Goal: Task Accomplishment & Management: Manage account settings

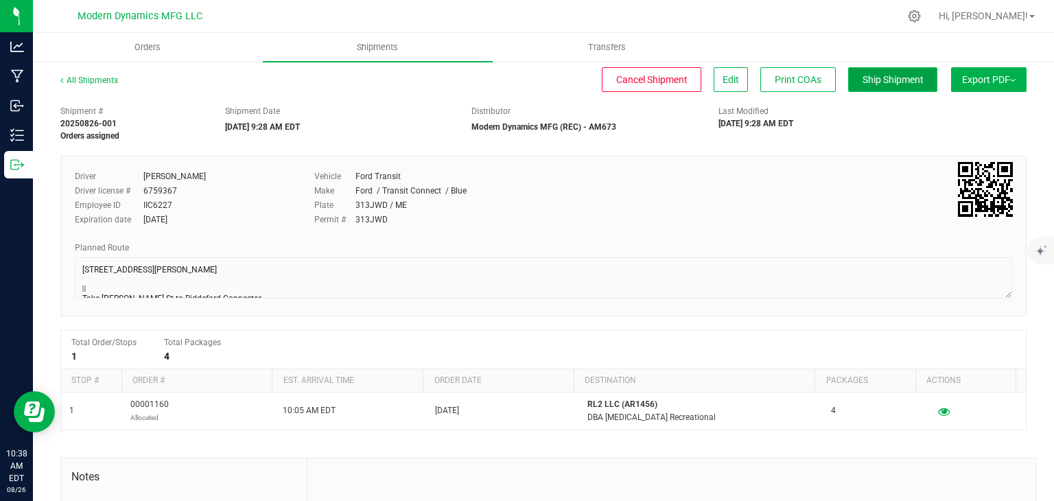
click at [865, 88] on button "Ship Shipment" at bounding box center [893, 79] width 89 height 25
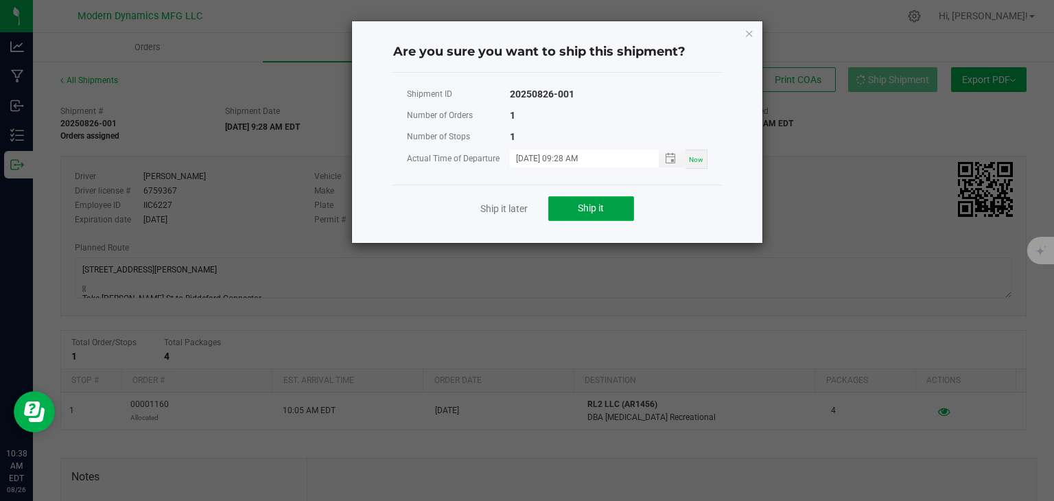
click at [566, 218] on button "Ship it" at bounding box center [592, 208] width 86 height 25
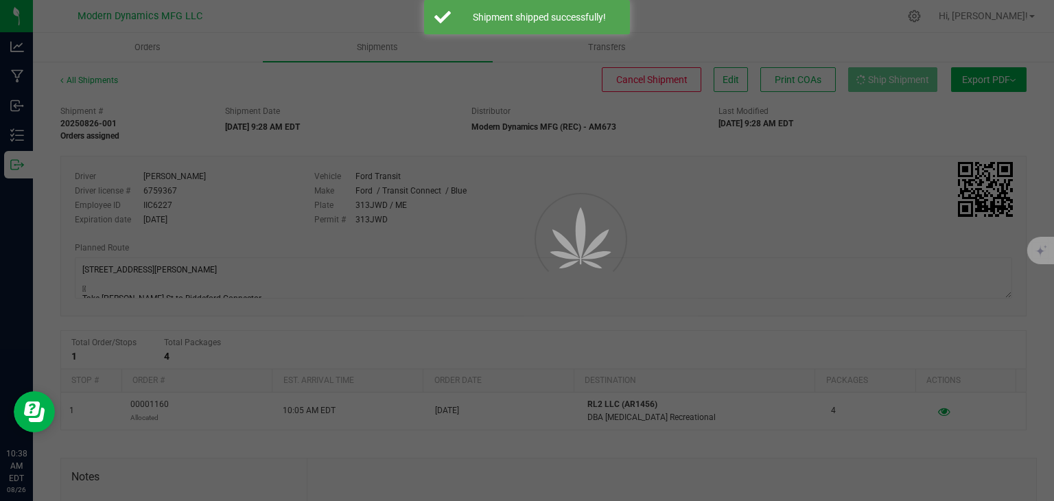
click at [10, 154] on div at bounding box center [527, 250] width 1054 height 501
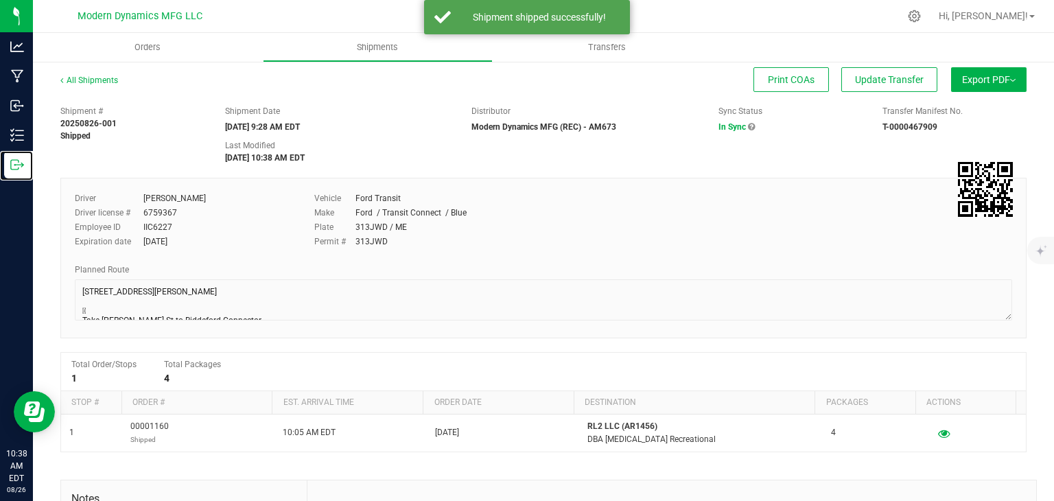
click at [10, 154] on div "Outbound" at bounding box center [18, 164] width 29 height 27
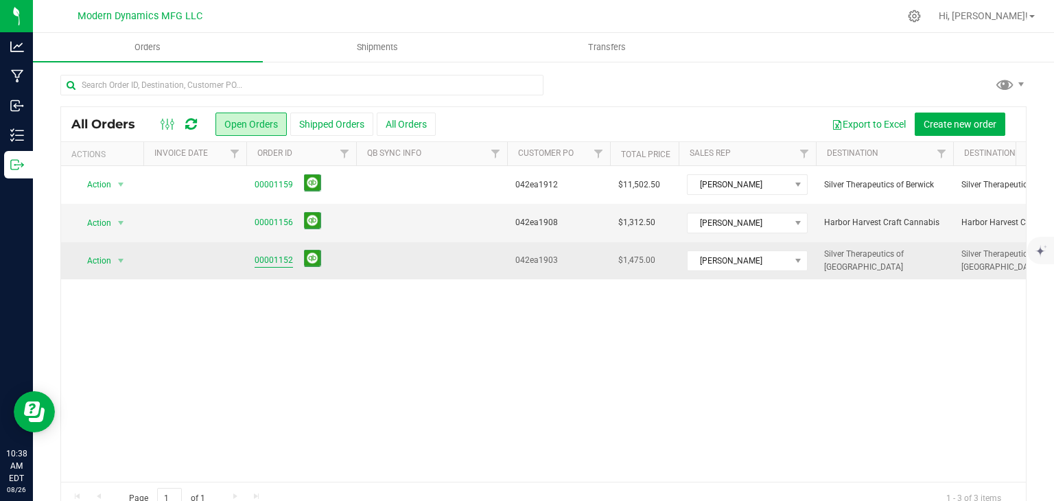
click at [272, 262] on link "00001152" at bounding box center [274, 260] width 38 height 13
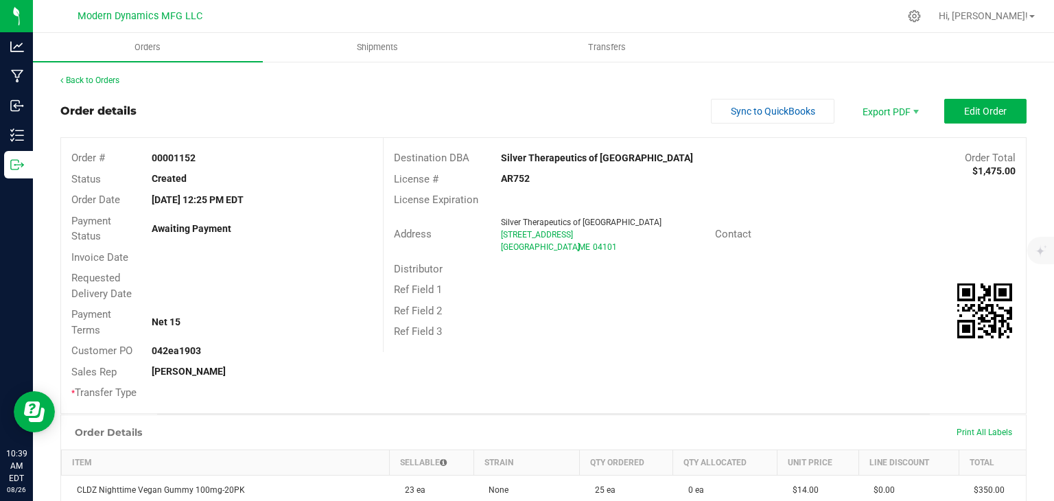
click at [933, 106] on div "Sync to QuickBooks Export PDF Edit Order" at bounding box center [869, 111] width 316 height 25
click at [978, 116] on span "Edit Order" at bounding box center [986, 111] width 43 height 11
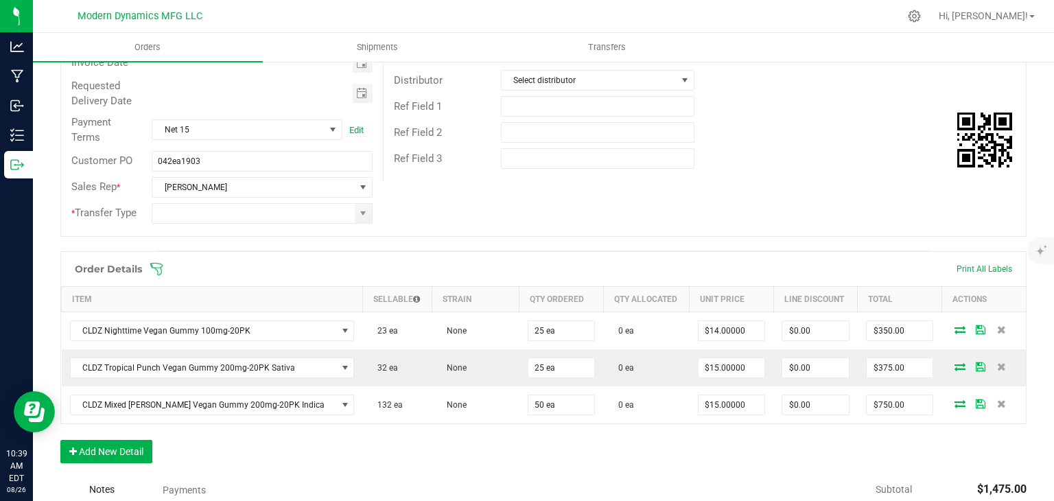
scroll to position [198, 0]
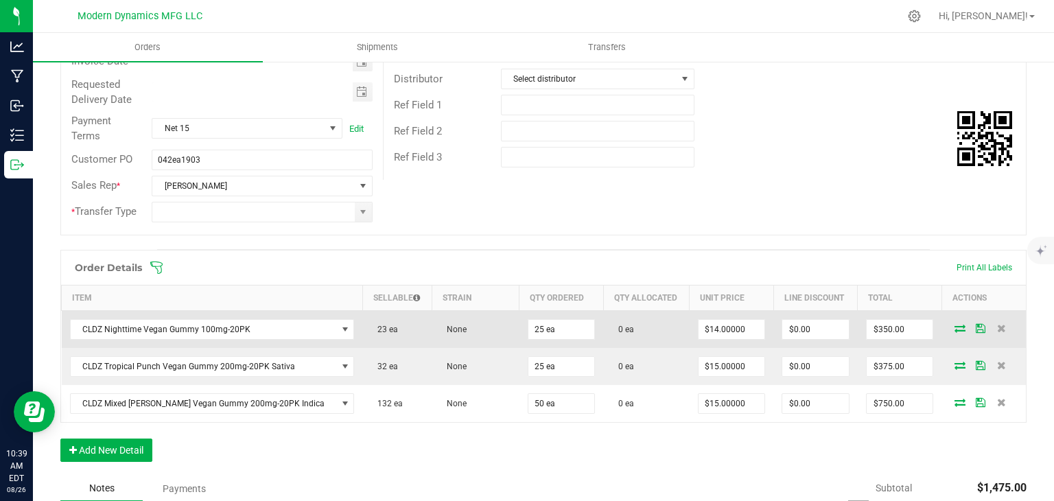
click at [955, 327] on icon at bounding box center [960, 328] width 11 height 8
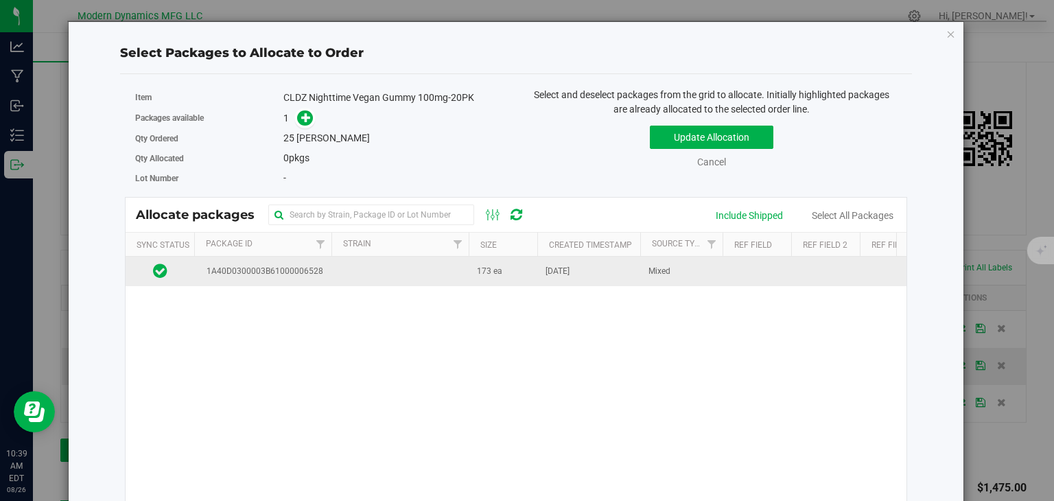
click at [502, 270] on td "173 ea" at bounding box center [503, 272] width 69 height 30
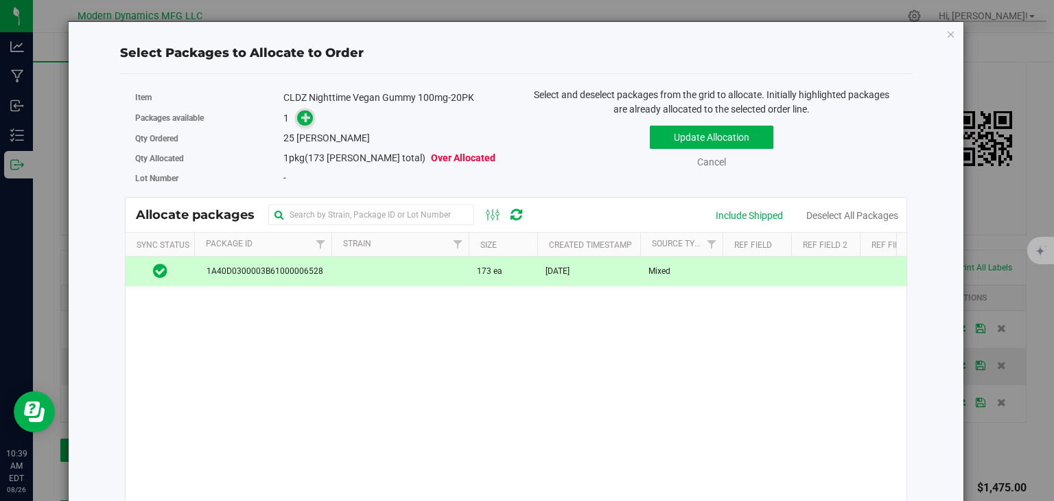
click at [301, 113] on icon at bounding box center [306, 118] width 10 height 10
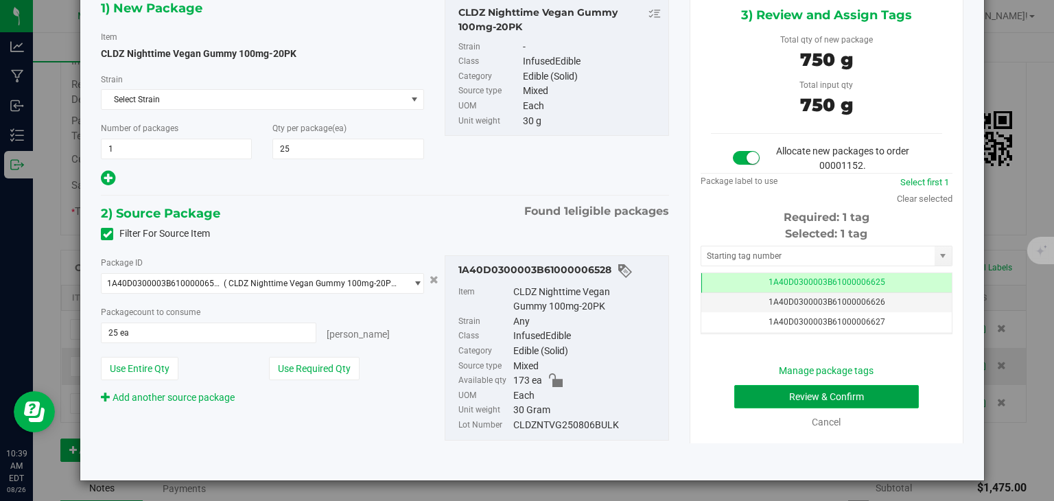
click at [783, 392] on button "Review & Confirm" at bounding box center [827, 396] width 185 height 23
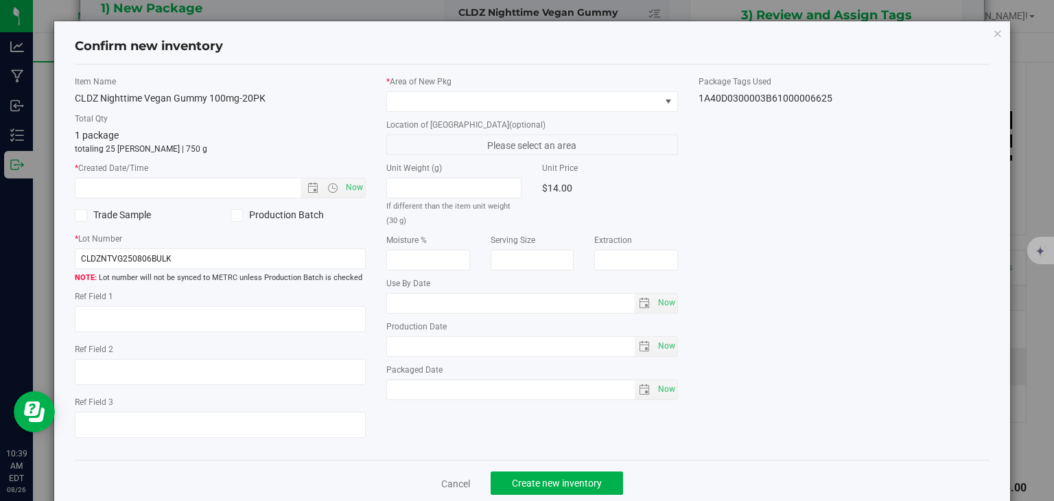
type input "[DATE]"
click at [354, 191] on span "Now" at bounding box center [354, 188] width 23 height 20
type input "[DATE] 10:39 AM"
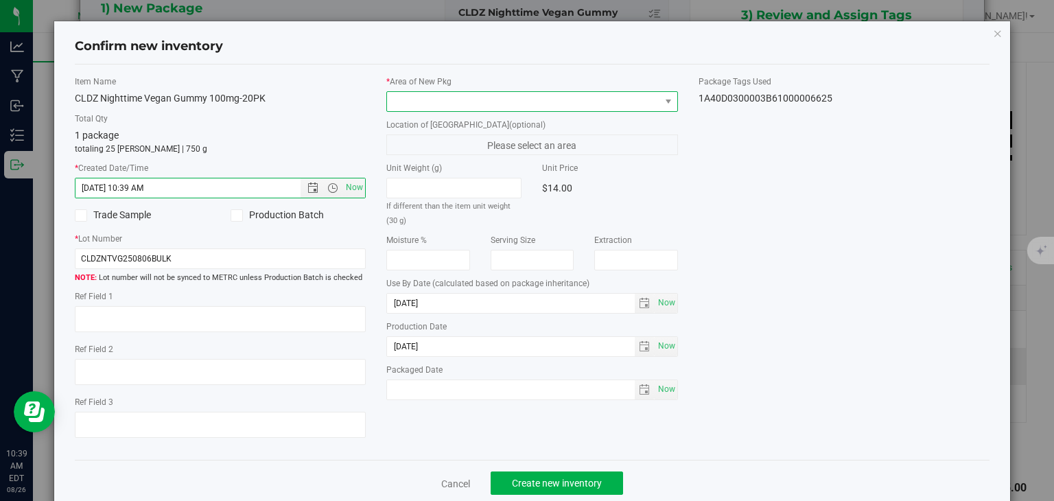
click at [453, 96] on span at bounding box center [523, 101] width 273 height 19
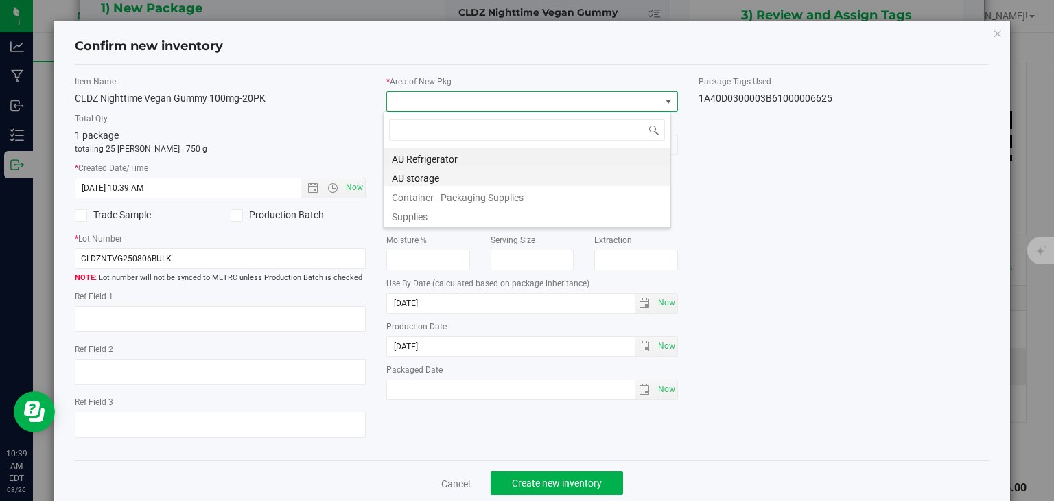
click at [417, 181] on li "AU storage" at bounding box center [527, 176] width 287 height 19
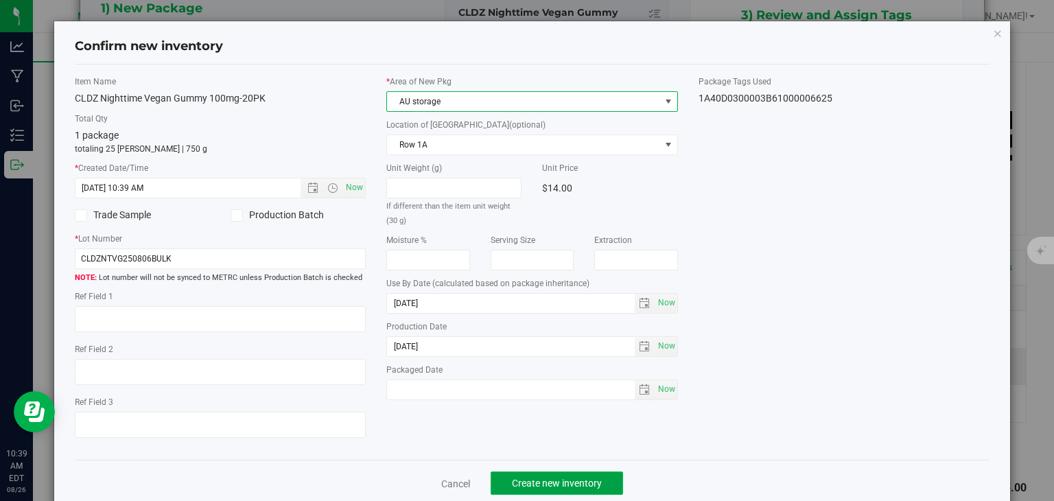
click at [599, 477] on button "Create new inventory" at bounding box center [557, 483] width 132 height 23
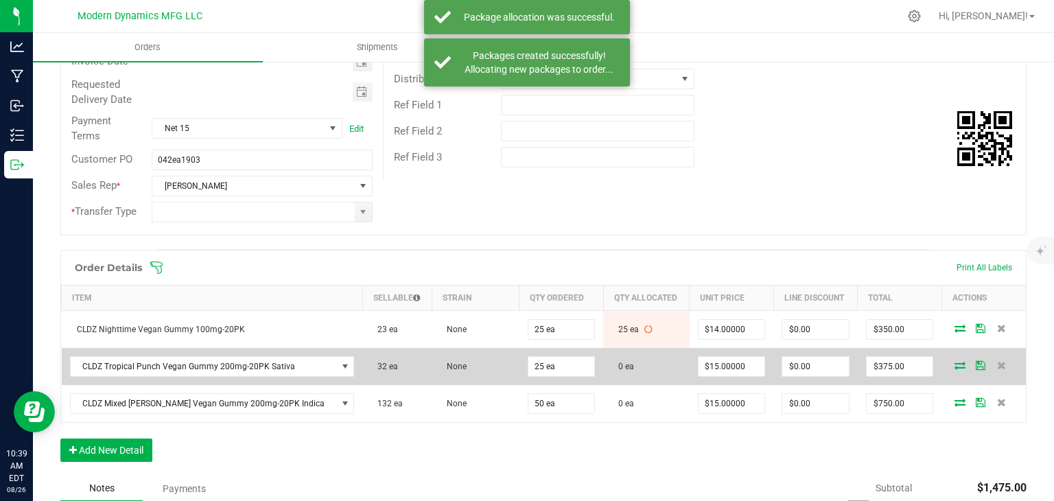
click at [955, 367] on icon at bounding box center [960, 365] width 11 height 8
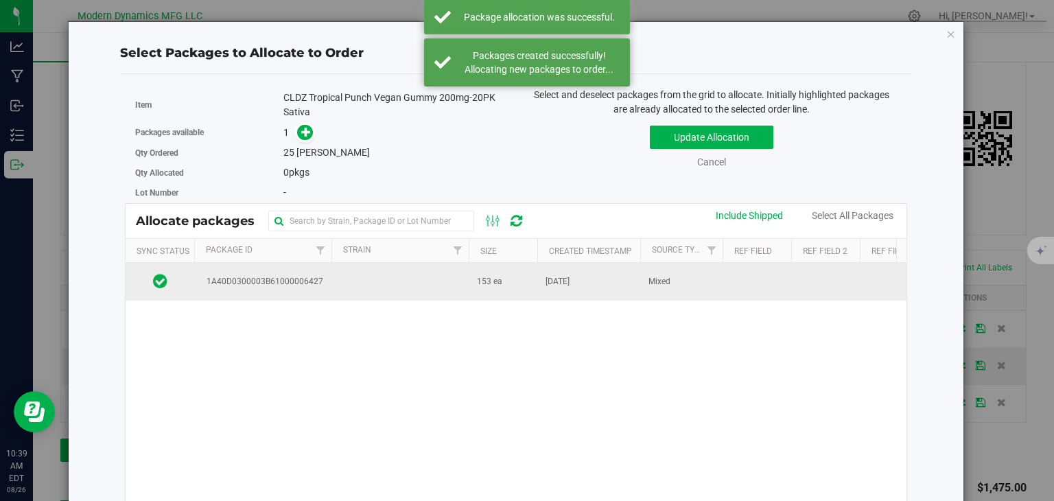
click at [485, 278] on span "153 ea" at bounding box center [489, 281] width 25 height 13
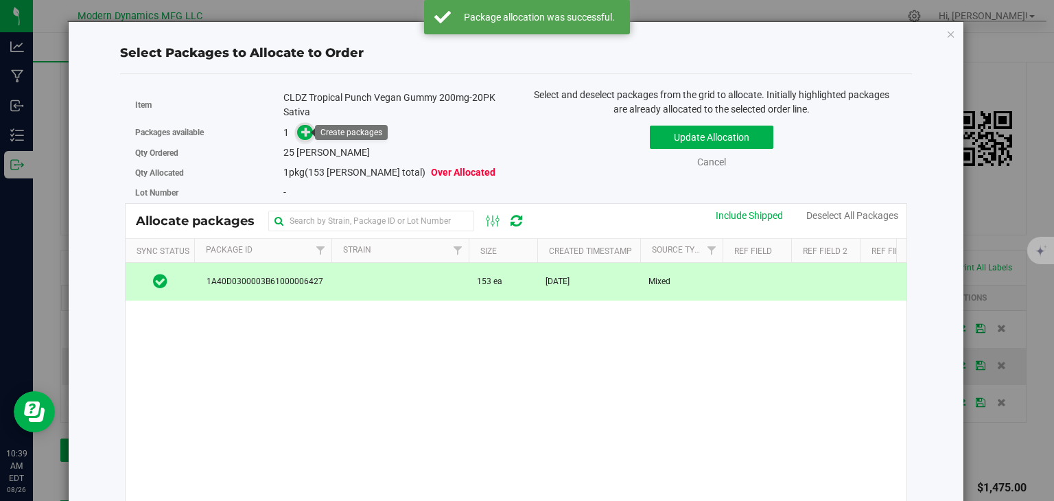
click at [303, 133] on icon at bounding box center [306, 132] width 10 height 10
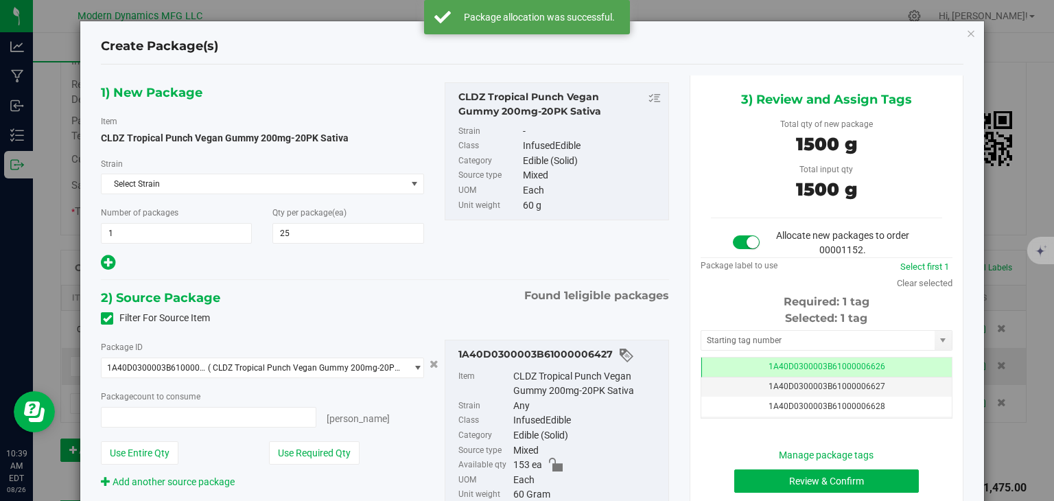
type input "25 ea"
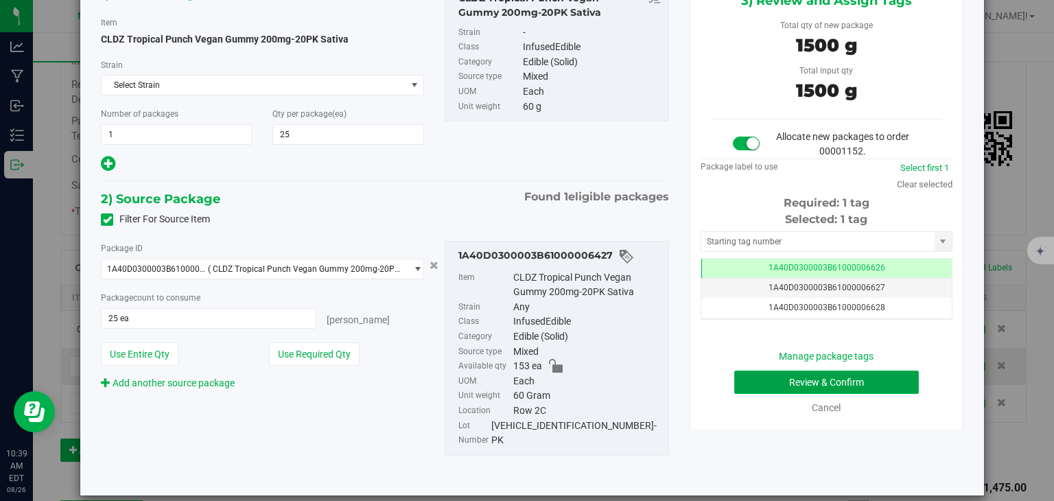
click at [849, 377] on button "Review & Confirm" at bounding box center [827, 382] width 185 height 23
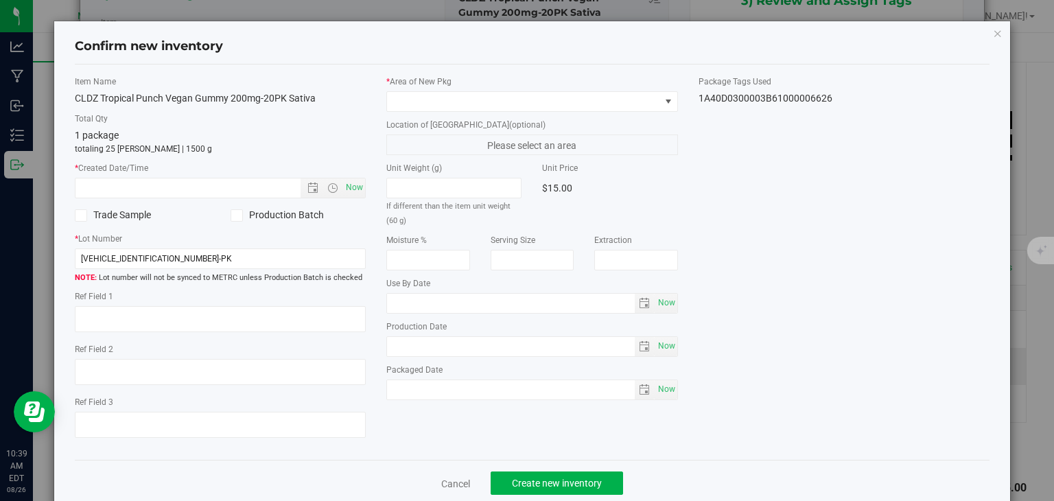
type input "[DATE]"
click at [357, 184] on span "Now" at bounding box center [354, 188] width 23 height 20
type input "[DATE] 10:39 AM"
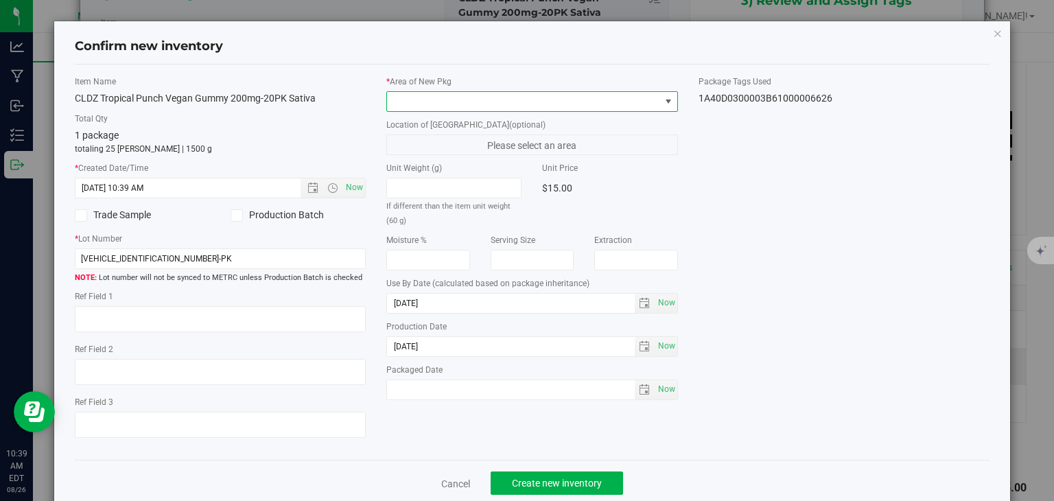
click at [472, 96] on span at bounding box center [523, 101] width 273 height 19
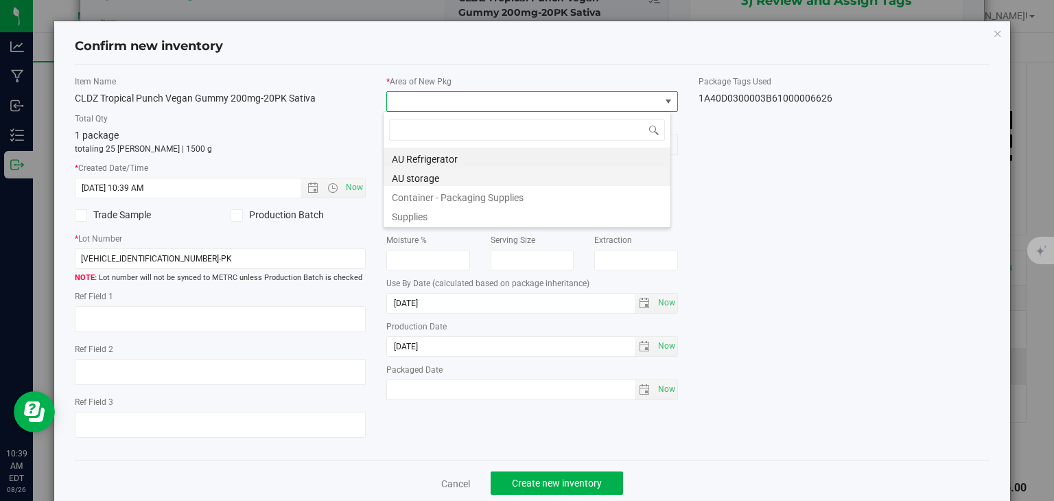
click at [452, 173] on li "AU storage" at bounding box center [527, 176] width 287 height 19
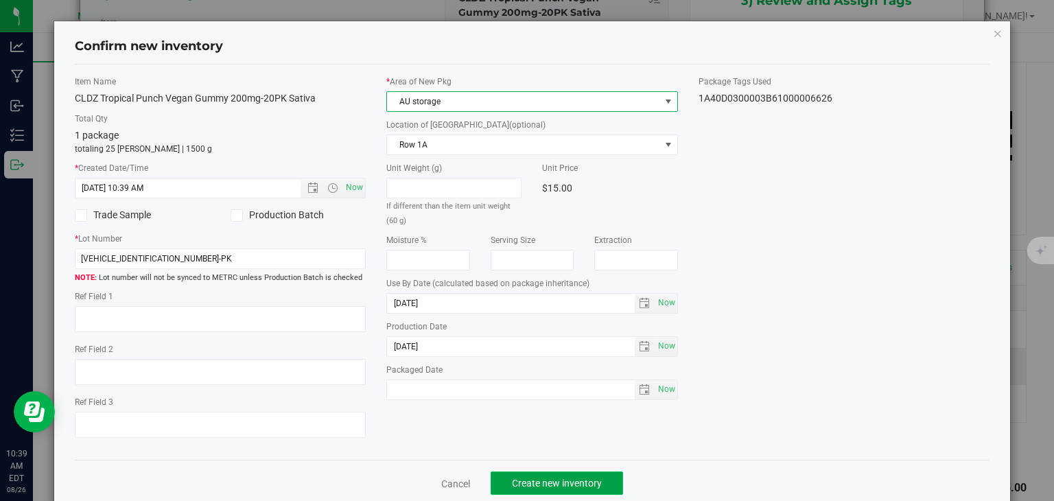
click at [538, 487] on span "Create new inventory" at bounding box center [557, 483] width 90 height 11
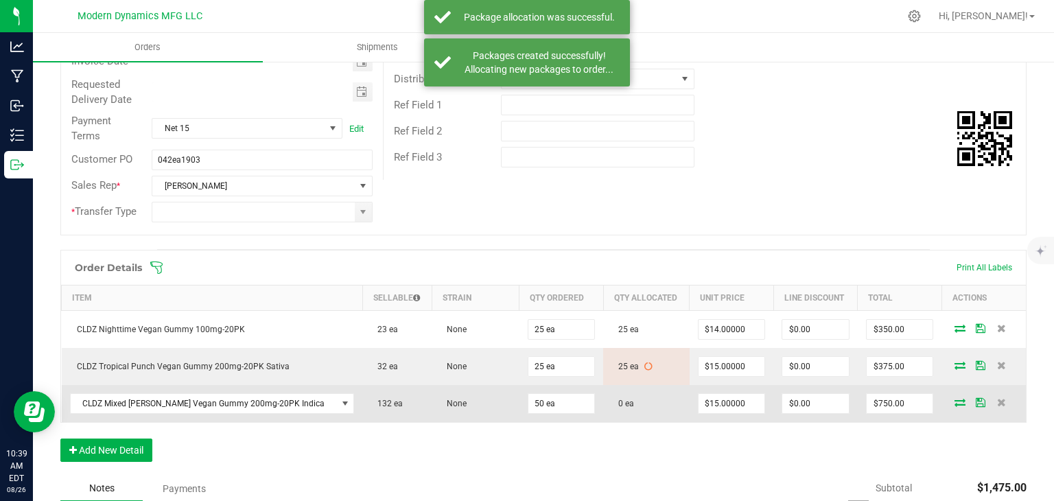
click at [955, 398] on icon at bounding box center [960, 402] width 11 height 8
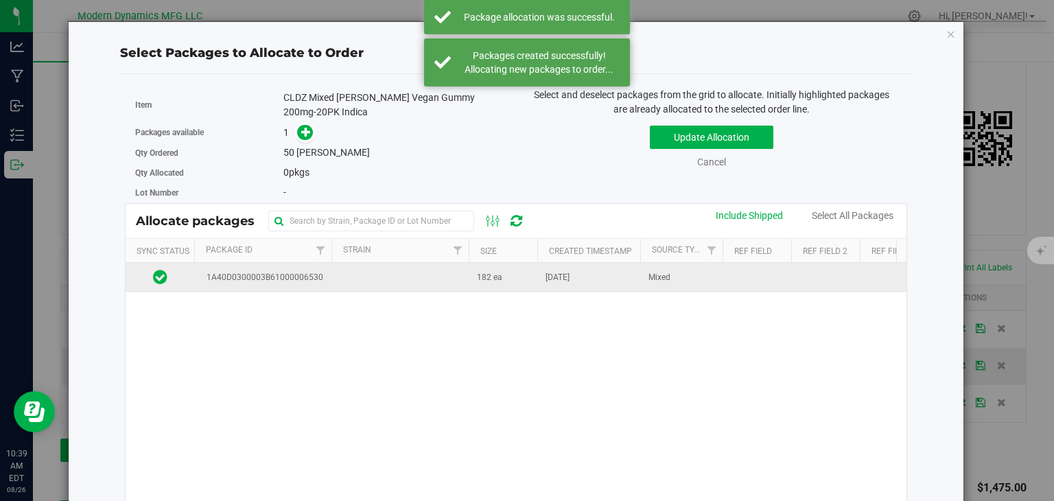
click at [481, 286] on td "182 ea" at bounding box center [503, 278] width 69 height 30
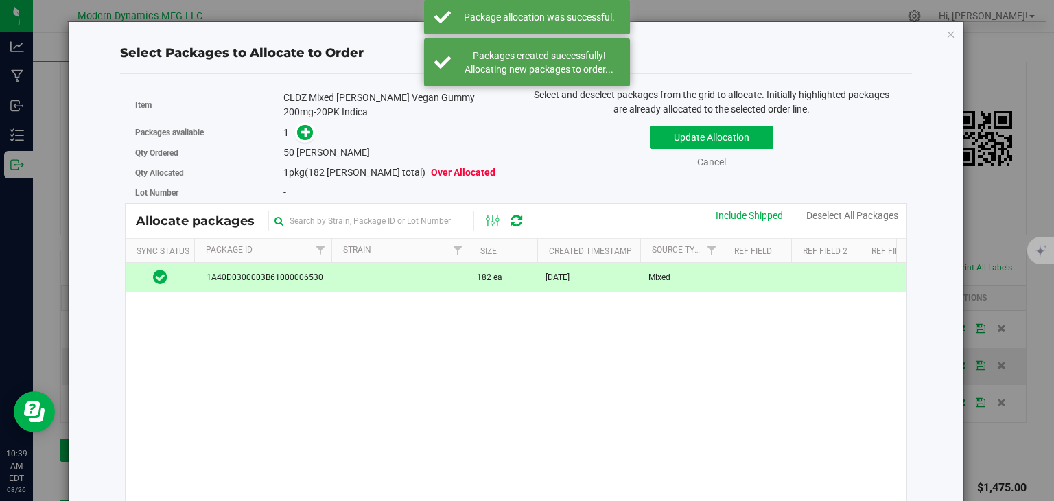
click at [301, 117] on div "CLDZ Mixed [PERSON_NAME] Vegan Gummy 200mg-20PK Indica" at bounding box center [395, 105] width 222 height 29
click at [303, 127] on icon at bounding box center [306, 132] width 10 height 10
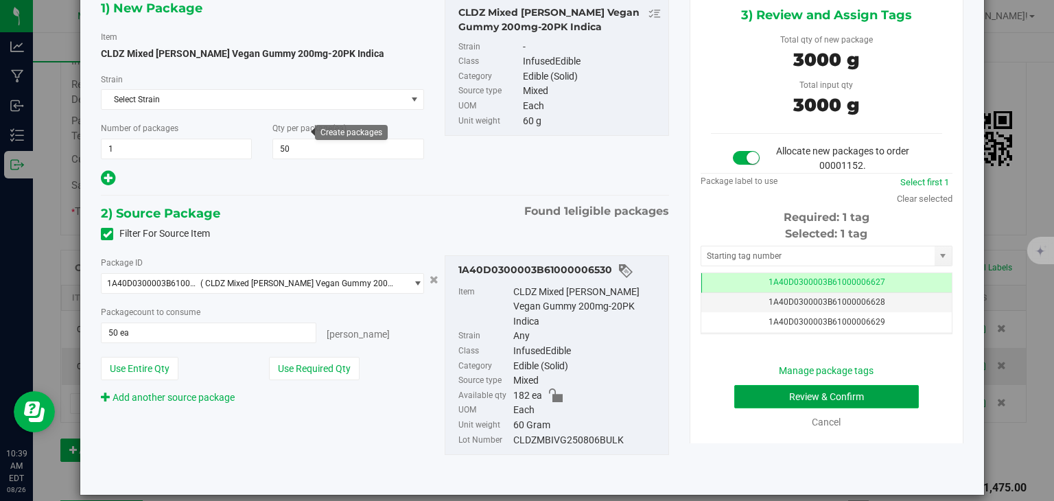
click at [890, 400] on button "Review & Confirm" at bounding box center [827, 396] width 185 height 23
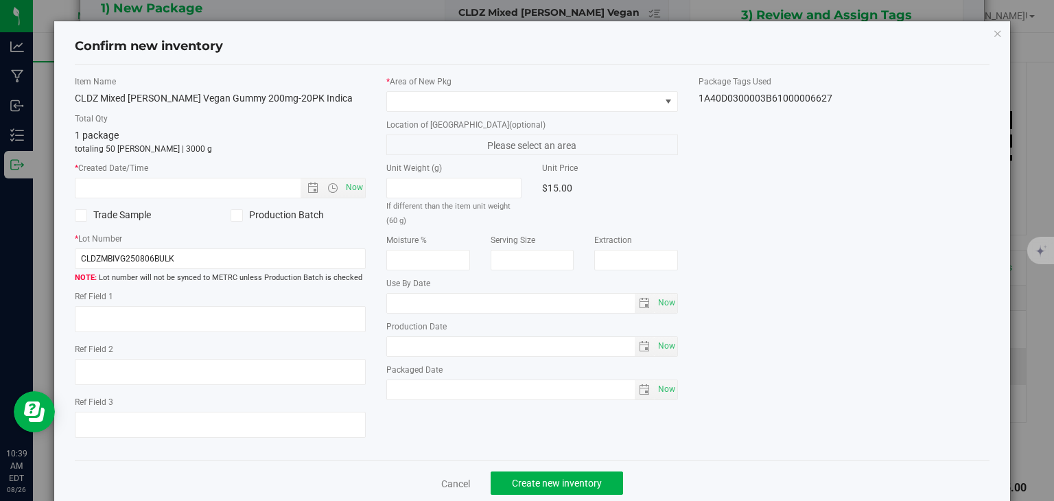
type input "[DATE]"
click at [351, 185] on span "Now" at bounding box center [354, 188] width 23 height 20
type input "[DATE] 10:39 AM"
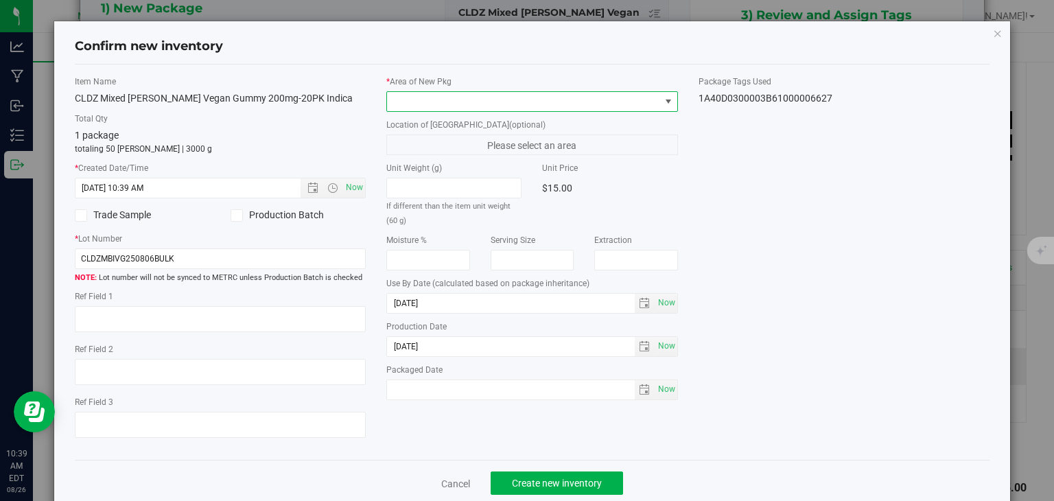
click at [432, 94] on span at bounding box center [523, 101] width 273 height 19
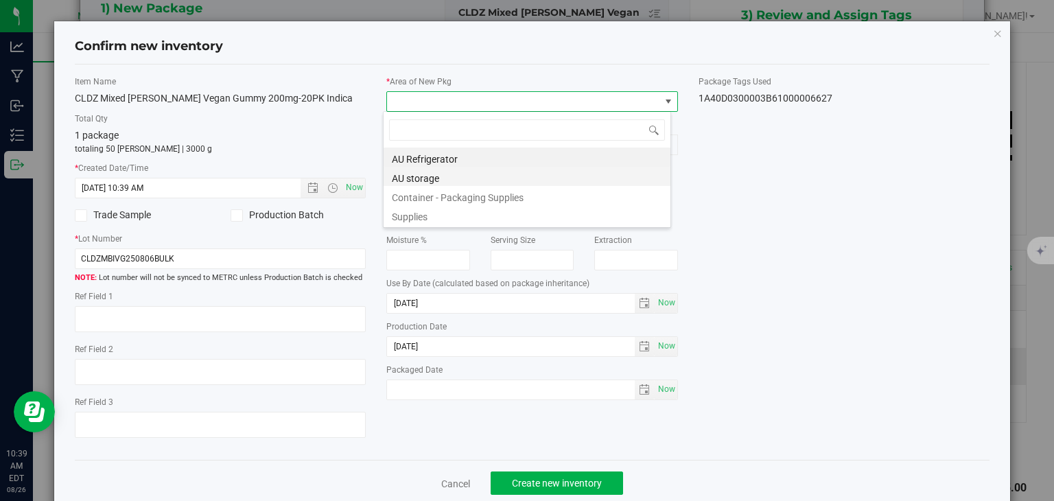
click at [415, 178] on li "AU storage" at bounding box center [527, 176] width 287 height 19
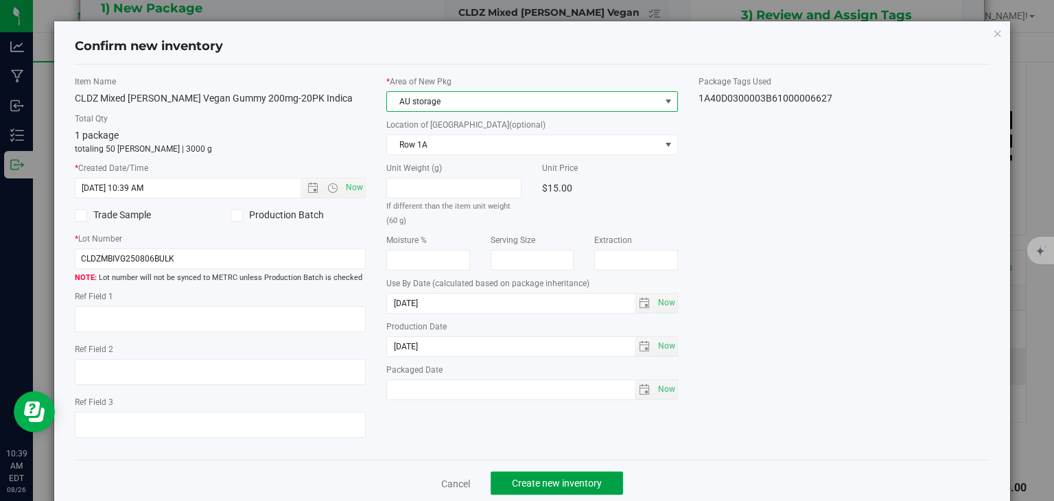
click at [521, 478] on span "Create new inventory" at bounding box center [557, 483] width 90 height 11
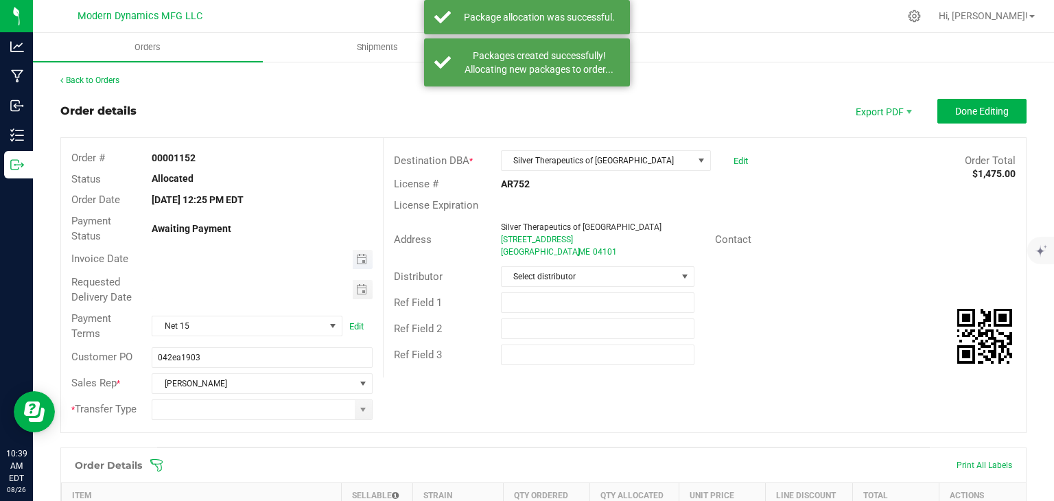
click at [365, 256] on span "Toggle calendar" at bounding box center [363, 259] width 20 height 19
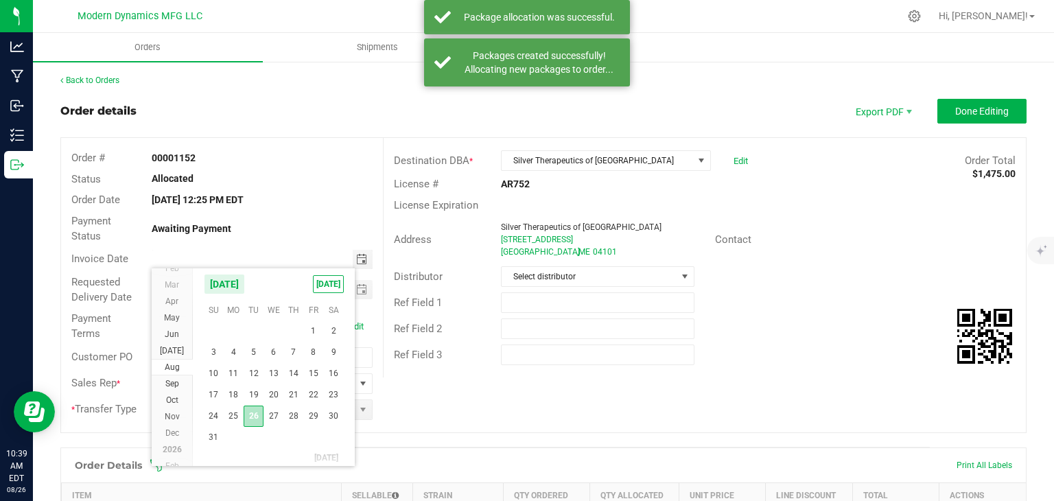
click at [259, 419] on span "26" at bounding box center [254, 416] width 20 height 21
type input "[DATE]"
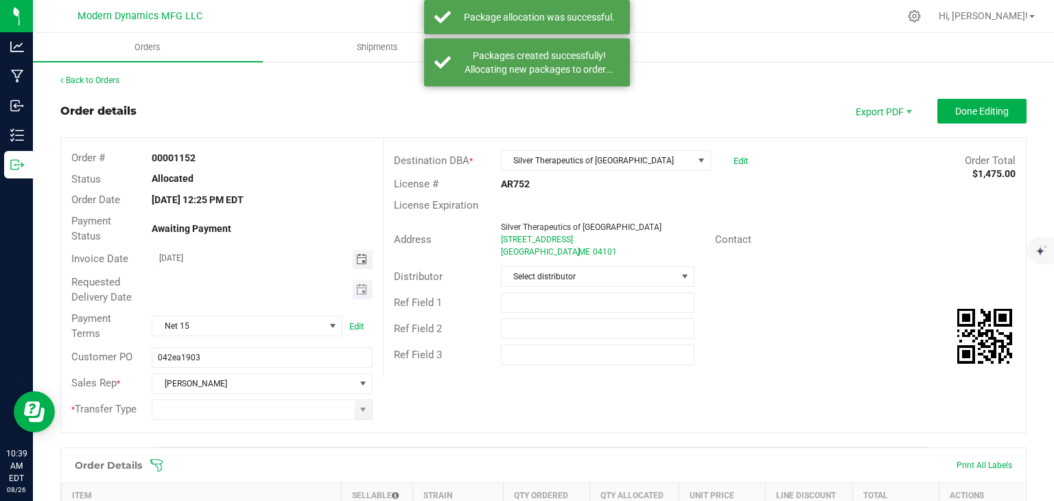
click at [365, 284] on span "Toggle calendar" at bounding box center [363, 289] width 20 height 19
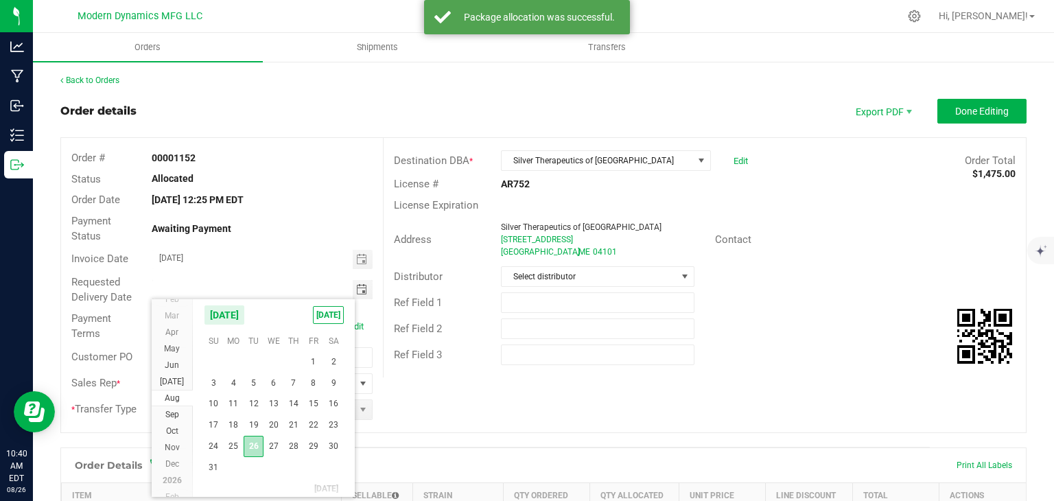
click at [259, 448] on span "26" at bounding box center [254, 446] width 20 height 21
type input "[DATE]"
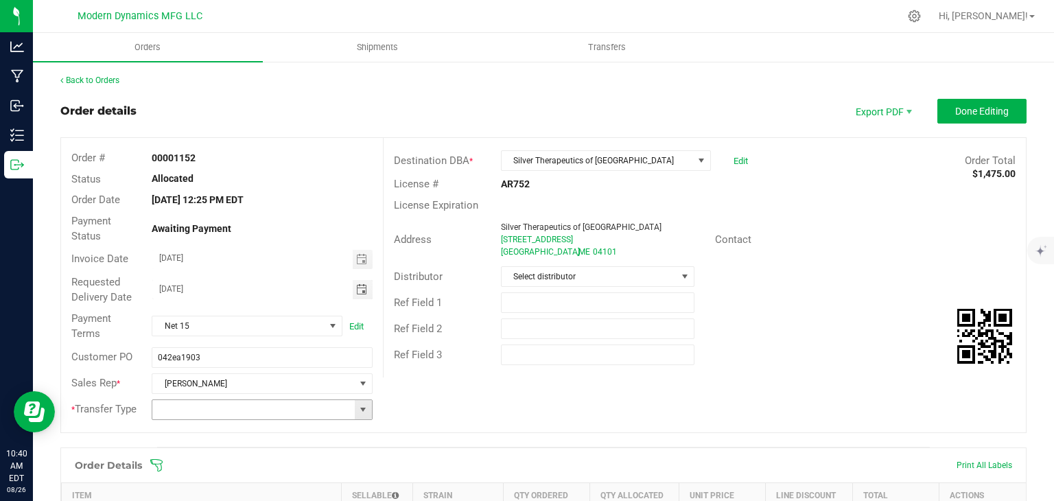
click at [362, 413] on span at bounding box center [363, 409] width 11 height 11
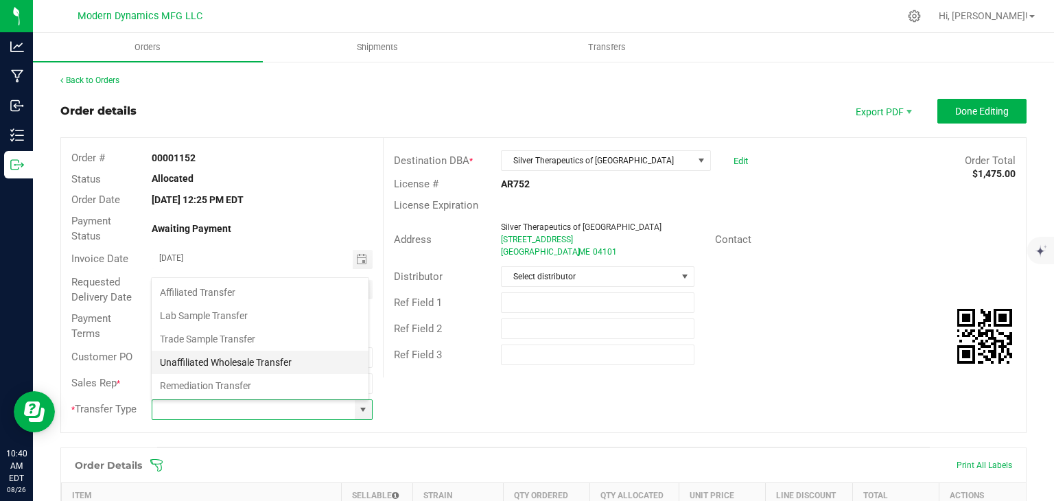
click at [328, 367] on li "Unaffiliated Wholesale Transfer" at bounding box center [260, 362] width 217 height 23
type input "Unaffiliated Wholesale Transfer"
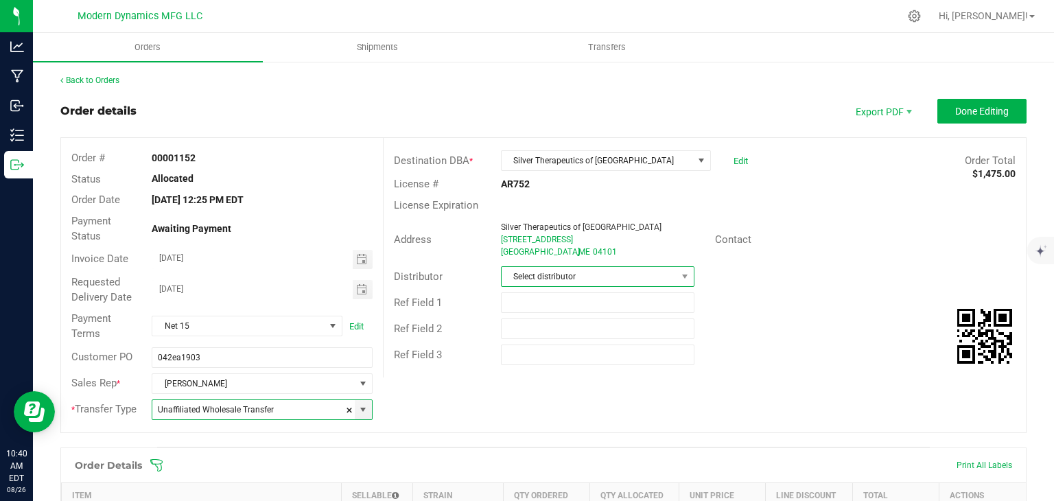
click at [515, 284] on span "Select distributor" at bounding box center [589, 276] width 175 height 19
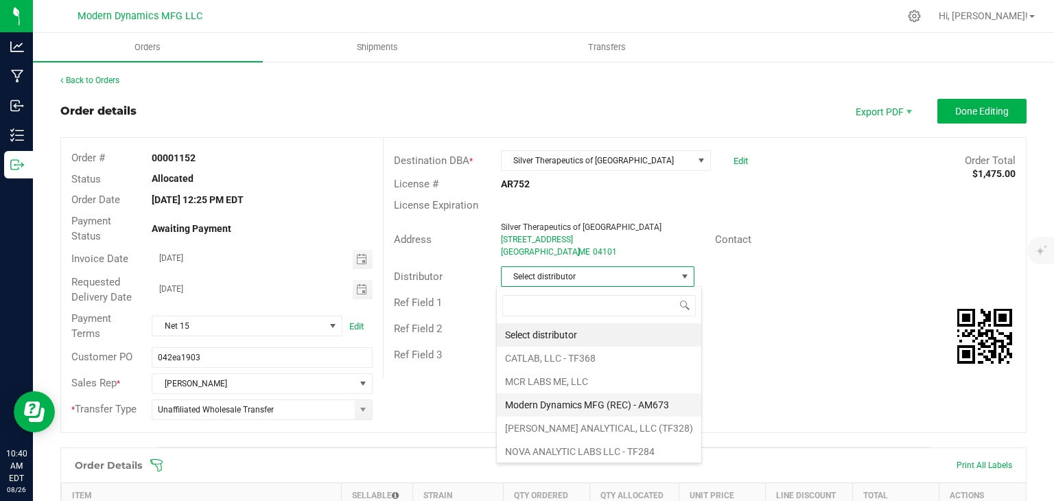
click at [531, 404] on li "Modern Dynamics MFG (REC) - AM673" at bounding box center [599, 404] width 205 height 23
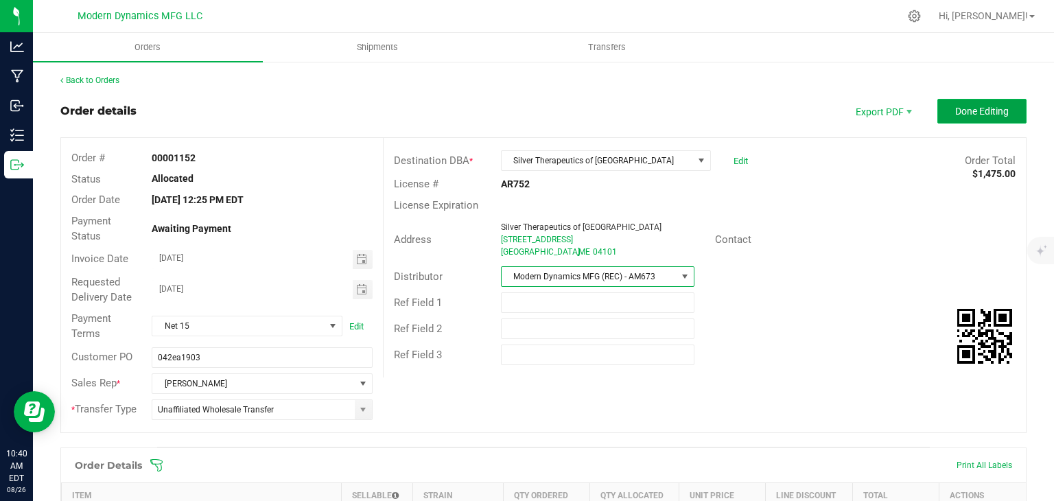
click at [992, 111] on span "Done Editing" at bounding box center [983, 111] width 54 height 11
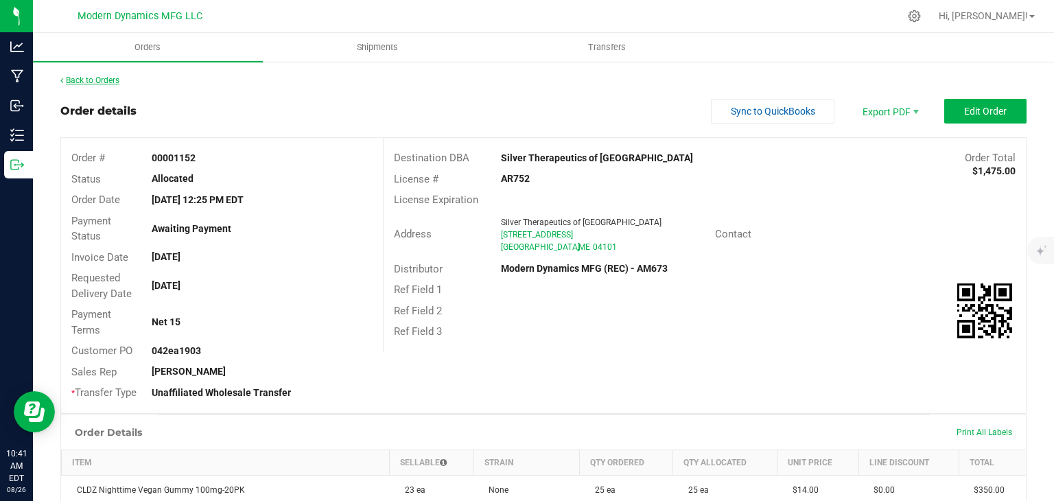
click at [78, 82] on link "Back to Orders" at bounding box center [89, 81] width 59 height 10
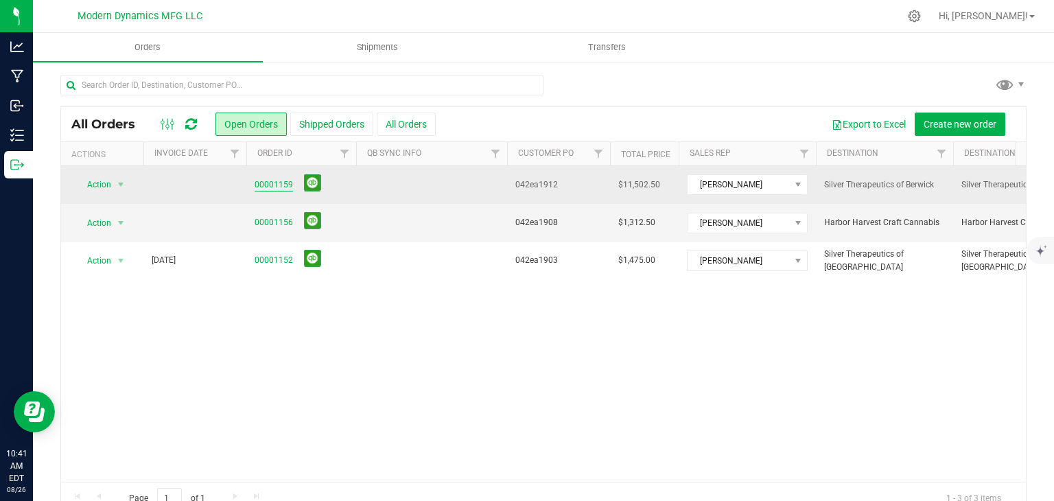
click at [281, 187] on link "00001159" at bounding box center [274, 184] width 38 height 13
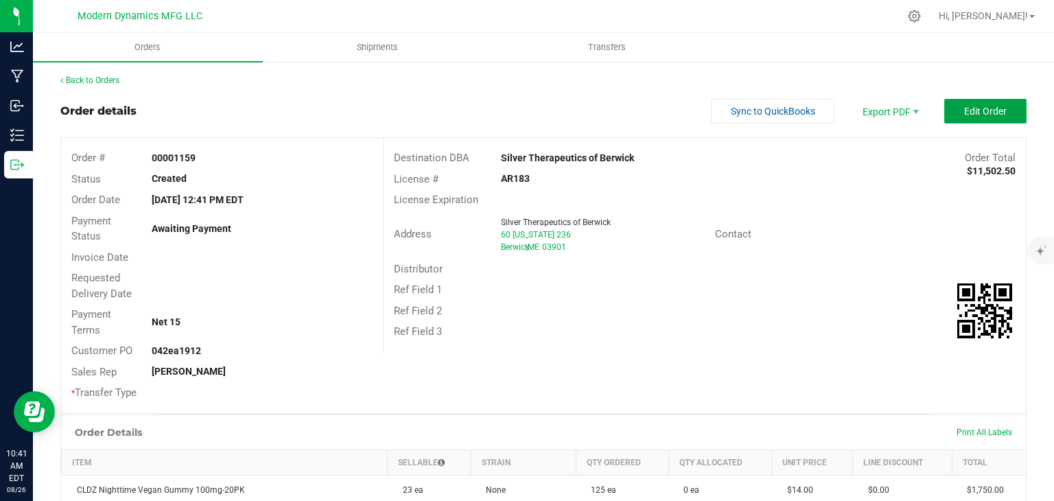
click at [945, 119] on button "Edit Order" at bounding box center [986, 111] width 82 height 25
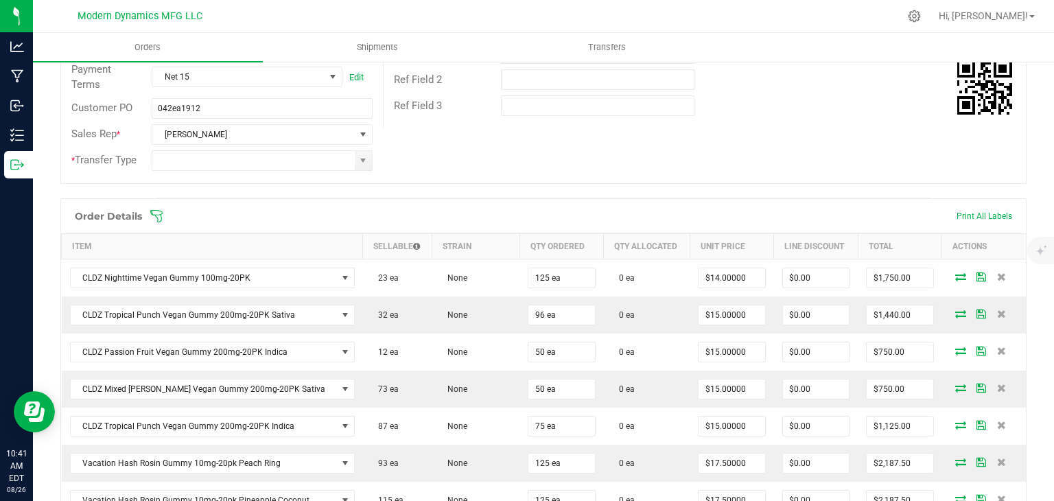
scroll to position [251, 0]
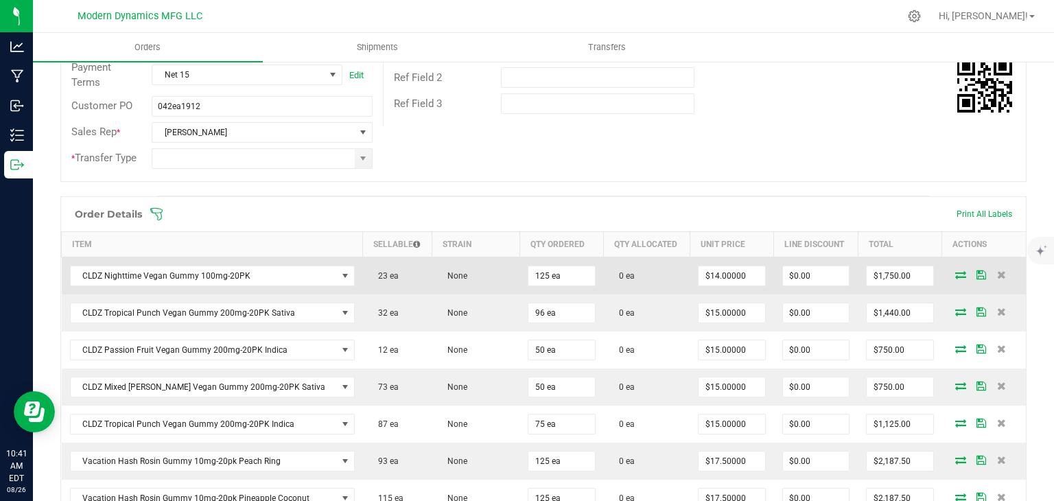
click at [956, 270] on icon at bounding box center [961, 274] width 11 height 8
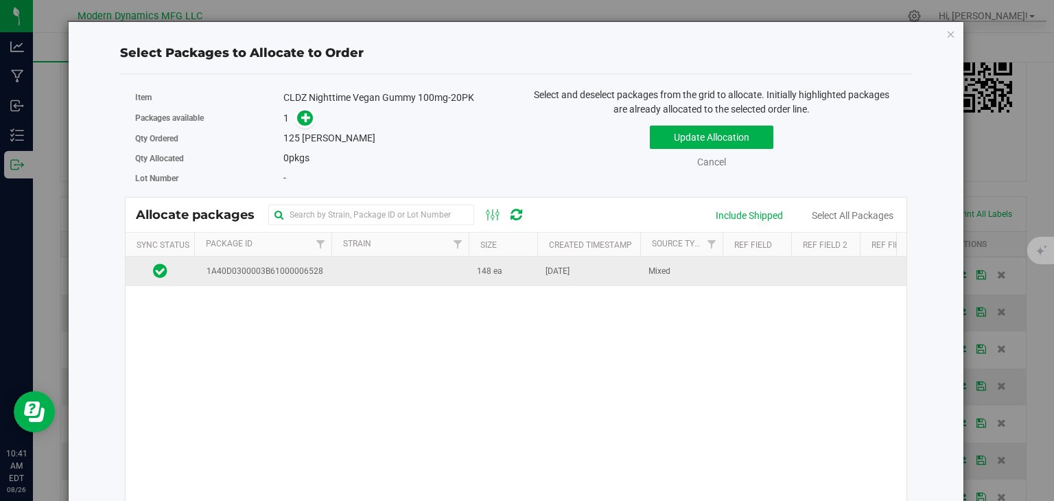
click at [409, 268] on td at bounding box center [400, 272] width 137 height 30
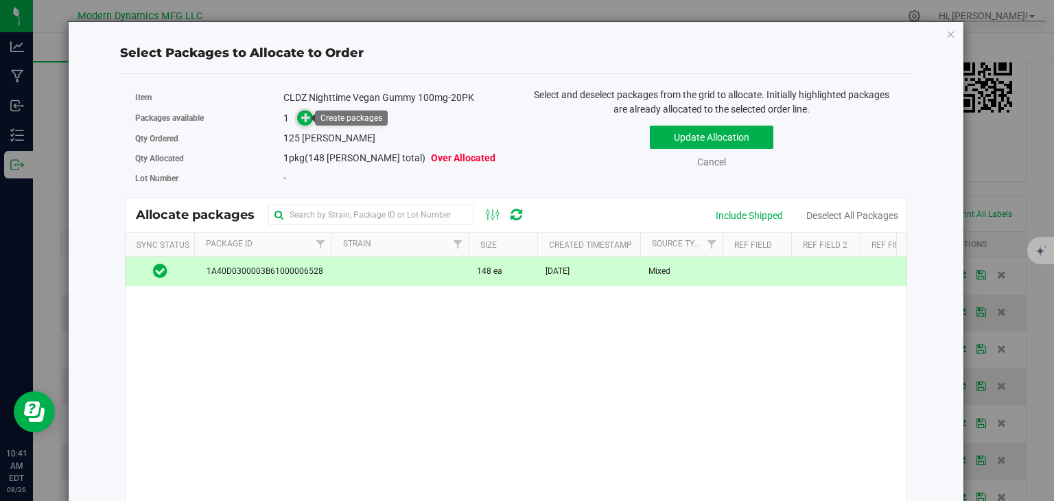
click at [303, 115] on icon at bounding box center [306, 118] width 10 height 10
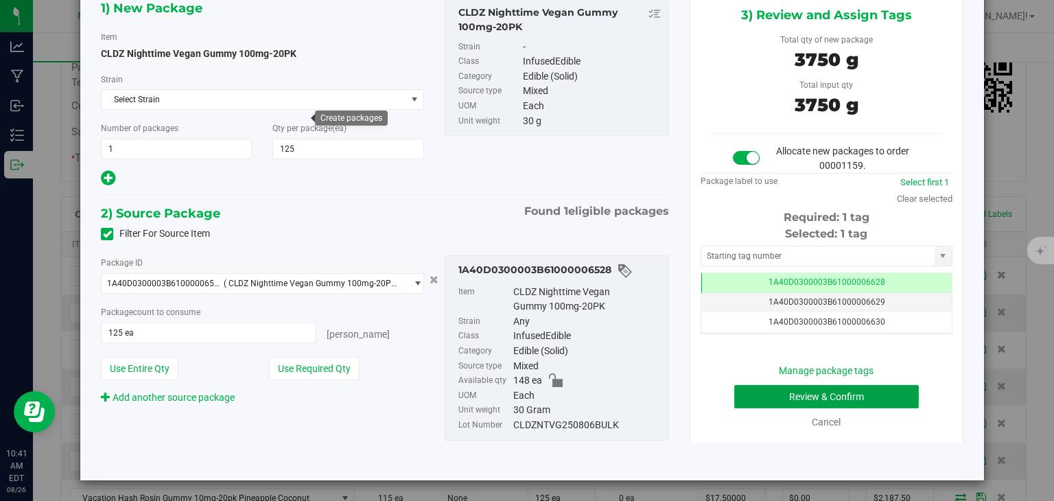
click at [805, 386] on button "Review & Confirm" at bounding box center [827, 396] width 185 height 23
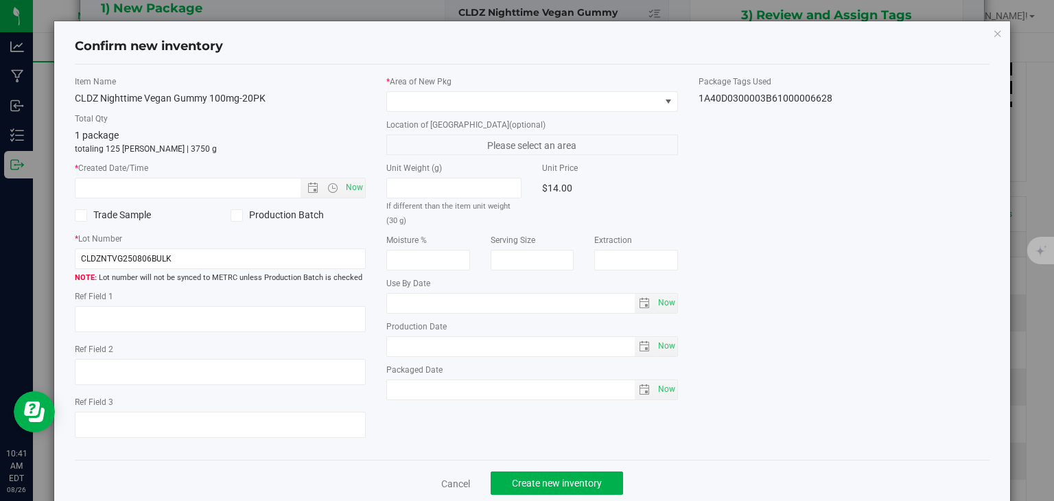
type input "[DATE]"
click at [350, 181] on span "Now" at bounding box center [354, 188] width 23 height 20
type input "[DATE] 10:41 AM"
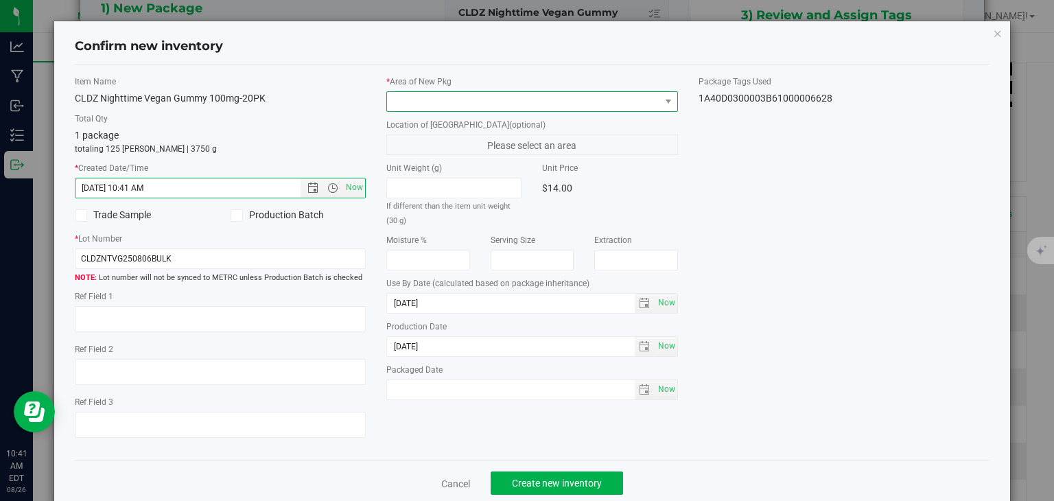
click at [448, 108] on span at bounding box center [523, 101] width 273 height 19
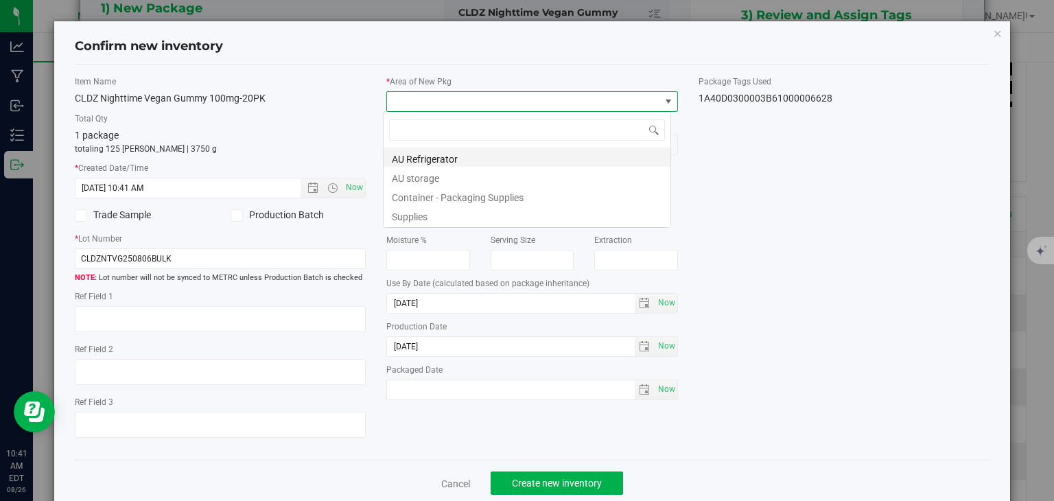
scroll to position [20, 288]
click at [438, 176] on li "AU storage" at bounding box center [527, 176] width 287 height 19
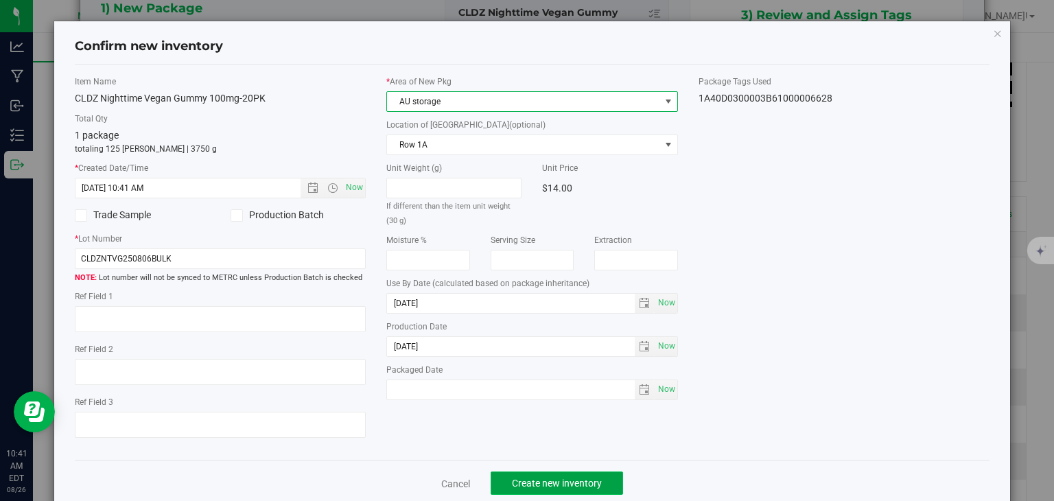
click at [516, 472] on button "Create new inventory" at bounding box center [557, 483] width 132 height 23
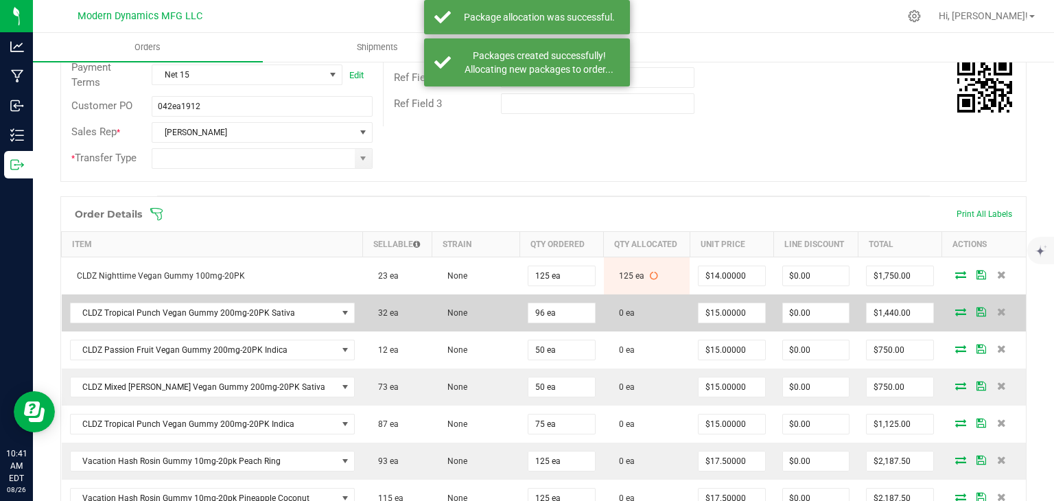
click at [956, 312] on icon at bounding box center [961, 312] width 11 height 8
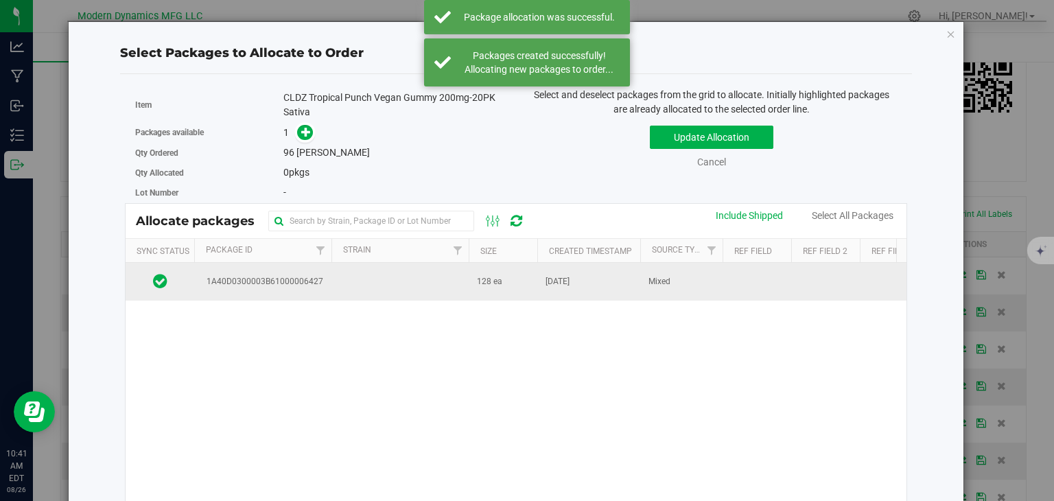
click at [513, 273] on td "128 ea" at bounding box center [503, 281] width 69 height 37
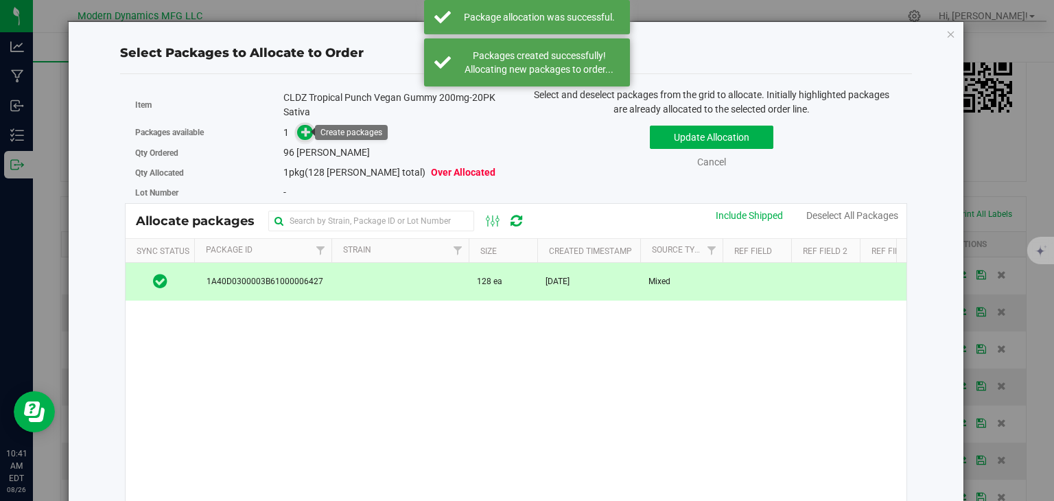
click at [301, 133] on icon at bounding box center [306, 131] width 10 height 10
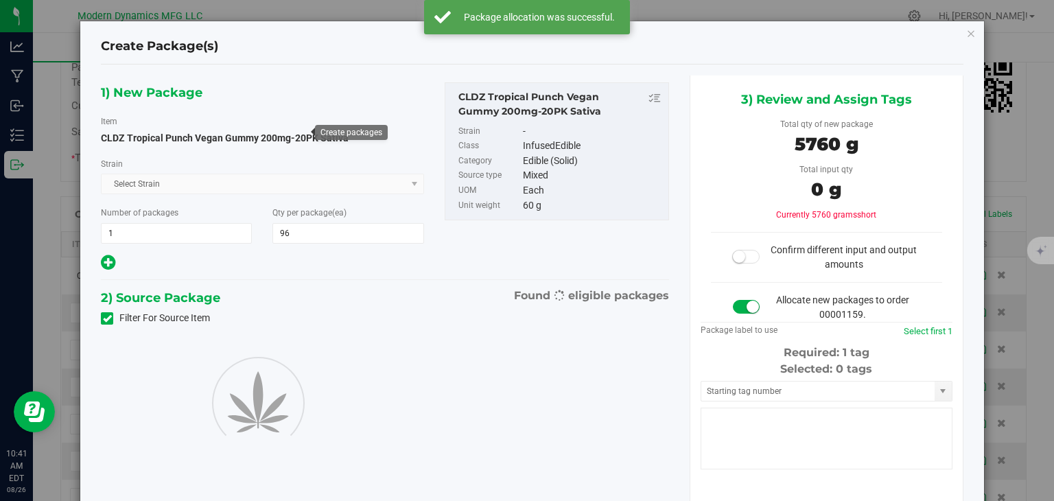
type input "96"
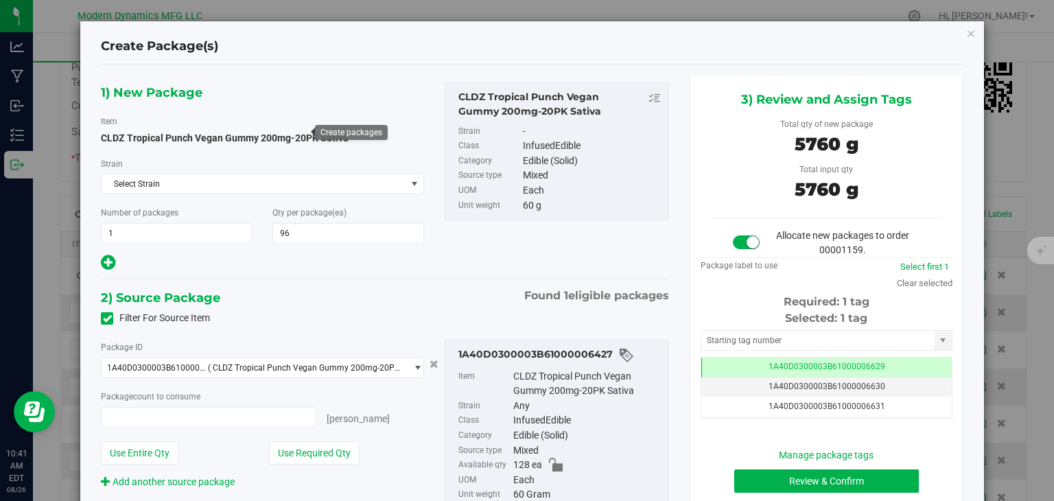
type input "96 ea"
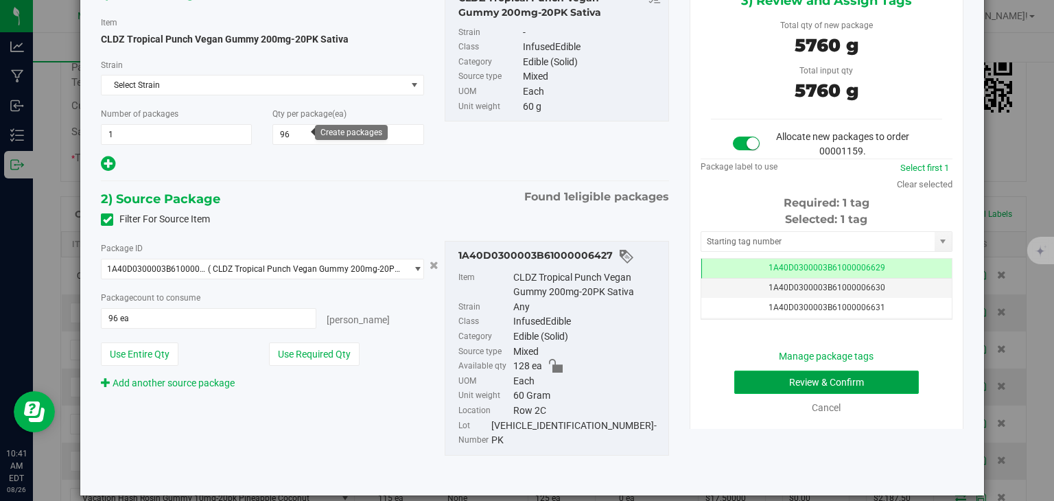
click at [797, 380] on button "Review & Confirm" at bounding box center [827, 382] width 185 height 23
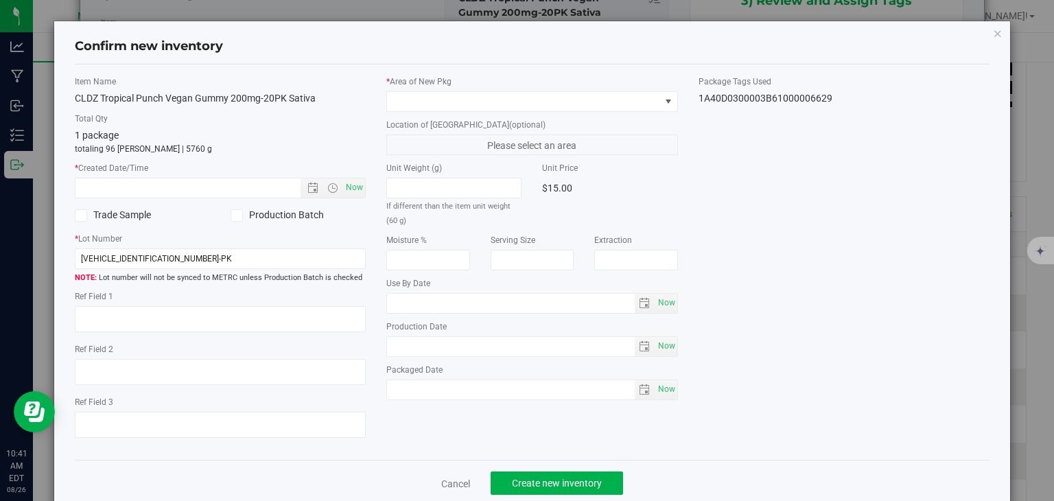
type input "[DATE]"
click at [351, 179] on span "Now" at bounding box center [354, 188] width 23 height 20
type input "[DATE] 10:41 AM"
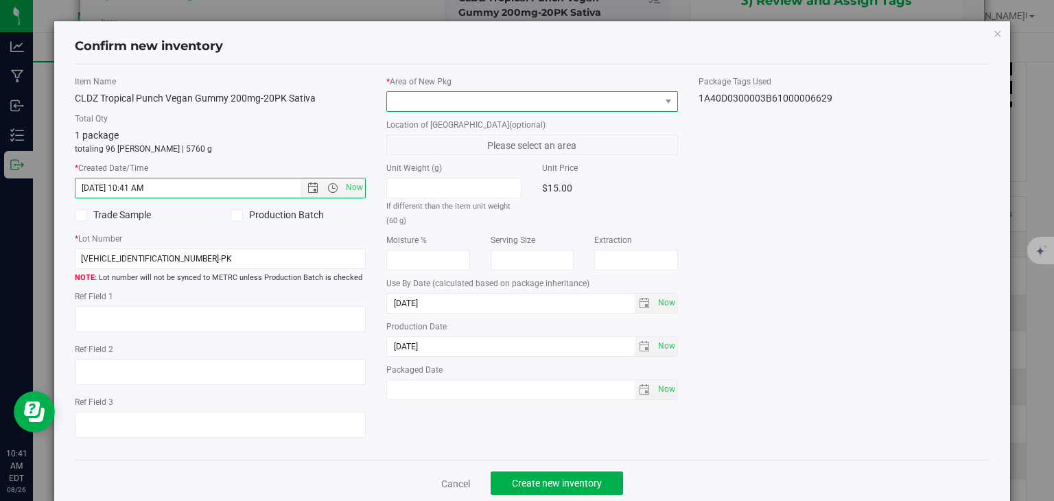
click at [481, 105] on span at bounding box center [523, 101] width 273 height 19
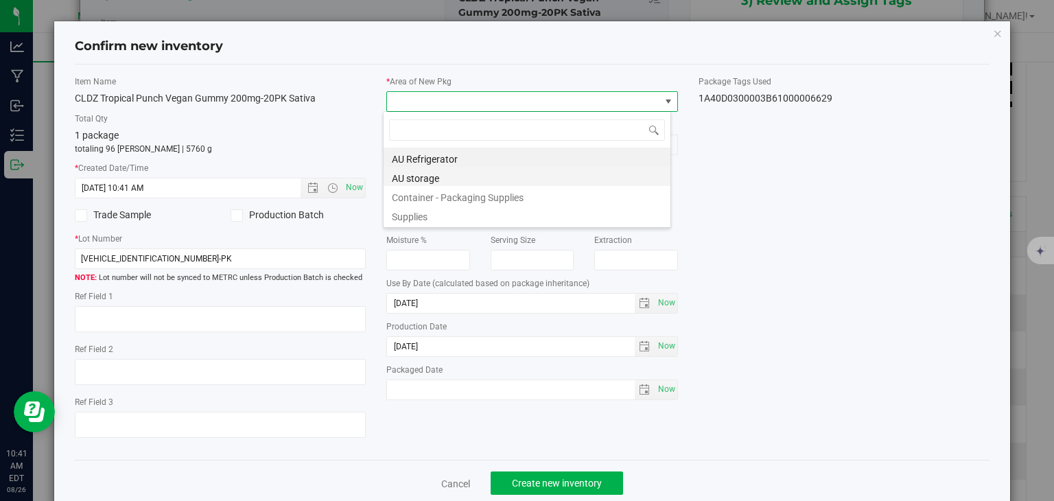
click at [470, 174] on li "AU storage" at bounding box center [527, 176] width 287 height 19
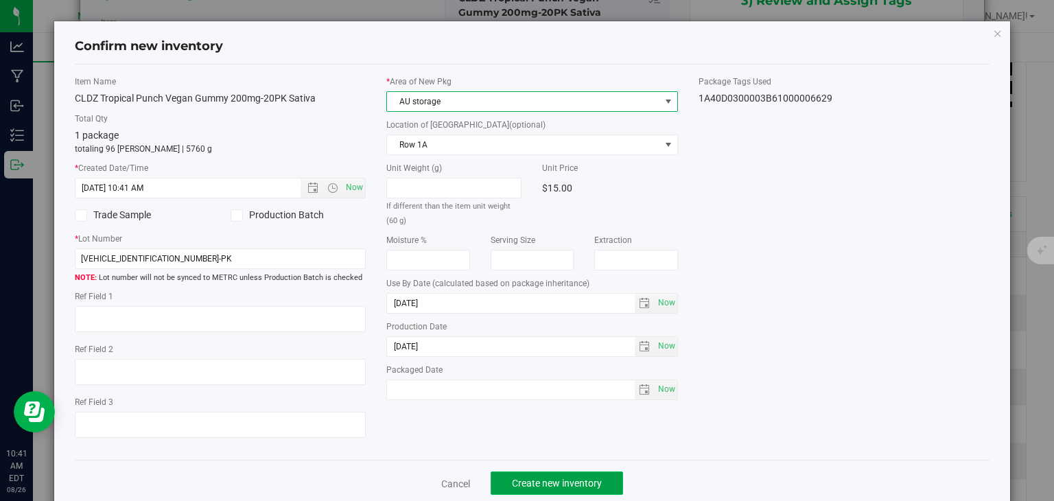
click at [522, 478] on span "Create new inventory" at bounding box center [557, 483] width 90 height 11
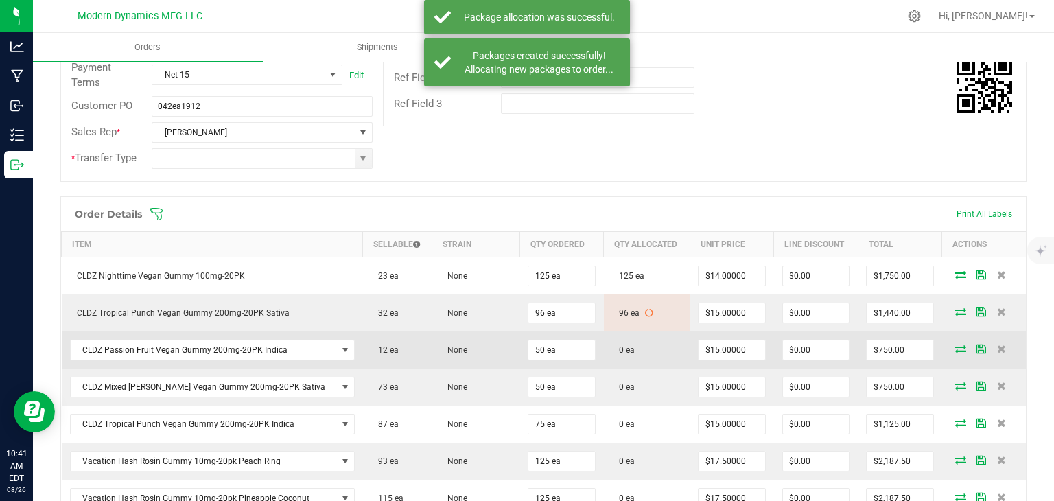
click at [956, 345] on icon at bounding box center [961, 349] width 11 height 8
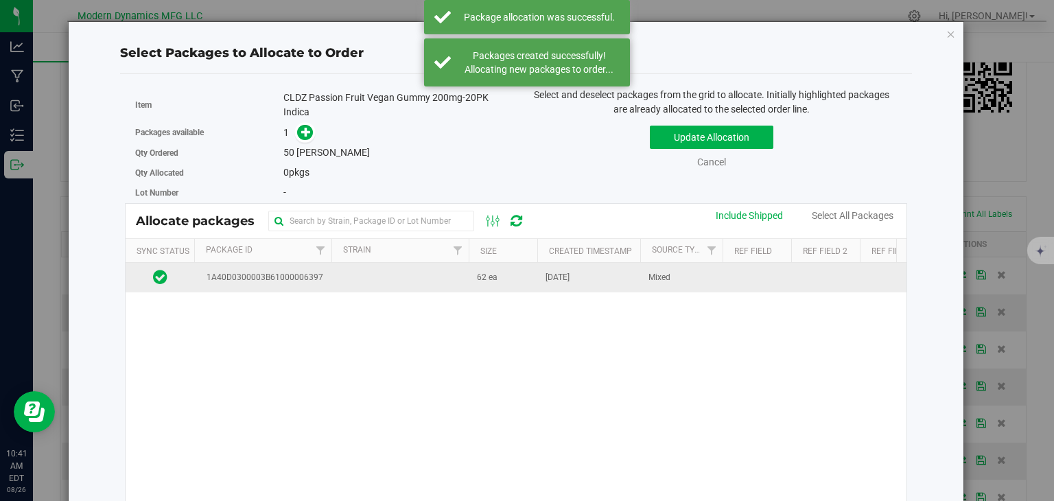
click at [570, 274] on span "[DATE]" at bounding box center [558, 277] width 24 height 13
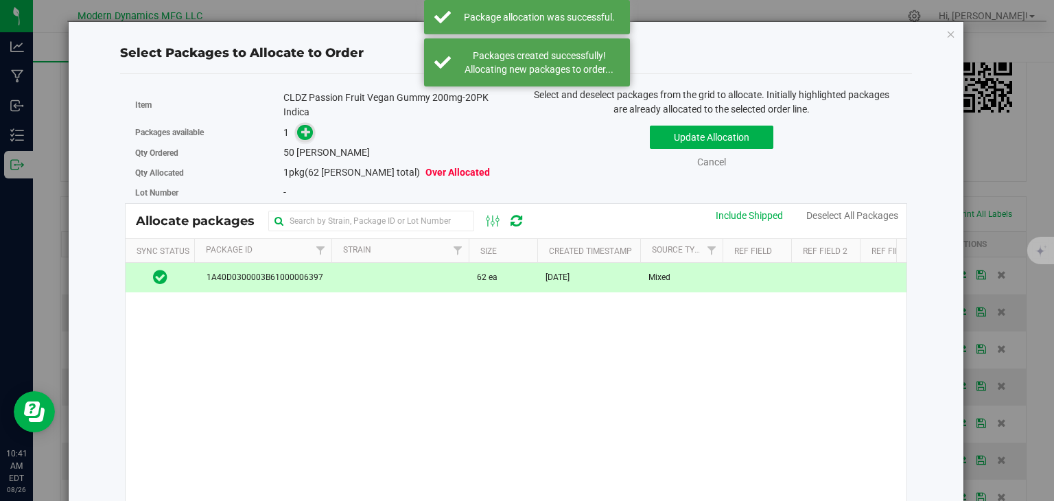
click at [302, 131] on icon at bounding box center [306, 132] width 10 height 10
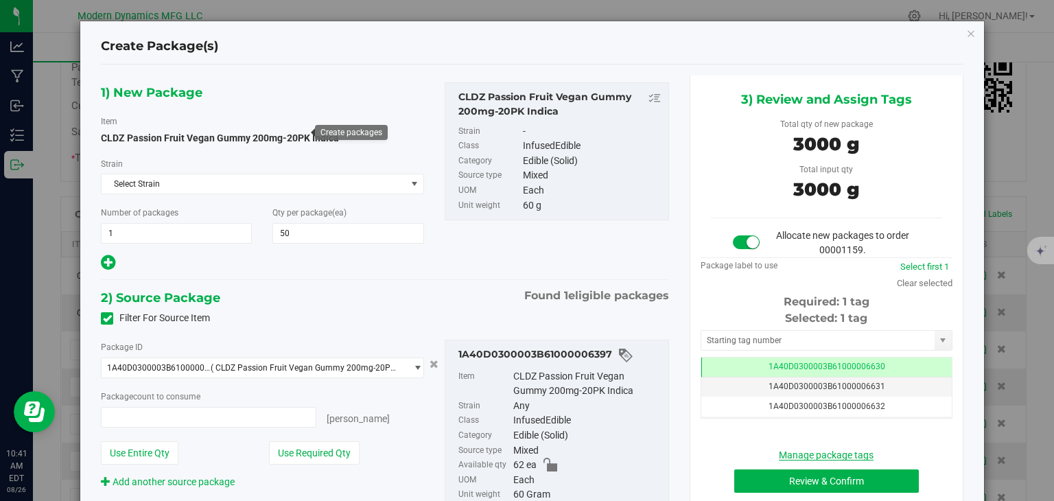
type input "50 ea"
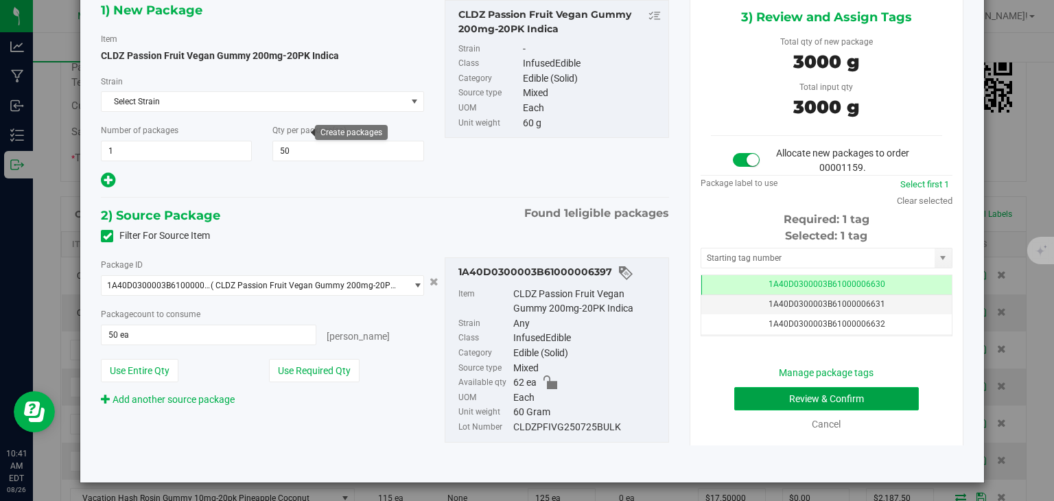
click at [822, 389] on button "Review & Confirm" at bounding box center [827, 398] width 185 height 23
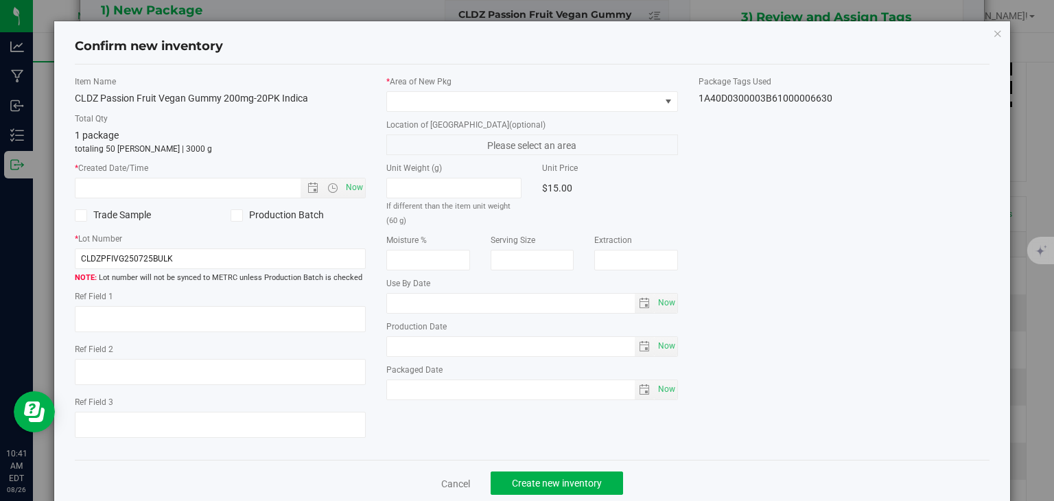
type input "[DATE]"
click at [356, 183] on span "Now" at bounding box center [354, 188] width 23 height 20
type input "[DATE] 10:41 AM"
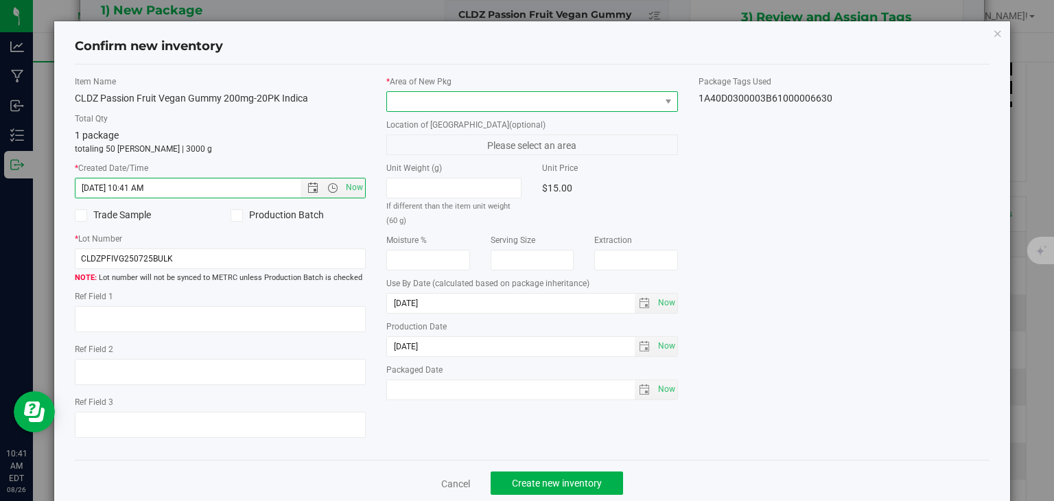
click at [452, 106] on span at bounding box center [523, 101] width 273 height 19
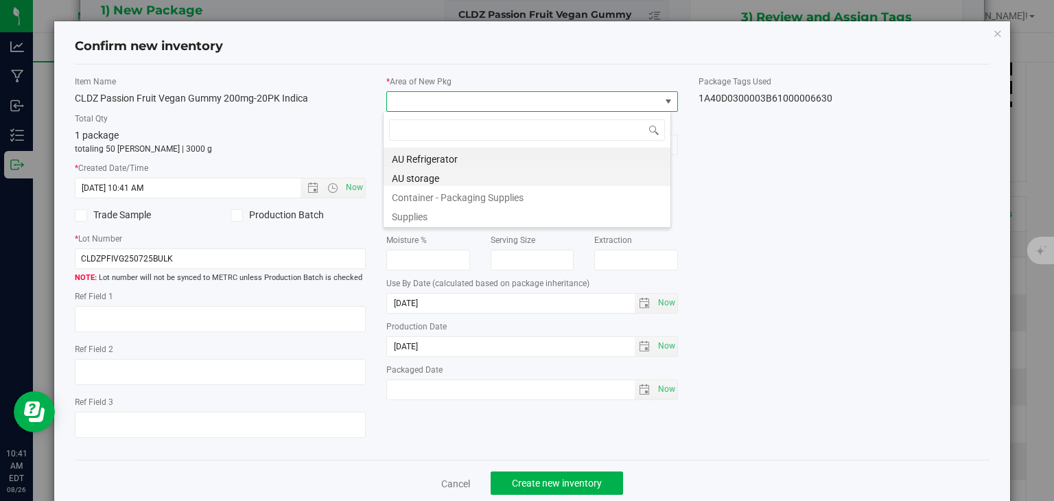
click at [445, 174] on li "AU storage" at bounding box center [527, 176] width 287 height 19
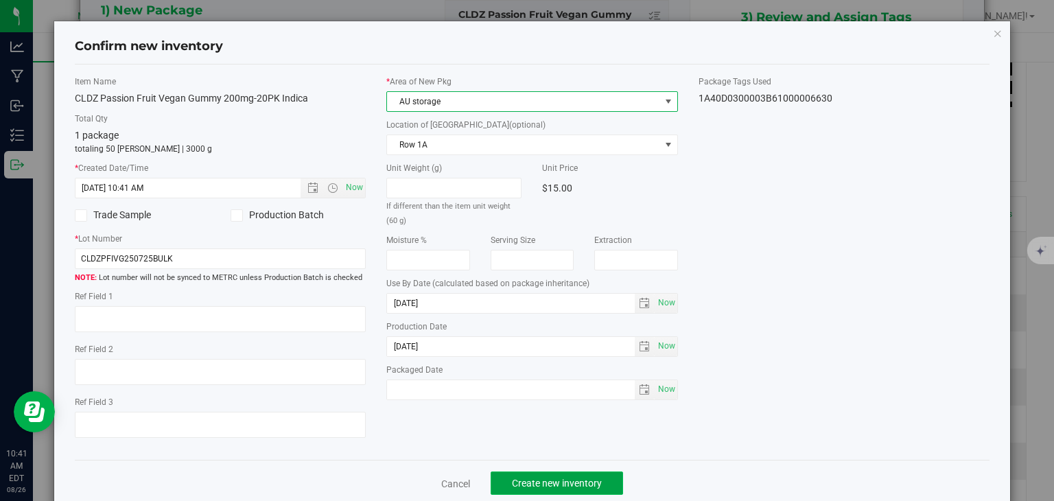
click at [539, 483] on span "Create new inventory" at bounding box center [557, 483] width 90 height 11
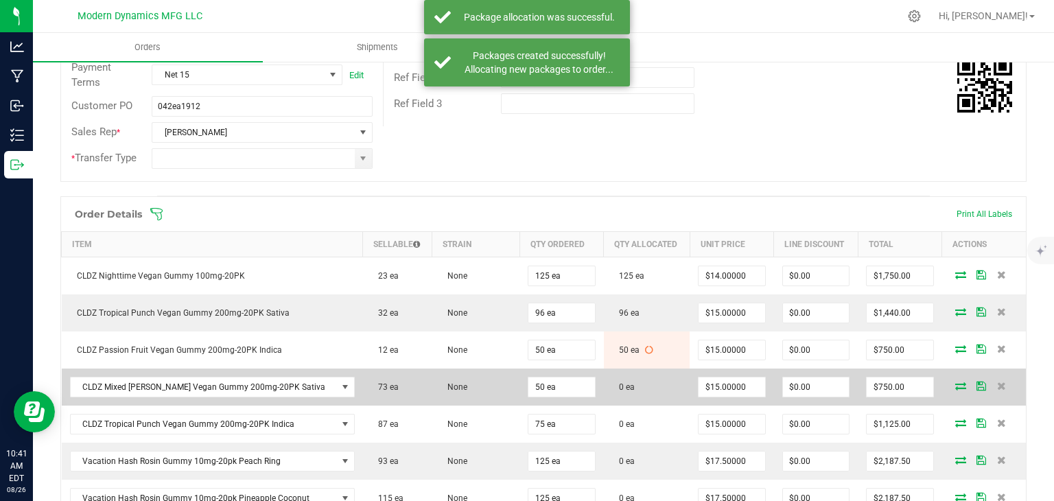
click at [956, 382] on icon at bounding box center [961, 386] width 11 height 8
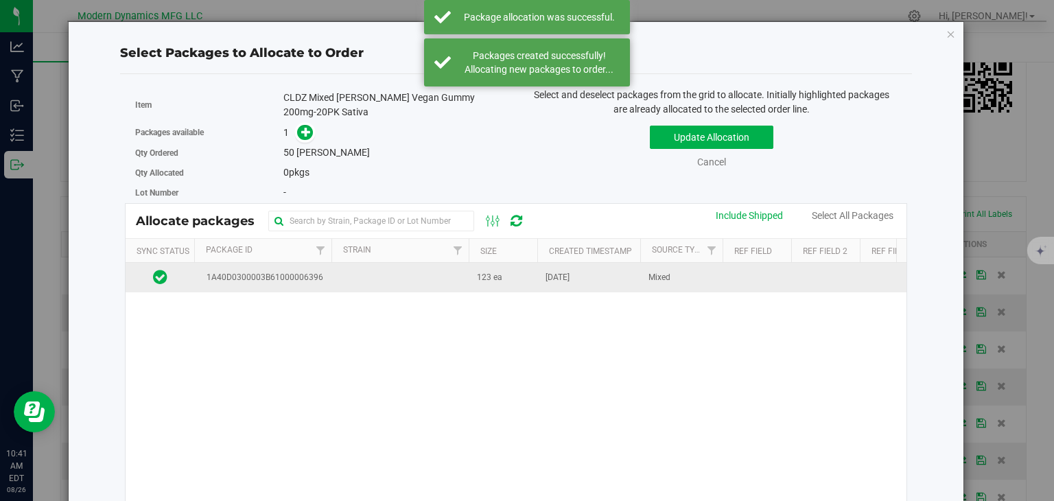
click at [505, 275] on td "123 ea" at bounding box center [503, 278] width 69 height 30
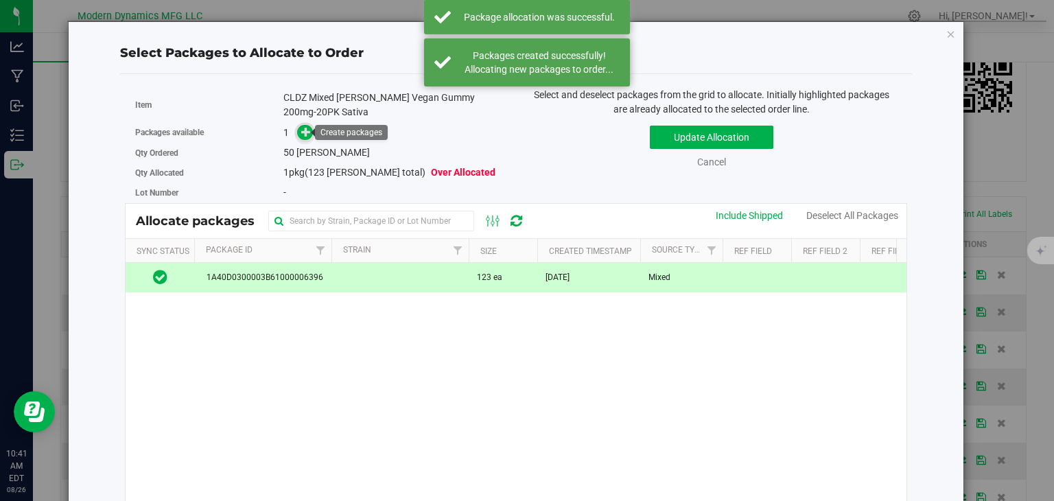
click at [297, 130] on span at bounding box center [305, 133] width 16 height 16
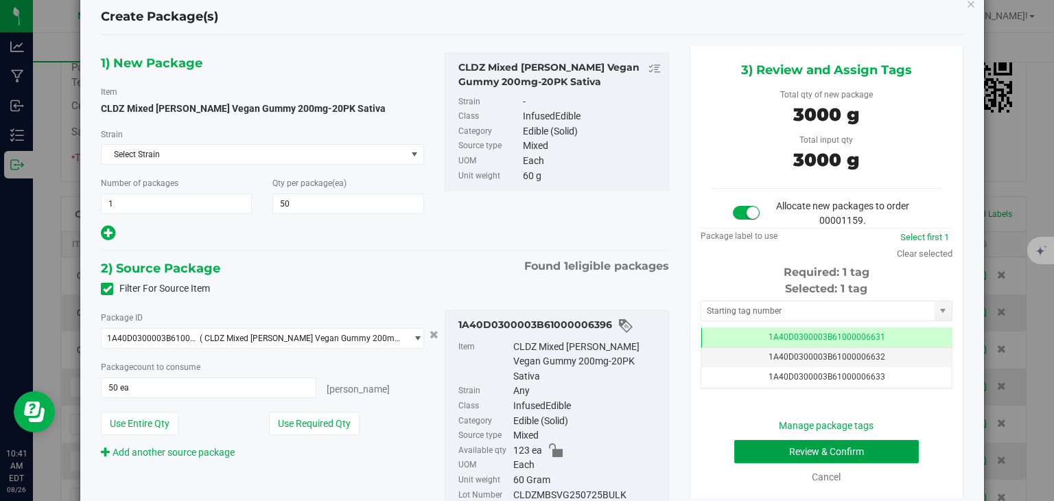
click at [854, 456] on button "Review & Confirm" at bounding box center [827, 451] width 185 height 23
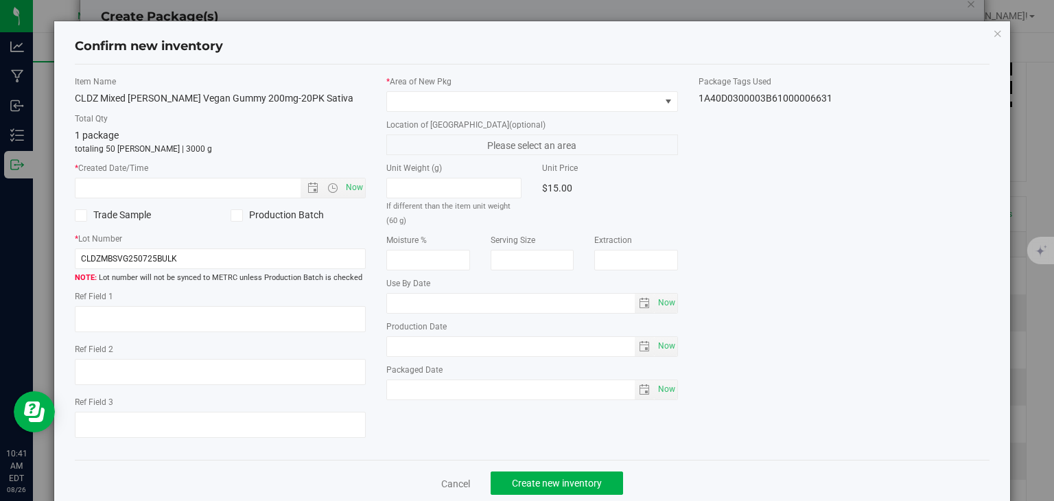
type input "[DATE]"
click at [351, 193] on span "Now" at bounding box center [354, 188] width 23 height 20
type input "[DATE] 10:42 AM"
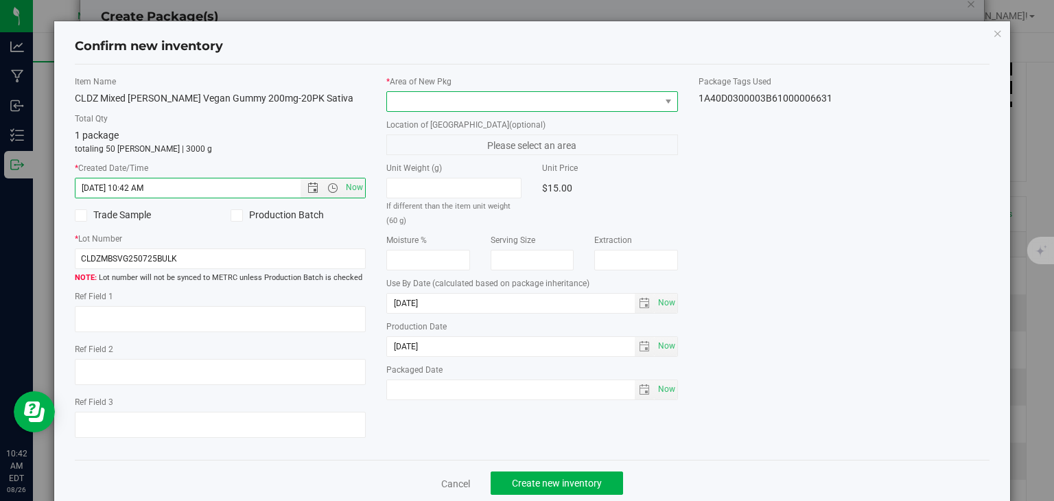
click at [456, 99] on span at bounding box center [523, 101] width 273 height 19
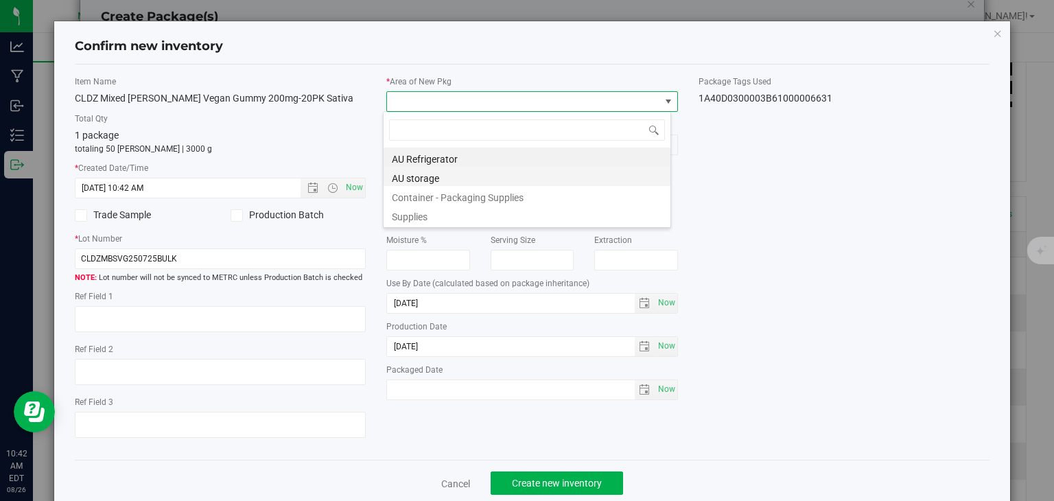
click at [442, 182] on li "AU storage" at bounding box center [527, 176] width 287 height 19
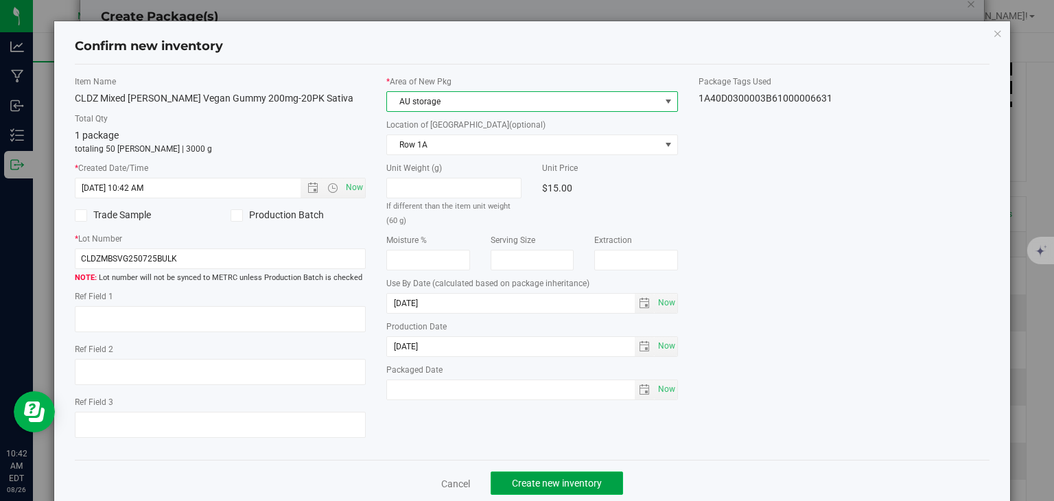
click at [528, 476] on button "Create new inventory" at bounding box center [557, 483] width 132 height 23
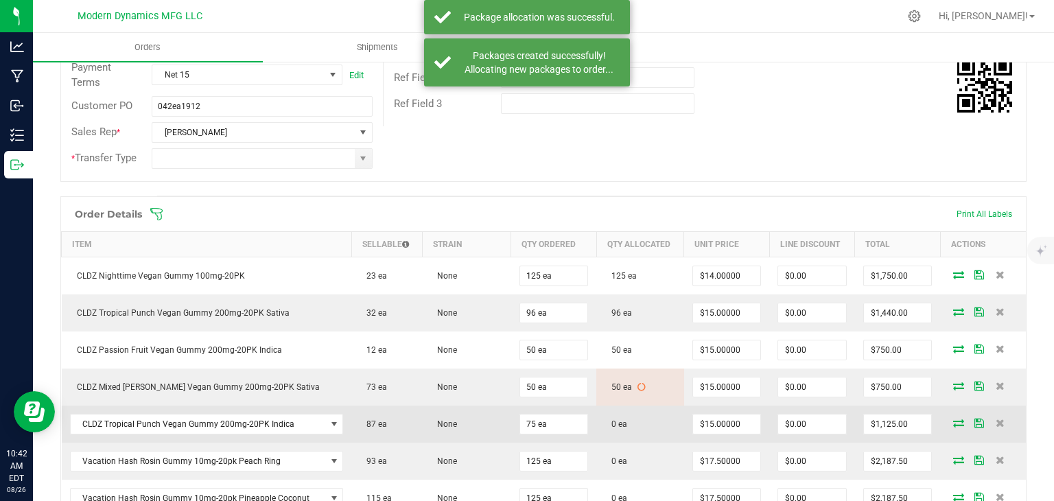
click at [954, 422] on icon at bounding box center [959, 423] width 11 height 8
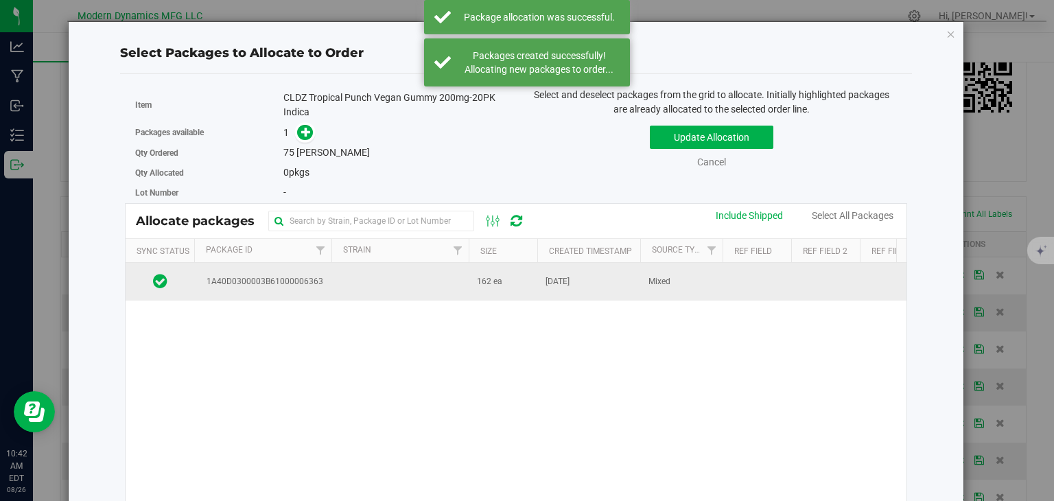
click at [562, 273] on td "[DATE]" at bounding box center [589, 281] width 103 height 37
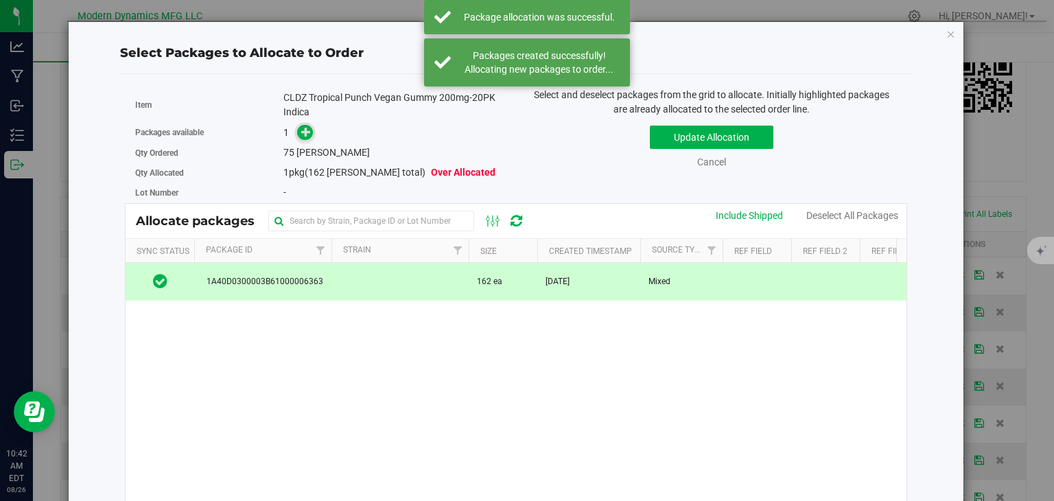
click at [303, 128] on icon at bounding box center [306, 132] width 10 height 10
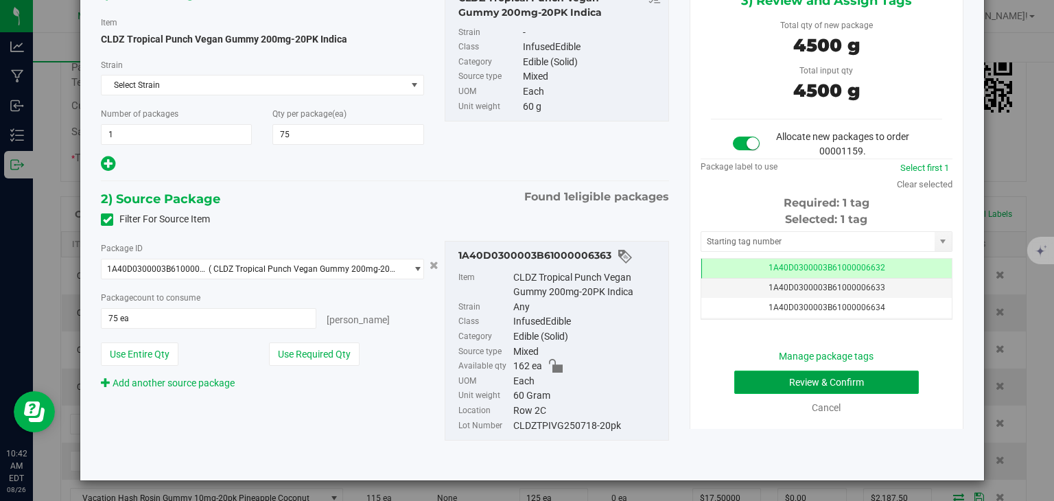
click at [837, 374] on button "Review & Confirm" at bounding box center [827, 382] width 185 height 23
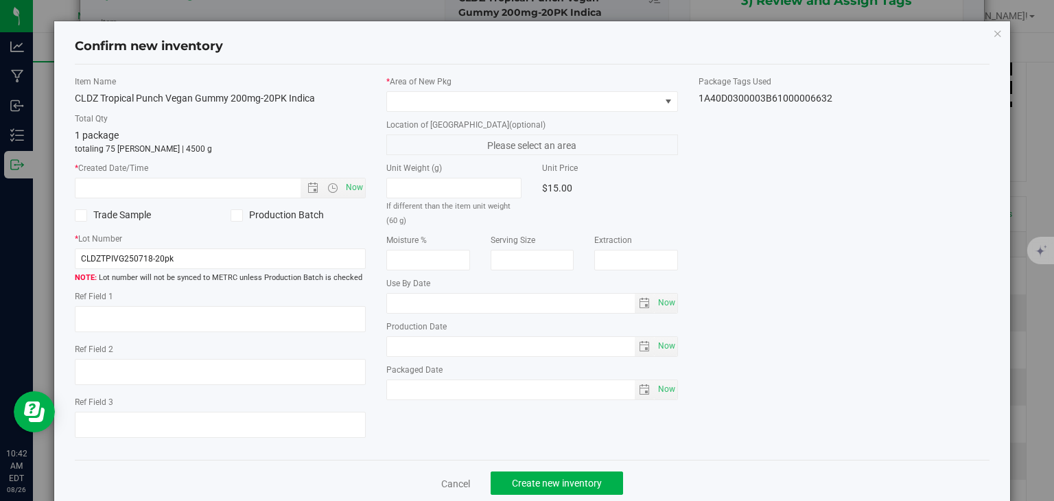
type input "[DATE]"
click at [356, 187] on span "Now" at bounding box center [354, 188] width 23 height 20
type input "[DATE] 10:42 AM"
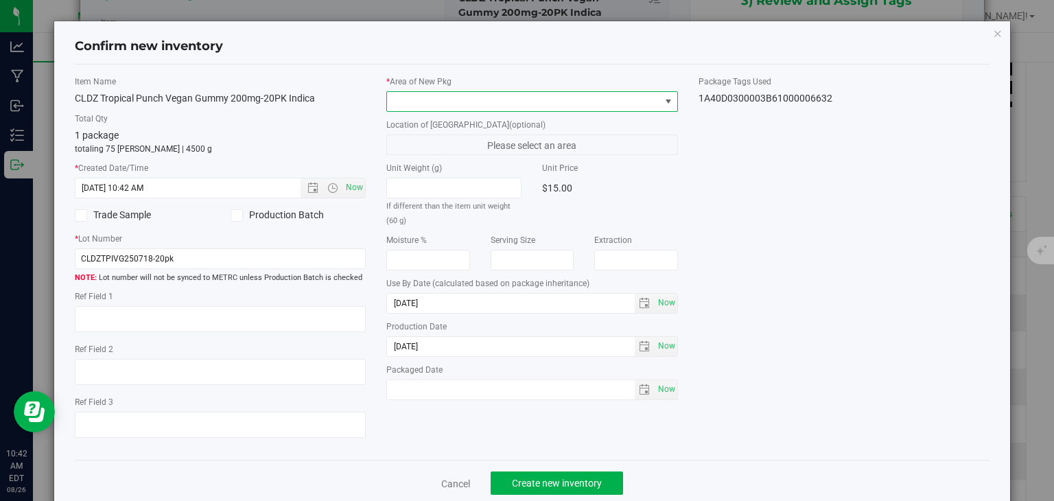
click at [470, 95] on span at bounding box center [523, 101] width 273 height 19
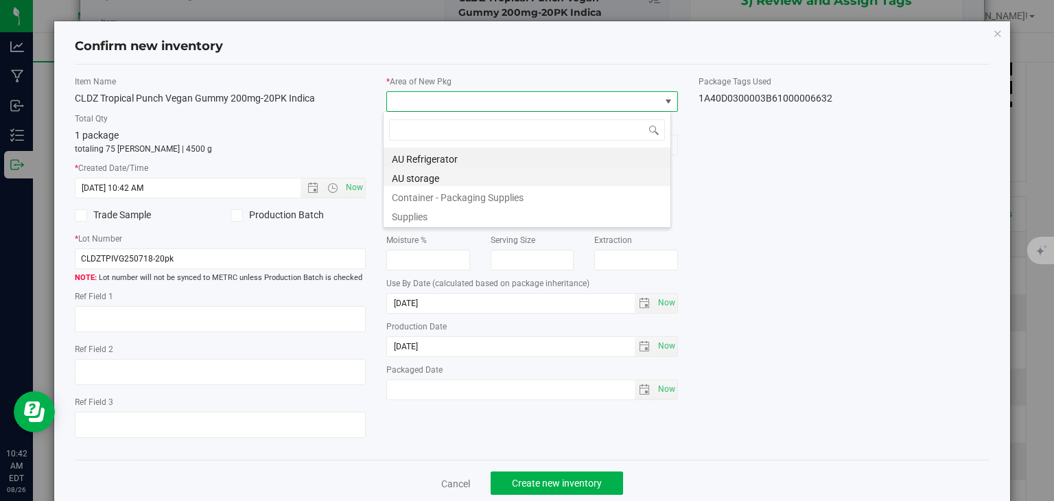
click at [454, 173] on li "AU storage" at bounding box center [527, 176] width 287 height 19
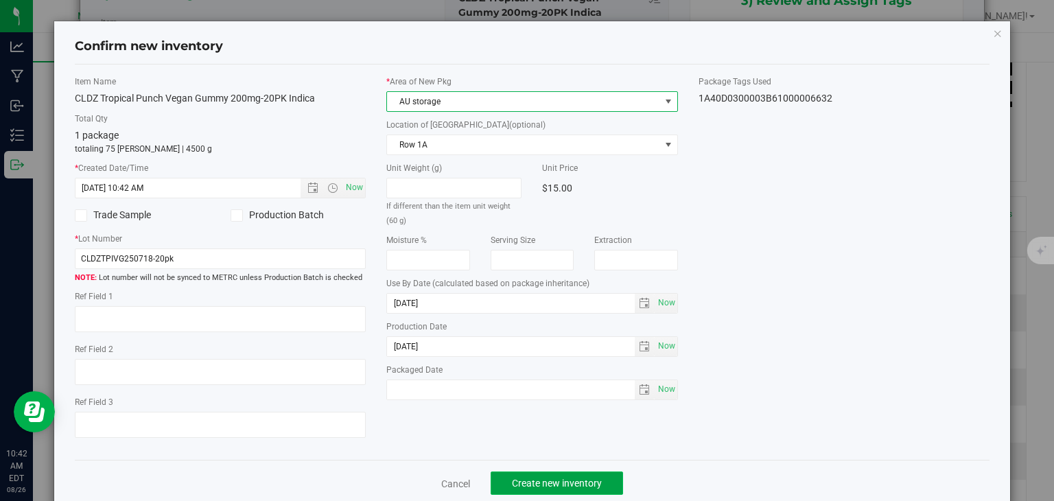
click at [565, 482] on span "Create new inventory" at bounding box center [557, 483] width 90 height 11
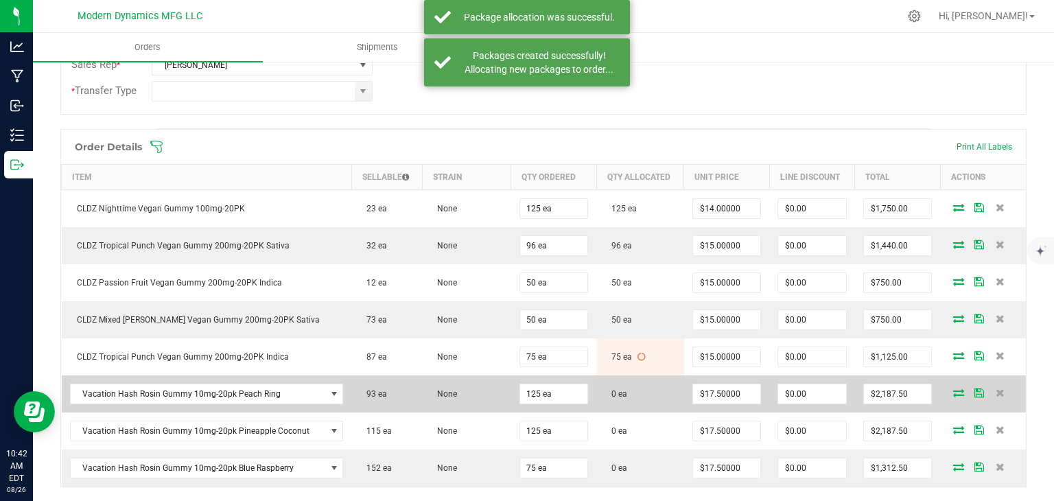
click at [949, 392] on span at bounding box center [959, 393] width 21 height 8
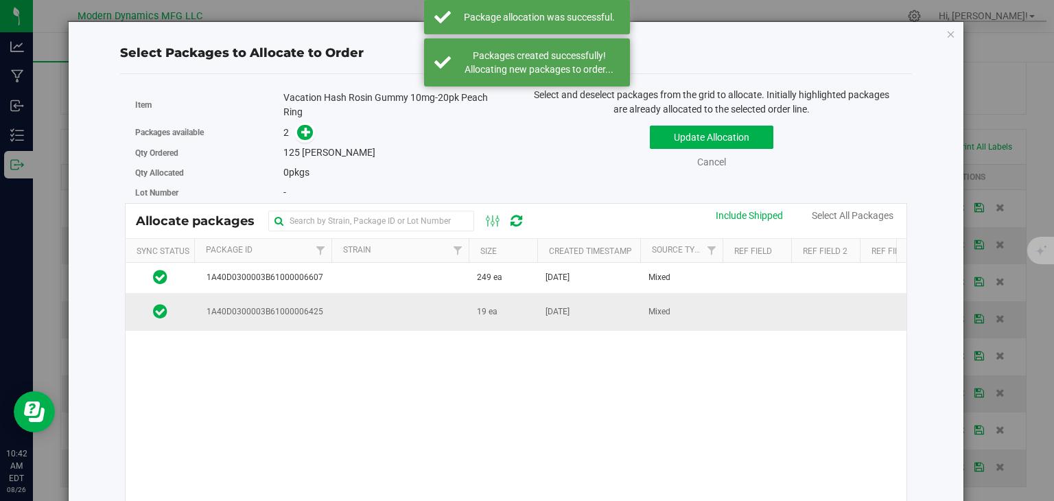
click at [507, 314] on td "19 ea" at bounding box center [503, 311] width 69 height 37
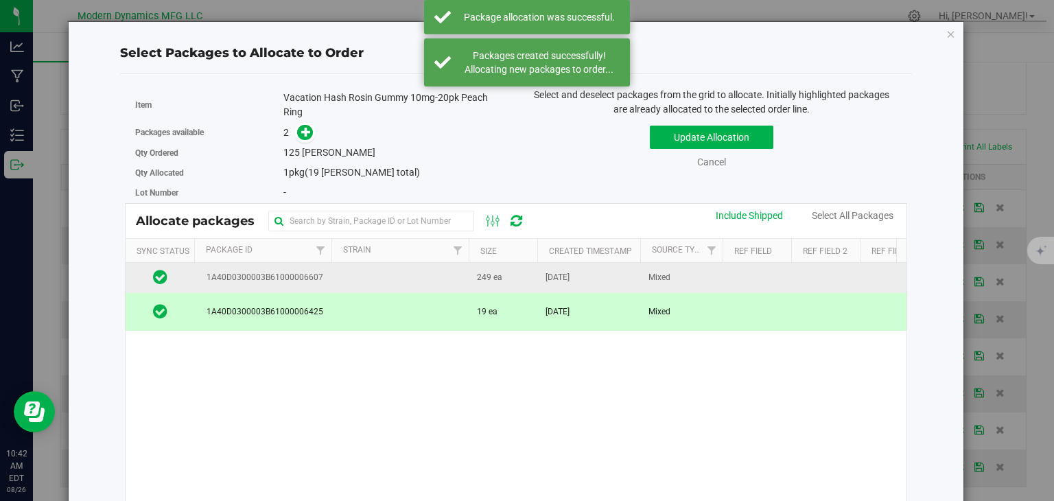
click at [466, 287] on td at bounding box center [400, 278] width 137 height 30
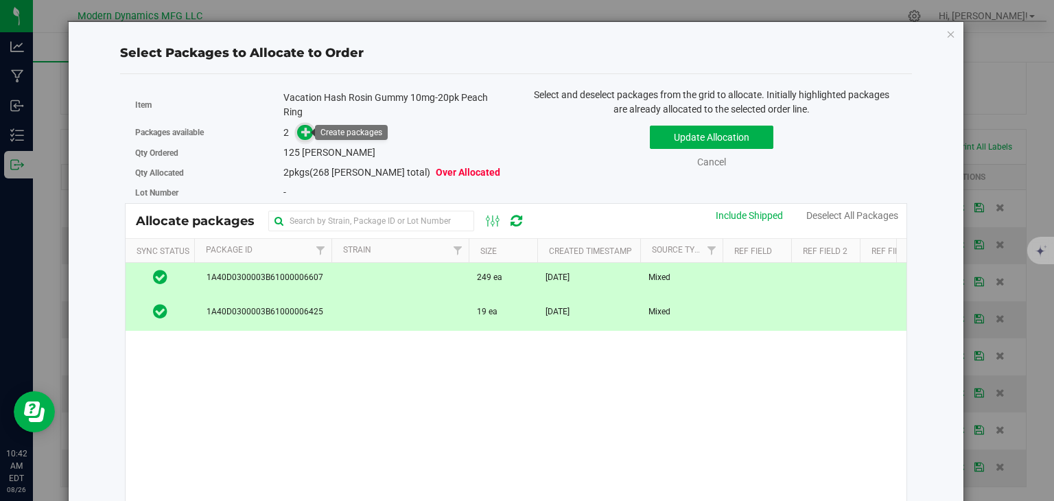
click at [301, 131] on icon at bounding box center [306, 132] width 10 height 10
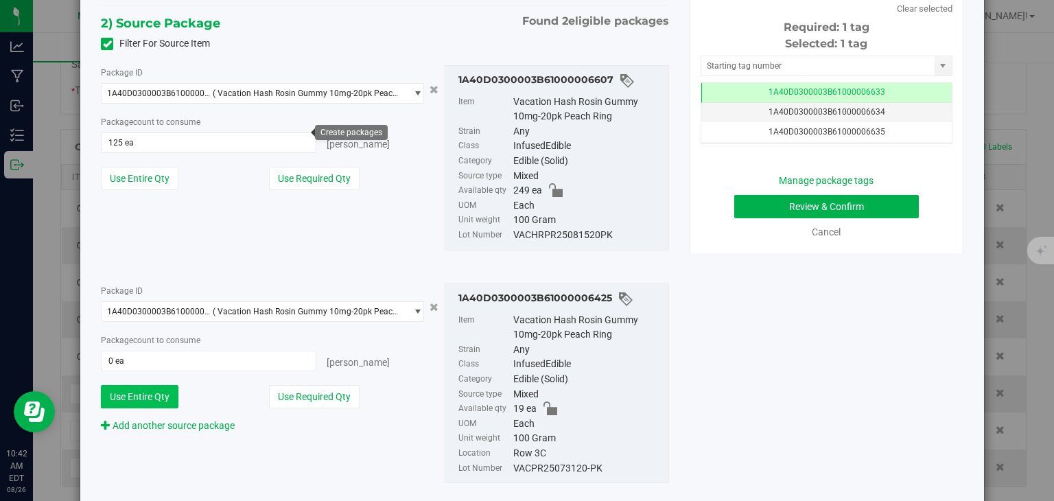
click at [165, 394] on button "Use Entire Qty" at bounding box center [140, 396] width 78 height 23
type input "19 ea"
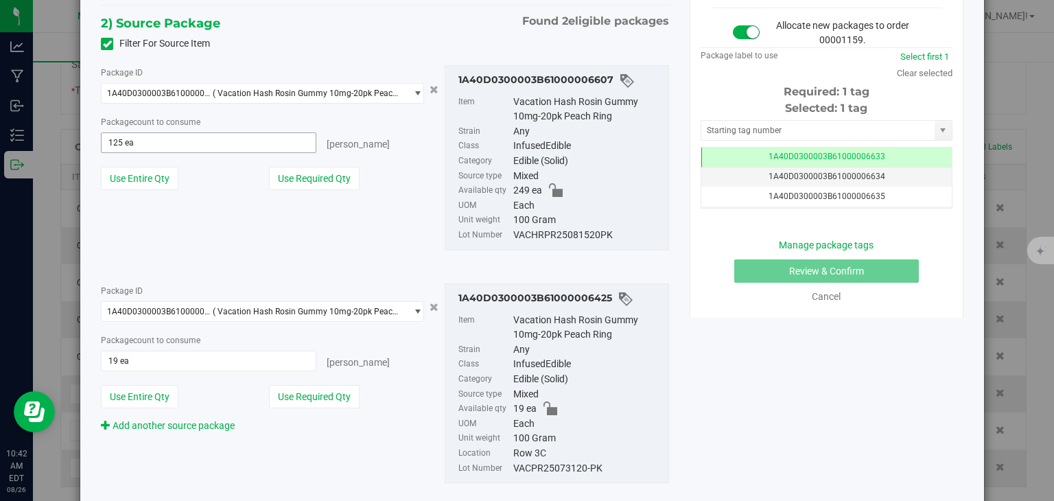
click at [165, 143] on span "125 ea 125" at bounding box center [208, 142] width 215 height 21
click at [165, 143] on input "125" at bounding box center [209, 142] width 214 height 19
type input "106"
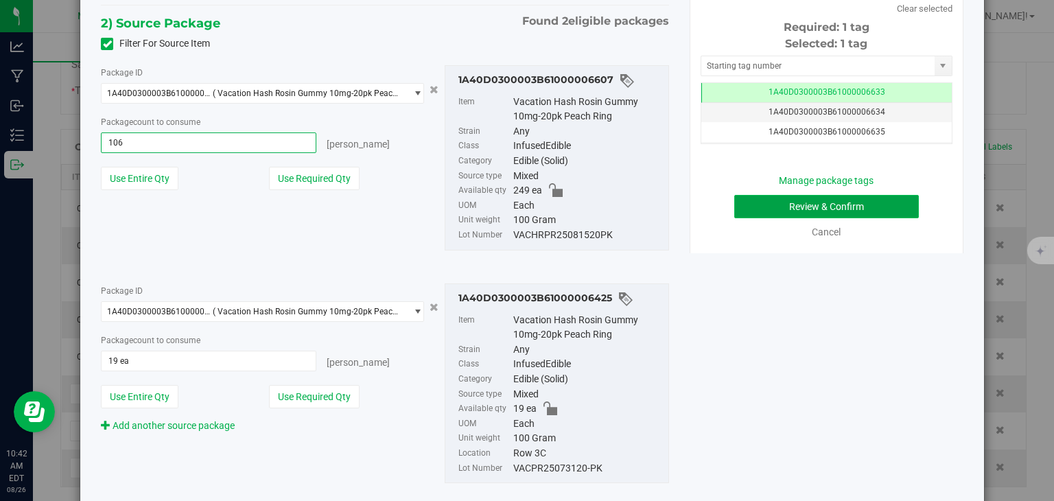
type input "106 ea"
click at [851, 195] on button "Review & Confirm" at bounding box center [827, 206] width 185 height 23
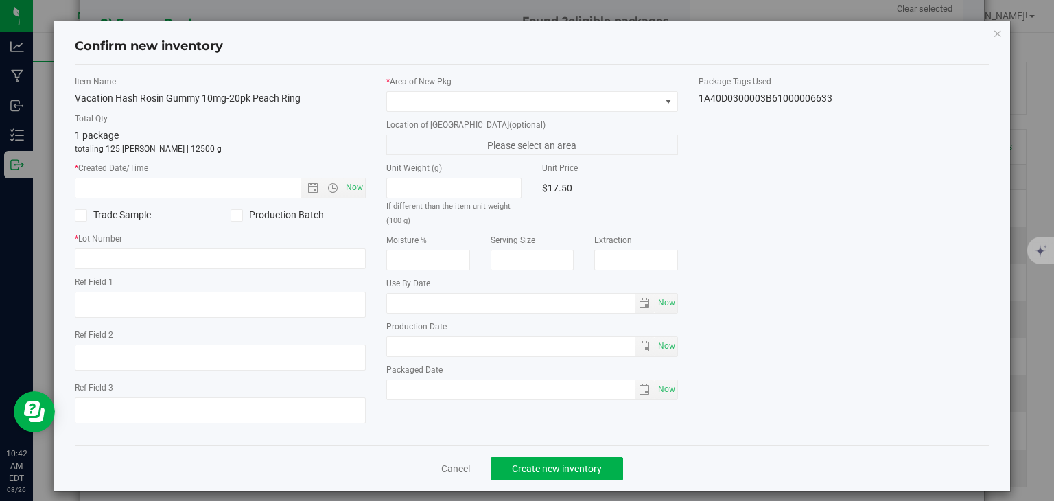
type input "[DATE]"
click at [354, 185] on span "Now" at bounding box center [354, 188] width 23 height 20
type input "[DATE] 10:42 AM"
click at [266, 234] on label "* Lot Number" at bounding box center [221, 239] width 292 height 12
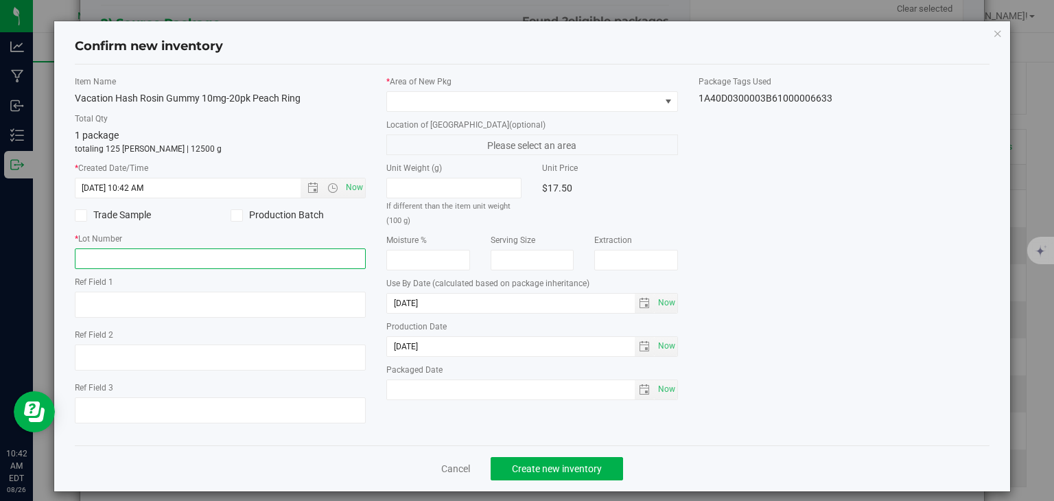
click at [249, 256] on input "text" at bounding box center [221, 259] width 292 height 21
type input "20240424"
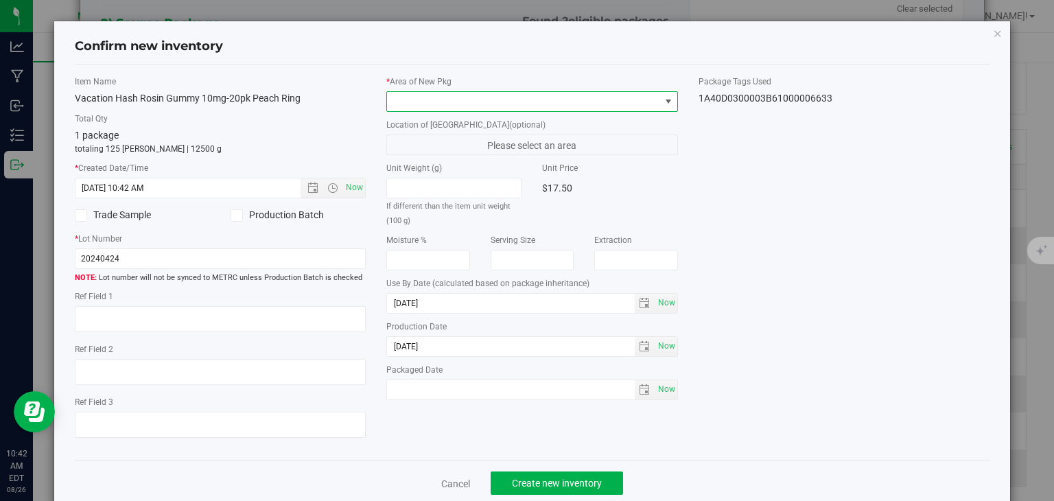
click at [590, 101] on span at bounding box center [523, 101] width 273 height 19
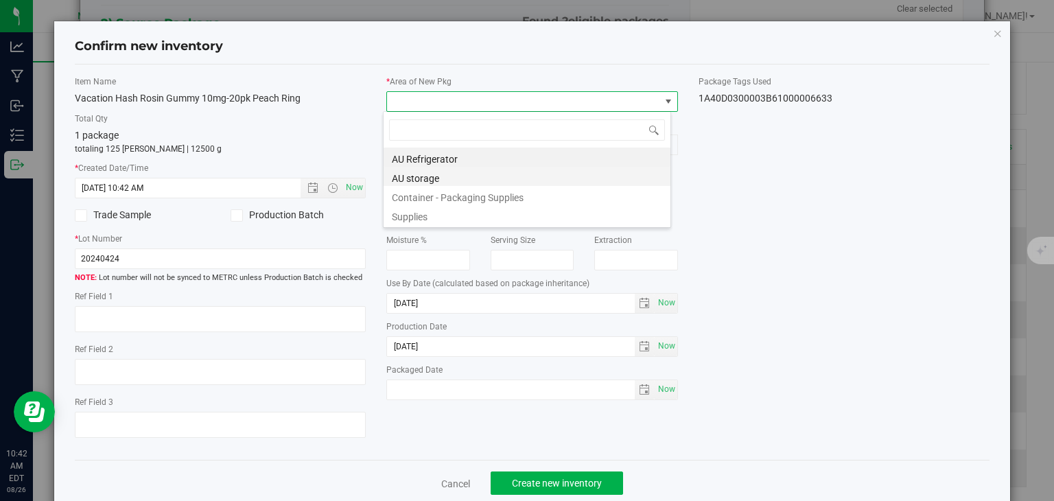
click at [510, 179] on li "AU storage" at bounding box center [527, 176] width 287 height 19
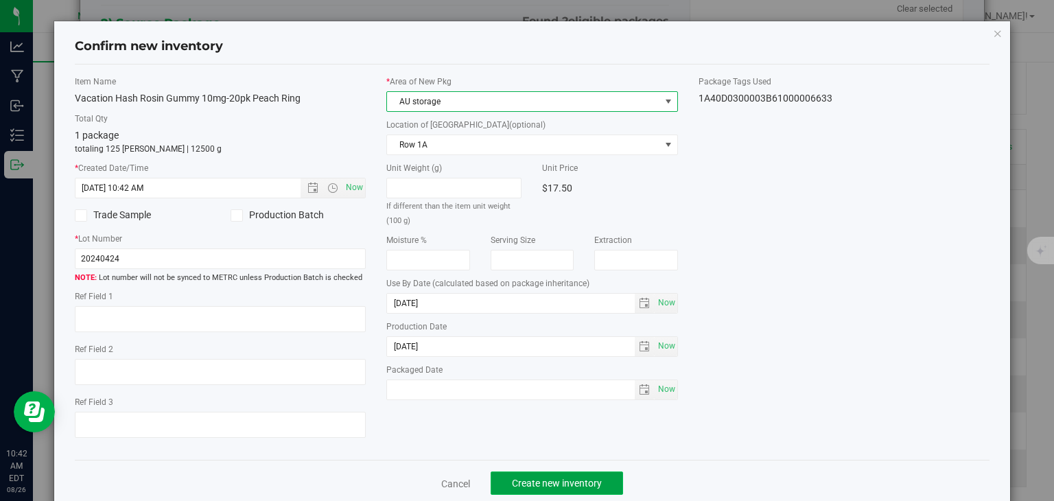
click at [542, 483] on span "Create new inventory" at bounding box center [557, 483] width 90 height 11
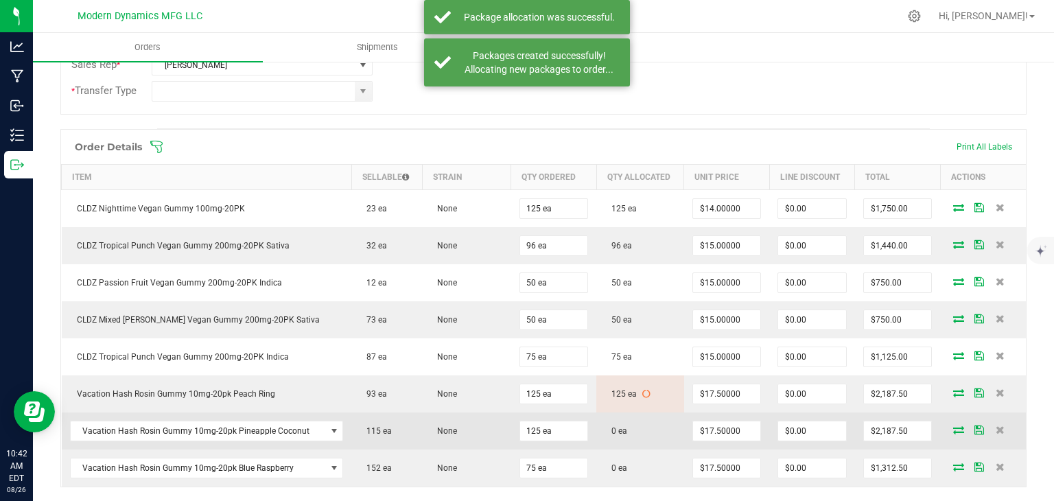
click at [954, 426] on icon at bounding box center [959, 430] width 11 height 8
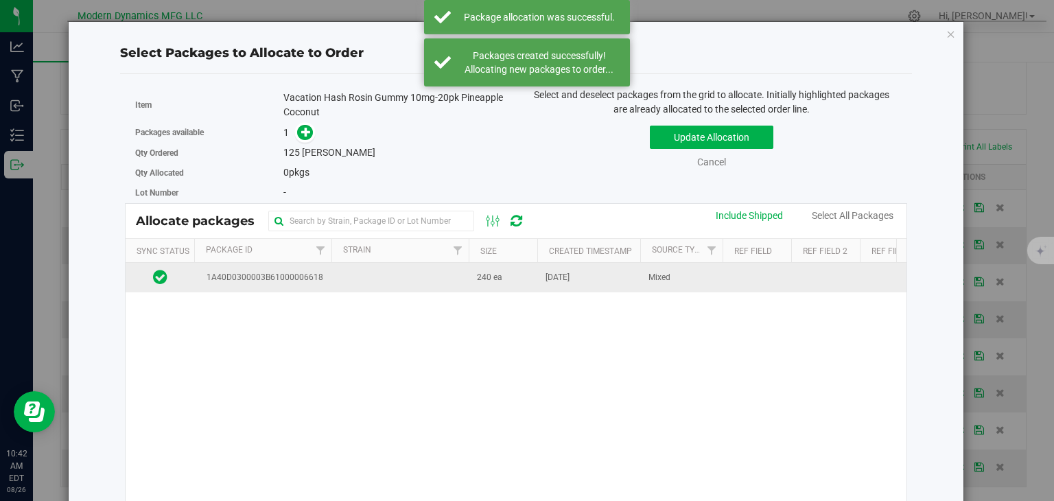
click at [431, 288] on td at bounding box center [400, 278] width 137 height 30
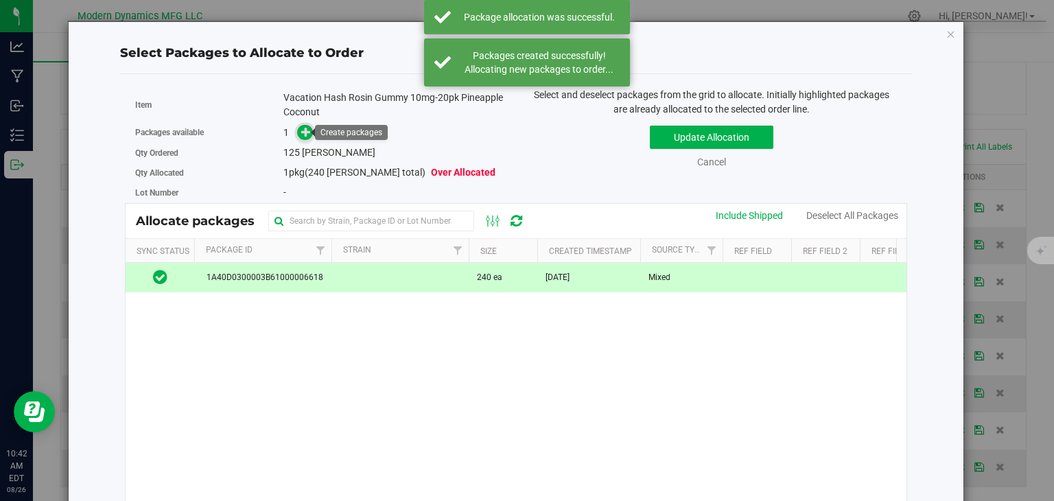
click at [305, 127] on icon at bounding box center [306, 132] width 10 height 10
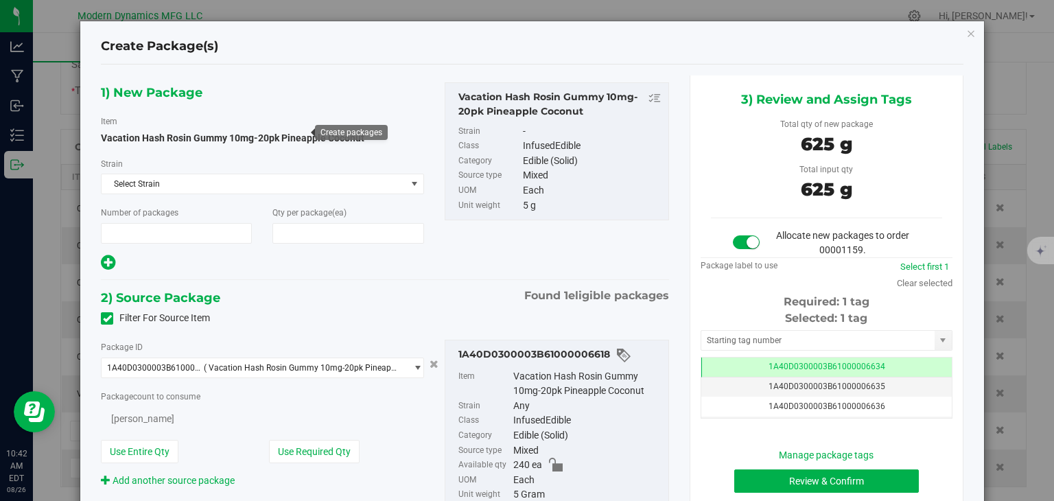
type input "1"
type input "125"
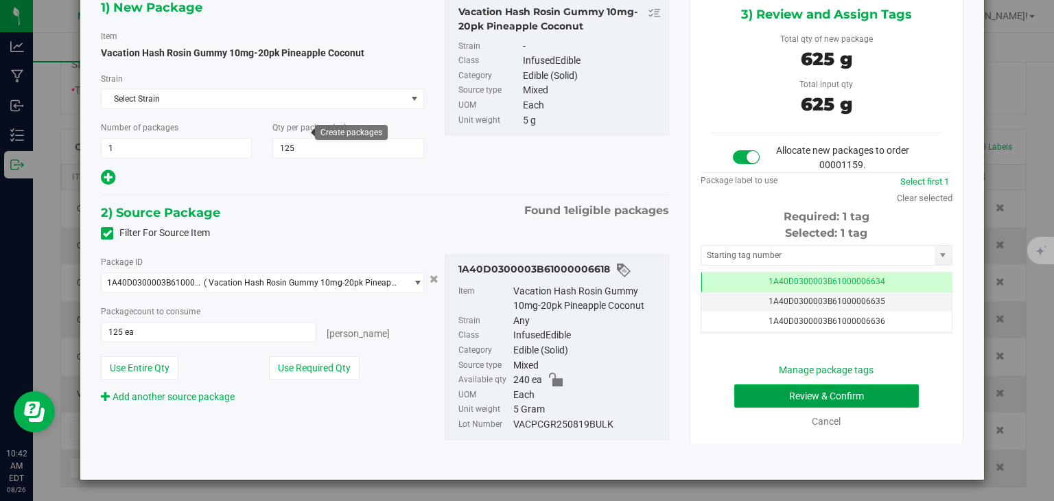
click at [843, 384] on button "Review & Confirm" at bounding box center [827, 395] width 185 height 23
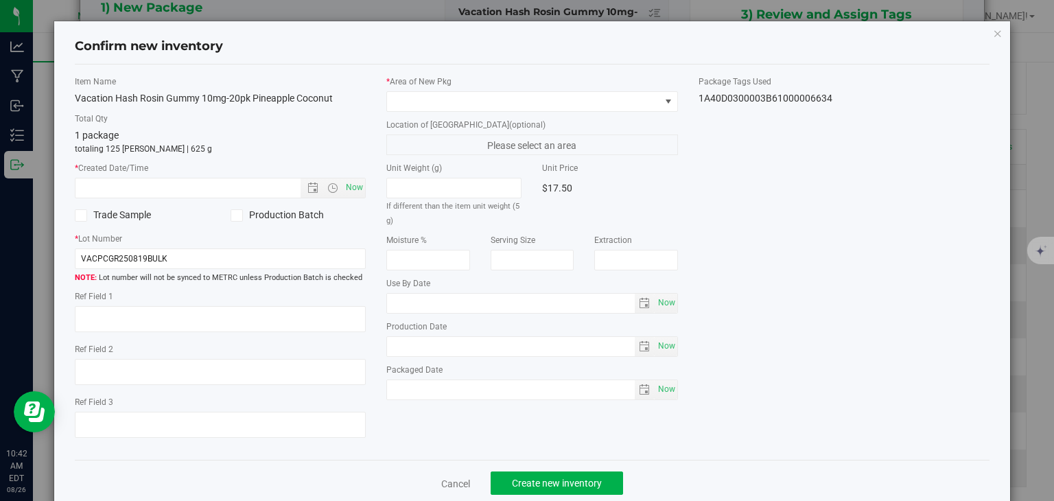
type input "[DATE]"
click at [357, 184] on span "Now" at bounding box center [354, 188] width 23 height 20
type input "[DATE] 10:42 AM"
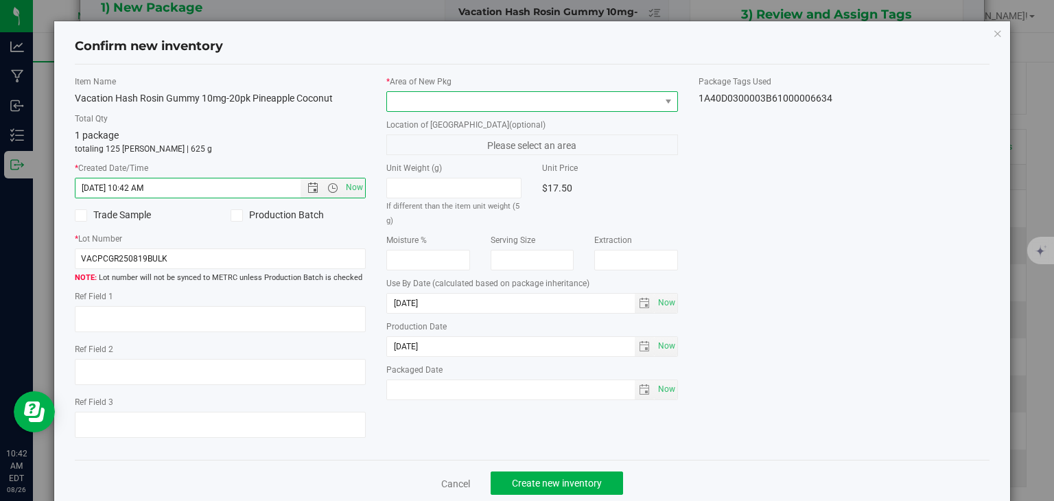
click at [431, 102] on span at bounding box center [523, 101] width 273 height 19
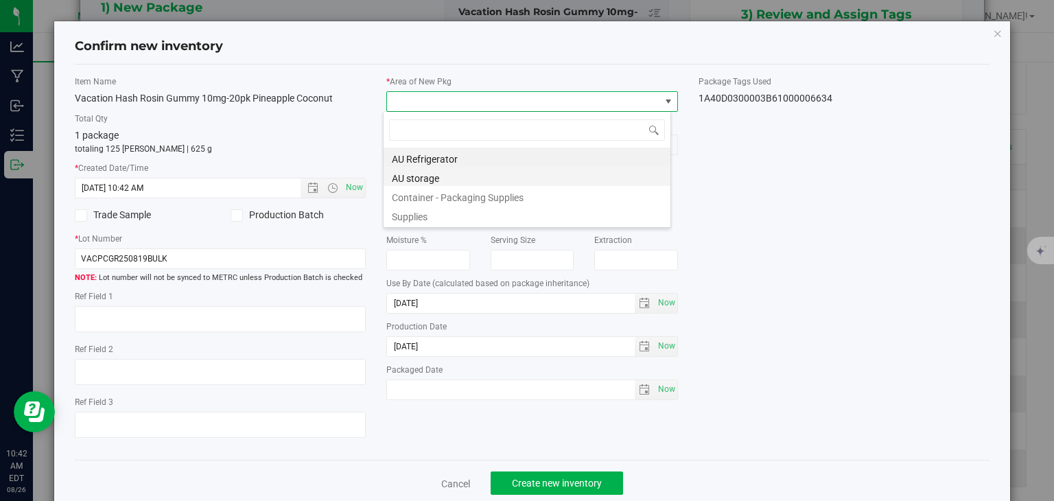
click at [432, 170] on li "AU storage" at bounding box center [527, 176] width 287 height 19
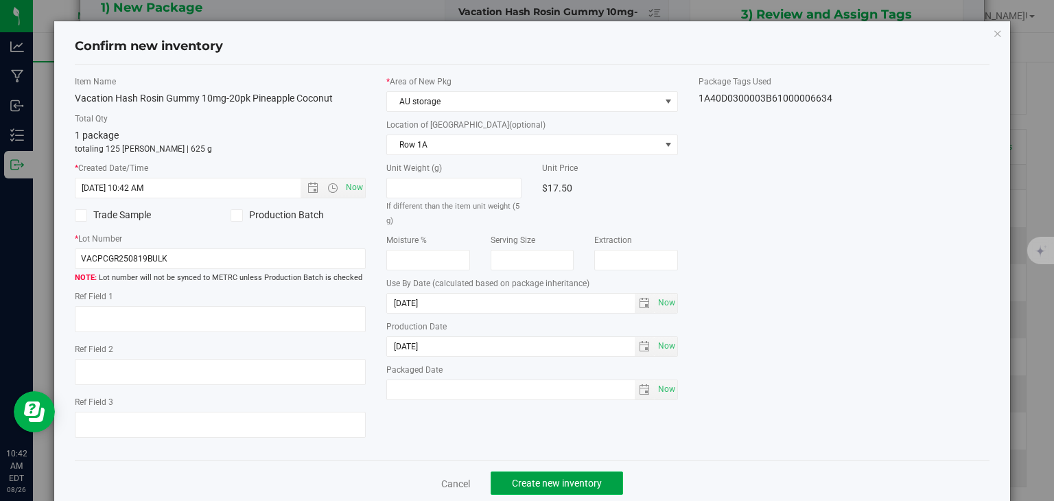
click at [576, 478] on span "Create new inventory" at bounding box center [557, 483] width 90 height 11
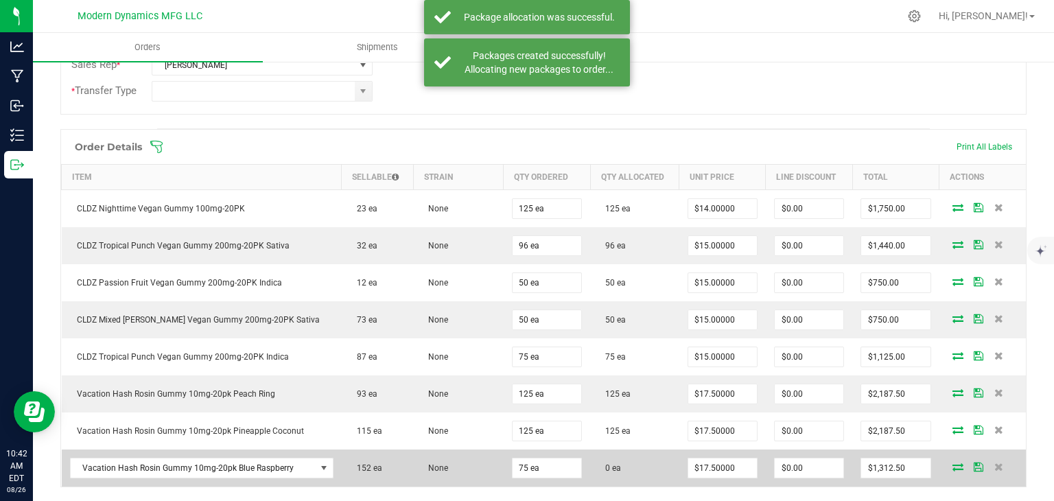
click at [953, 463] on icon at bounding box center [958, 467] width 11 height 8
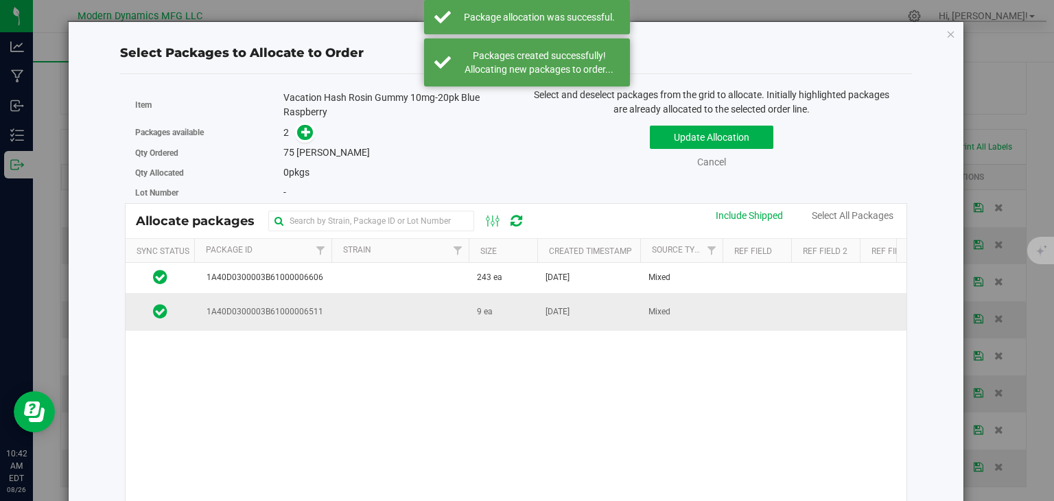
click at [424, 308] on td at bounding box center [400, 311] width 137 height 37
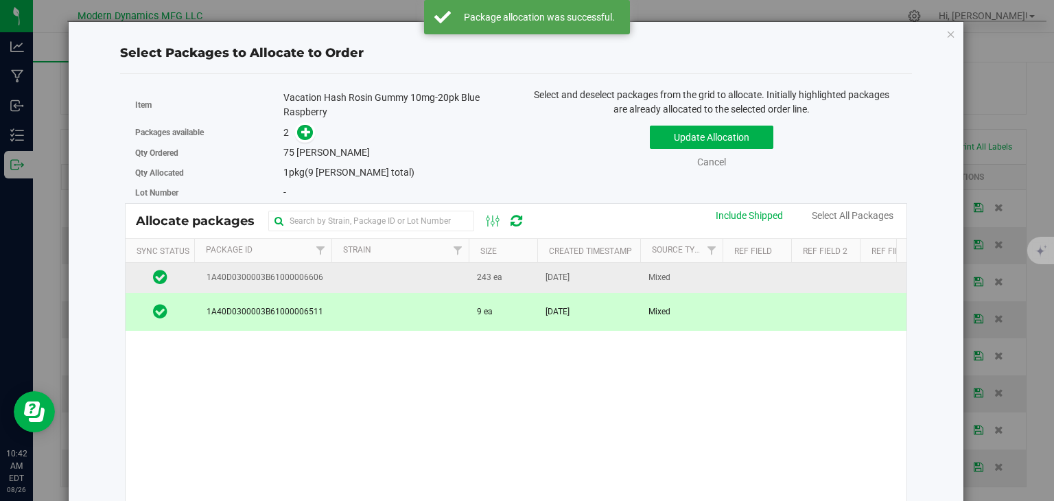
click at [423, 278] on td at bounding box center [400, 278] width 137 height 30
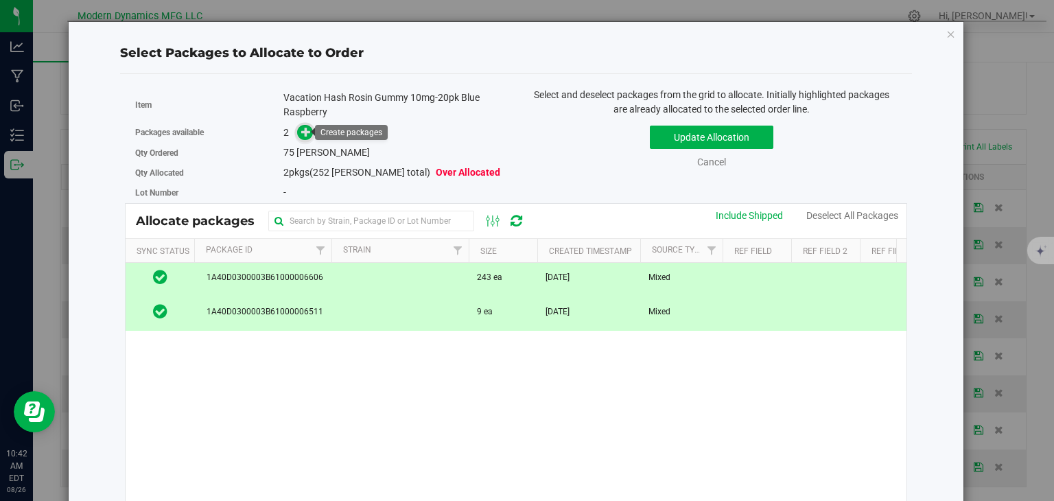
click at [303, 127] on icon at bounding box center [306, 132] width 10 height 10
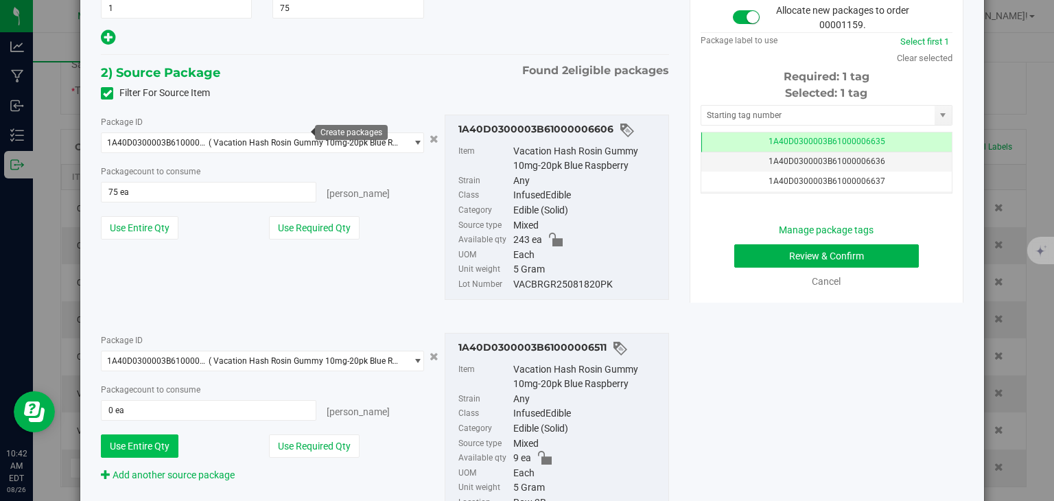
click at [146, 440] on button "Use Entire Qty" at bounding box center [140, 446] width 78 height 23
type input "9 ea"
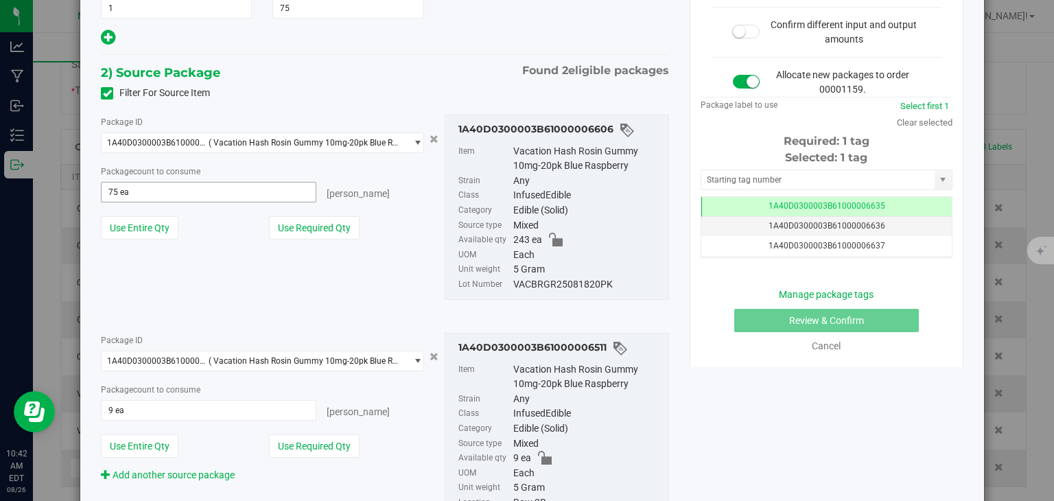
click at [148, 192] on span "75 ea 75" at bounding box center [208, 192] width 215 height 21
click at [148, 192] on input "75" at bounding box center [209, 192] width 214 height 19
type input "66"
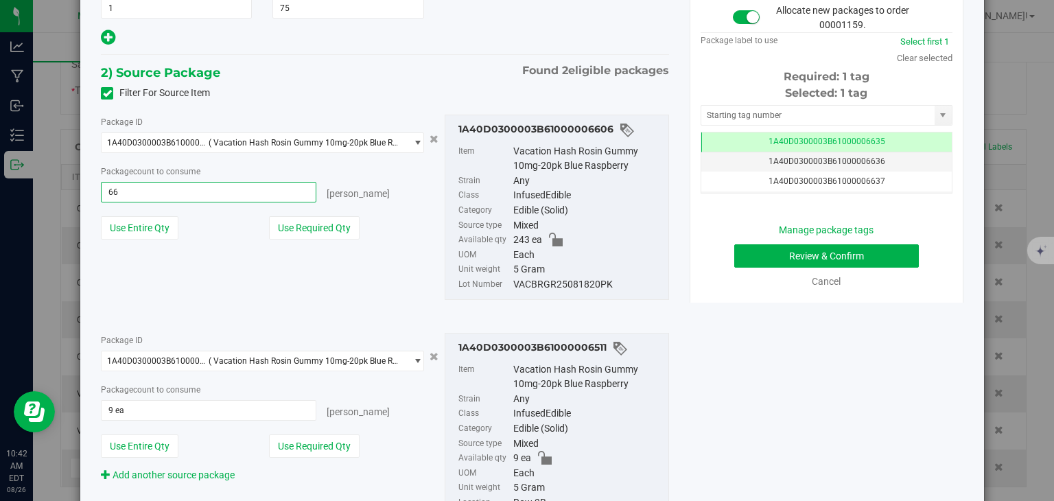
type input "66 ea"
click at [751, 353] on div "1) New Package Item Vacation Hash Rosin Gummy 10mg-20pk Blue Raspberry [GEOGRAP…" at bounding box center [532, 205] width 883 height 711
click at [754, 249] on button "Review & Confirm" at bounding box center [827, 255] width 185 height 23
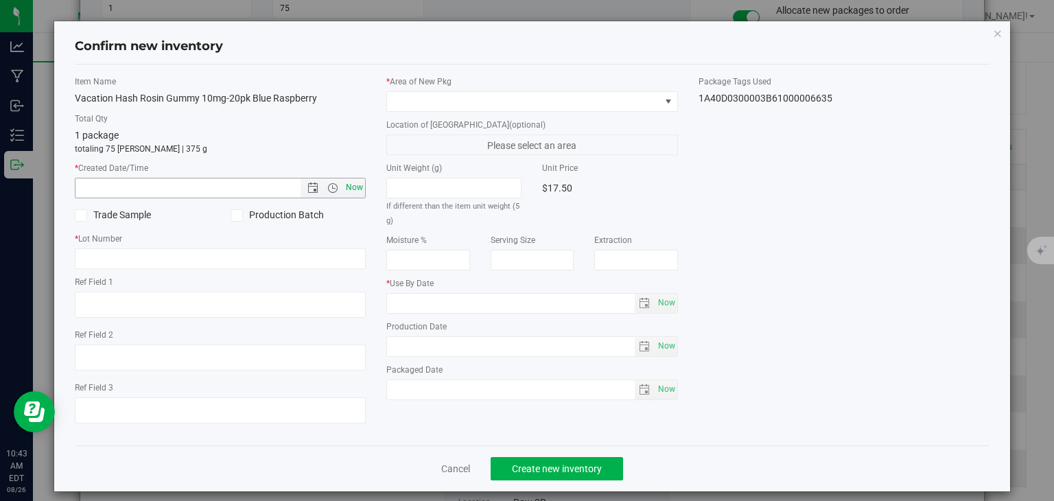
click at [351, 185] on span "Now" at bounding box center [354, 188] width 23 height 20
type input "[DATE] 10:43 AM"
click at [282, 252] on input "text" at bounding box center [221, 259] width 292 height 21
type input "20240424"
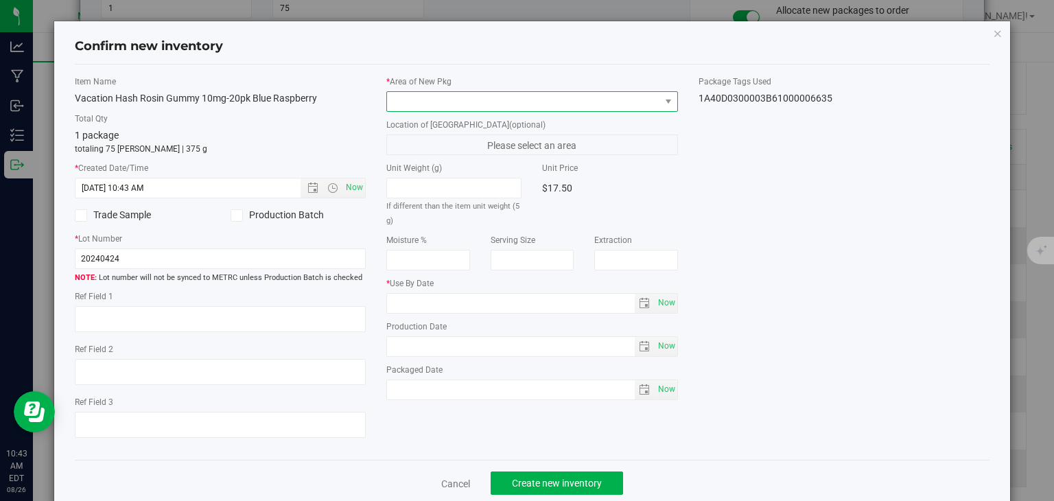
click at [481, 105] on span at bounding box center [523, 101] width 273 height 19
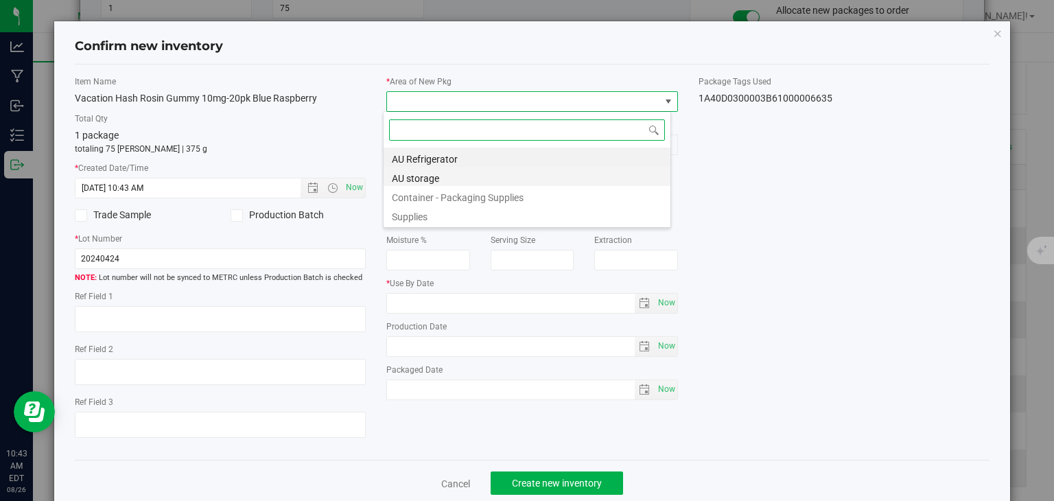
click at [445, 178] on li "AU storage" at bounding box center [527, 176] width 287 height 19
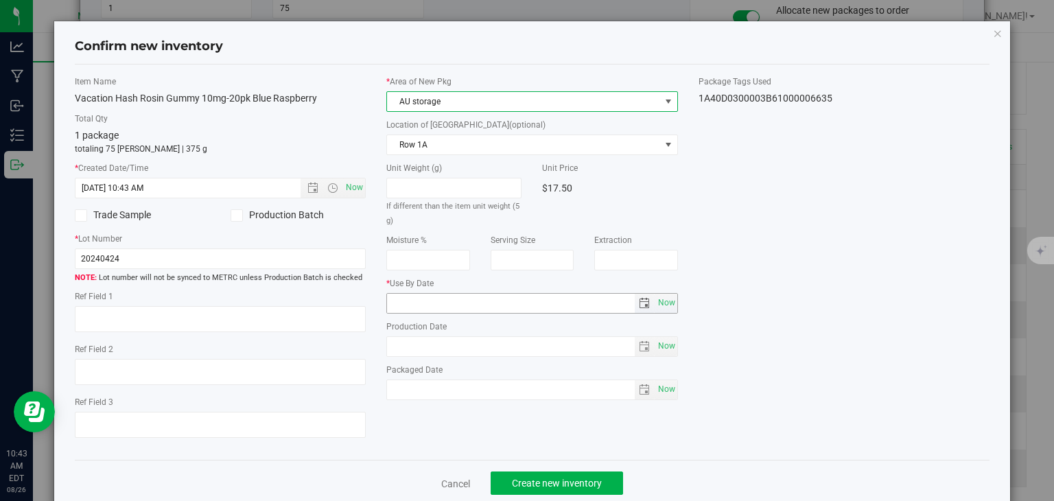
click at [654, 293] on span "Now" at bounding box center [533, 303] width 292 height 21
click at [658, 297] on span "Now" at bounding box center [666, 303] width 23 height 20
type input "[DATE]"
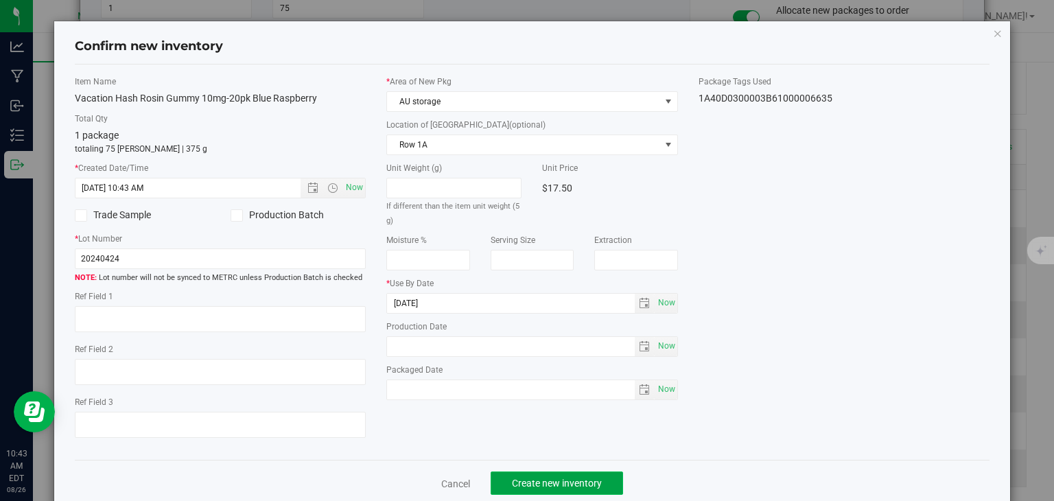
click at [538, 481] on span "Create new inventory" at bounding box center [557, 483] width 90 height 11
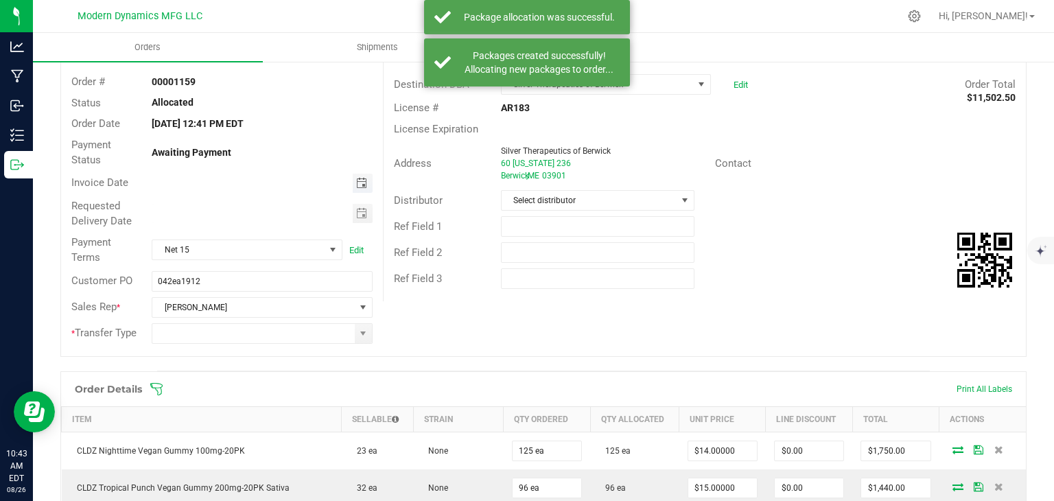
click at [356, 183] on span "Toggle calendar" at bounding box center [361, 183] width 11 height 11
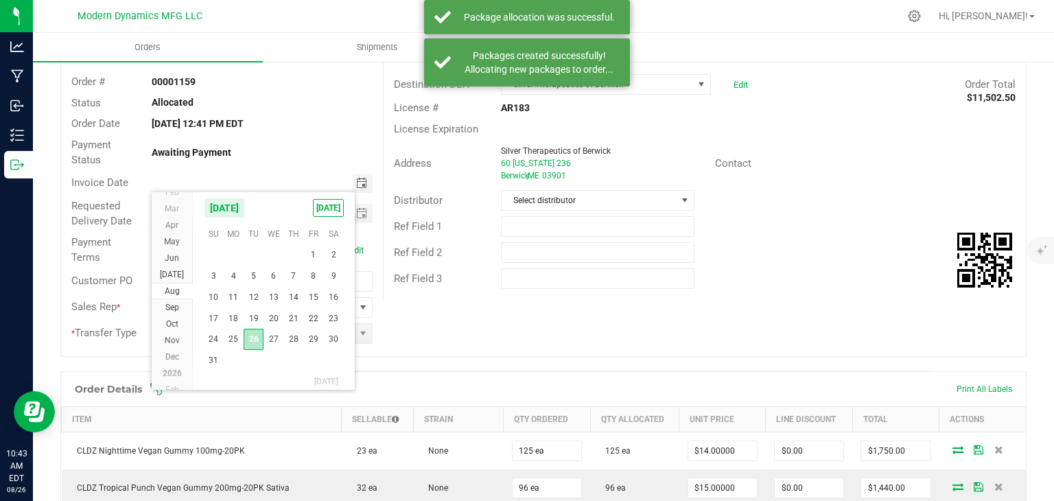
click at [252, 345] on span "26" at bounding box center [254, 339] width 20 height 21
type input "[DATE]"
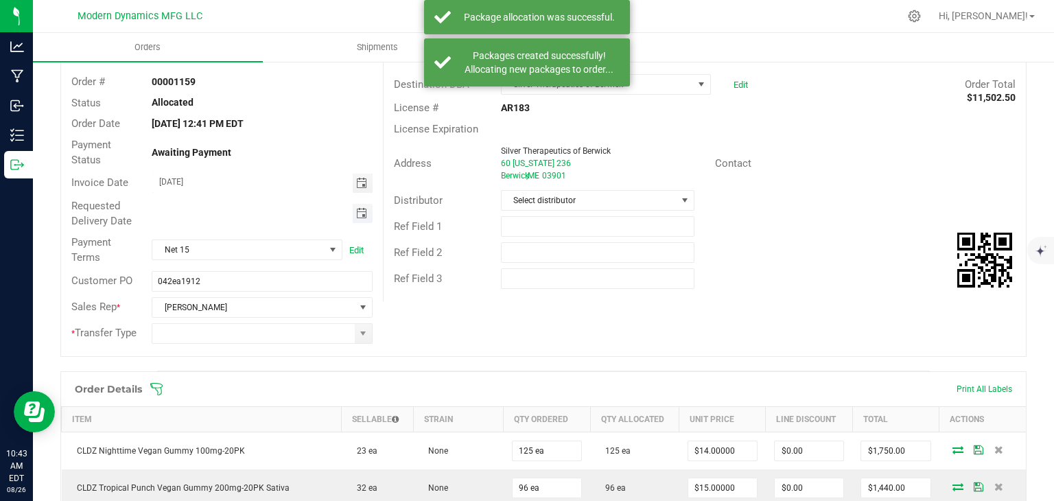
click at [359, 217] on span "Toggle calendar" at bounding box center [361, 213] width 11 height 11
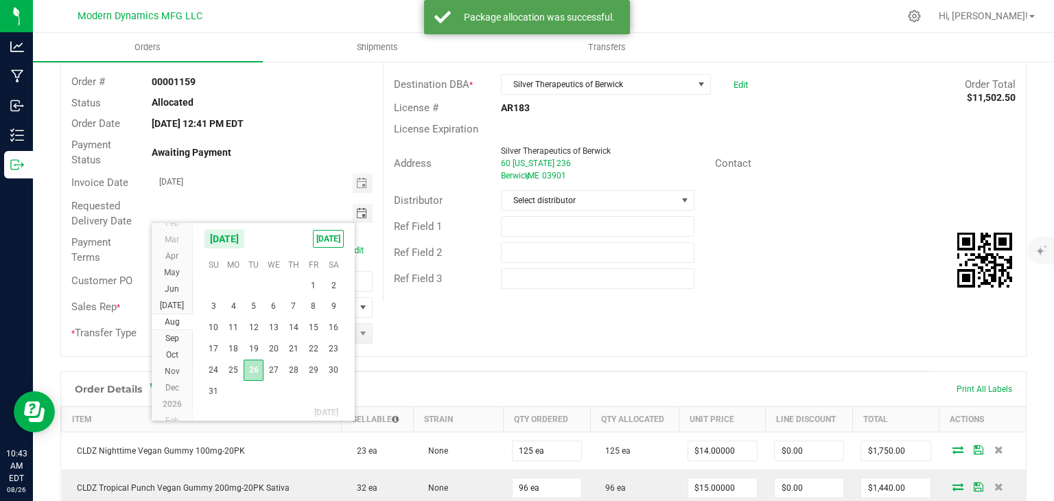
click at [244, 371] on span "26" at bounding box center [254, 370] width 20 height 21
type input "[DATE]"
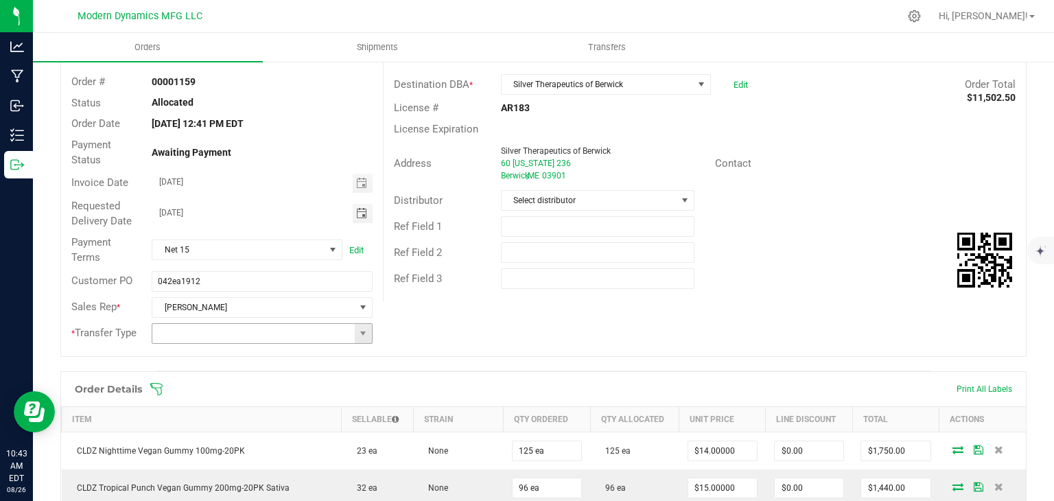
click at [359, 339] on span at bounding box center [363, 333] width 17 height 19
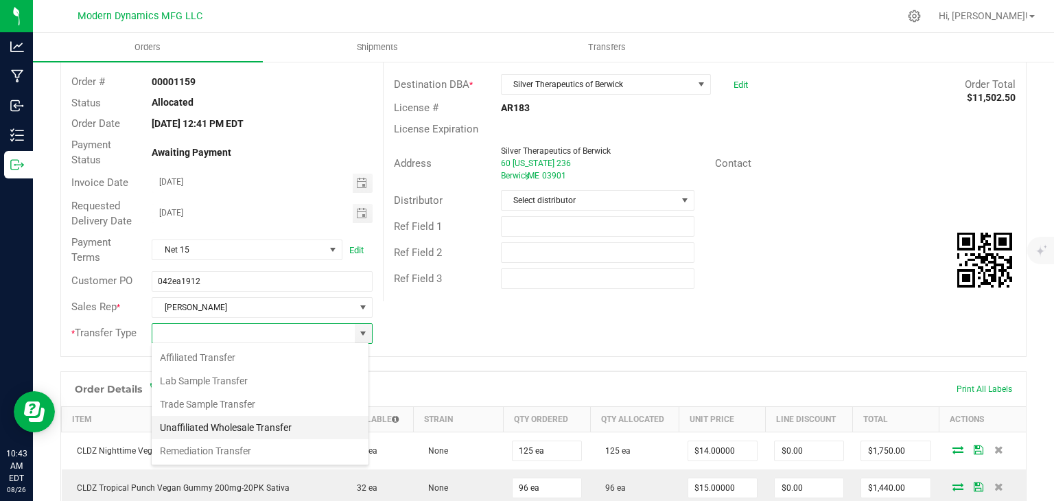
click at [273, 428] on li "Unaffiliated Wholesale Transfer" at bounding box center [260, 427] width 217 height 23
type input "Unaffiliated Wholesale Transfer"
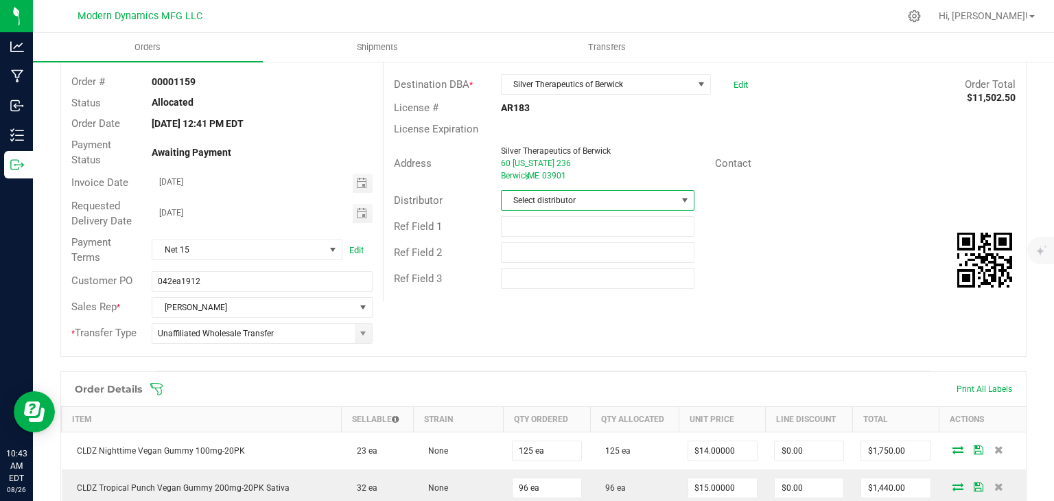
click at [570, 194] on span "Select distributor" at bounding box center [589, 200] width 175 height 19
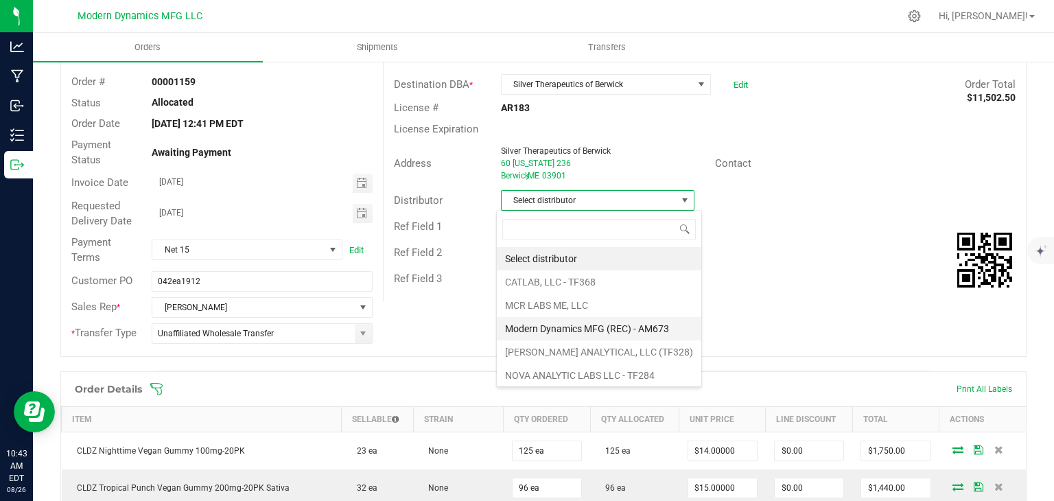
click at [556, 324] on li "Modern Dynamics MFG (REC) - AM673" at bounding box center [599, 328] width 205 height 23
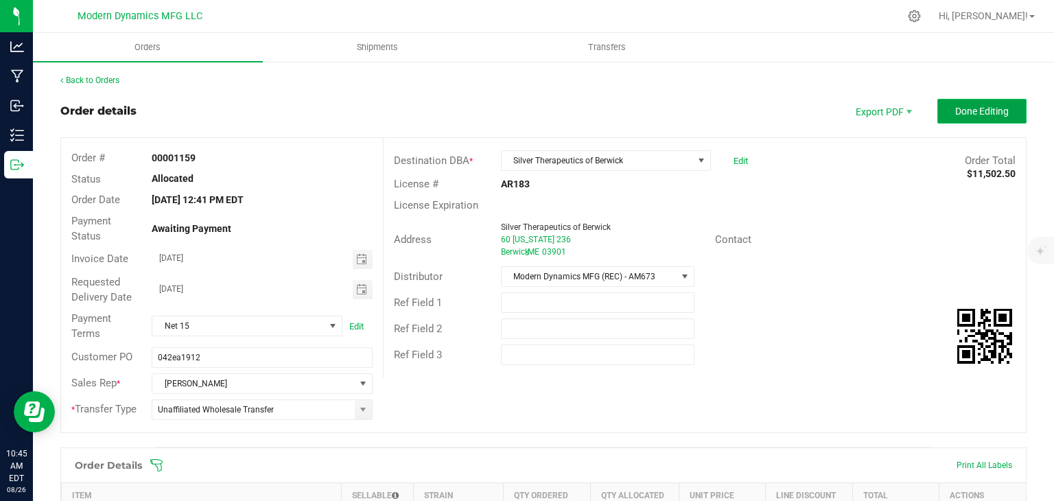
click at [938, 118] on button "Done Editing" at bounding box center [982, 111] width 89 height 25
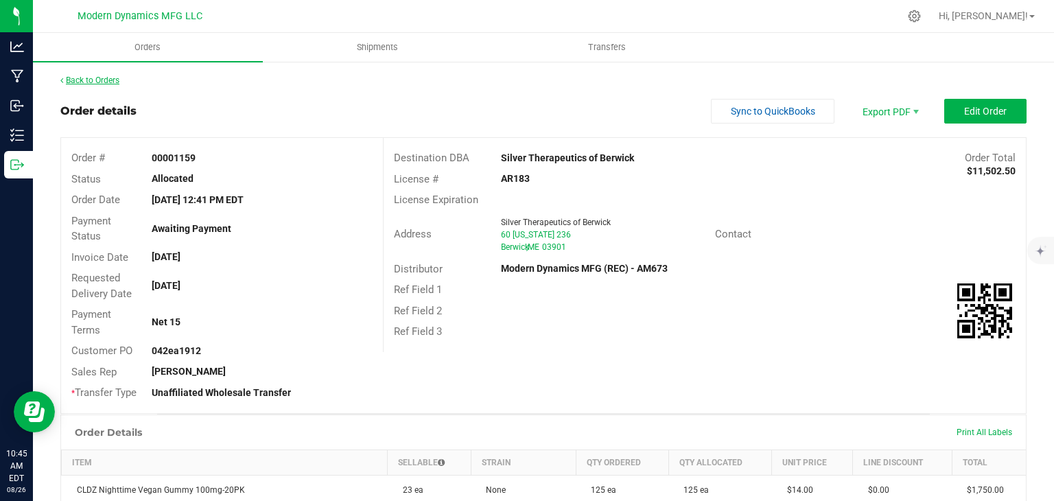
click at [74, 84] on link "Back to Orders" at bounding box center [89, 81] width 59 height 10
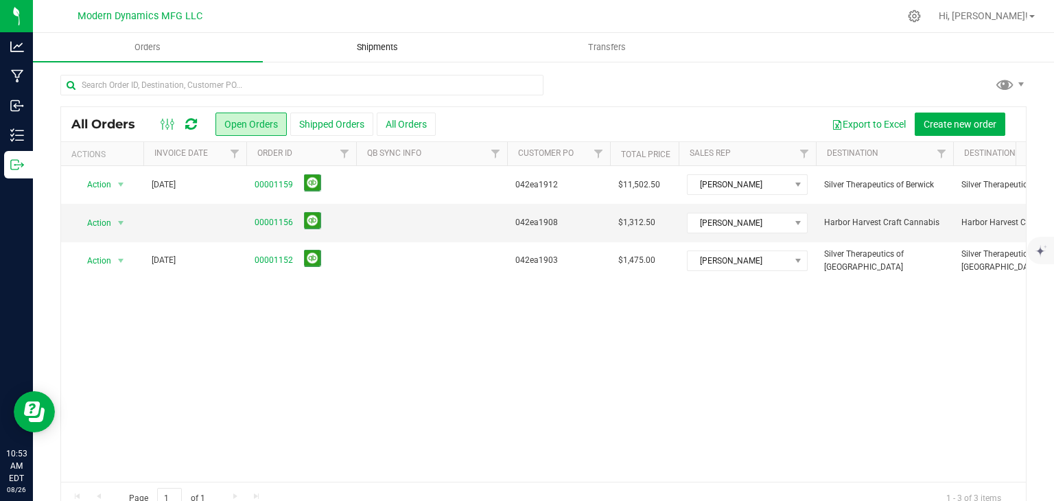
click at [375, 55] on uib-tab-heading "Shipments" at bounding box center [378, 47] width 229 height 27
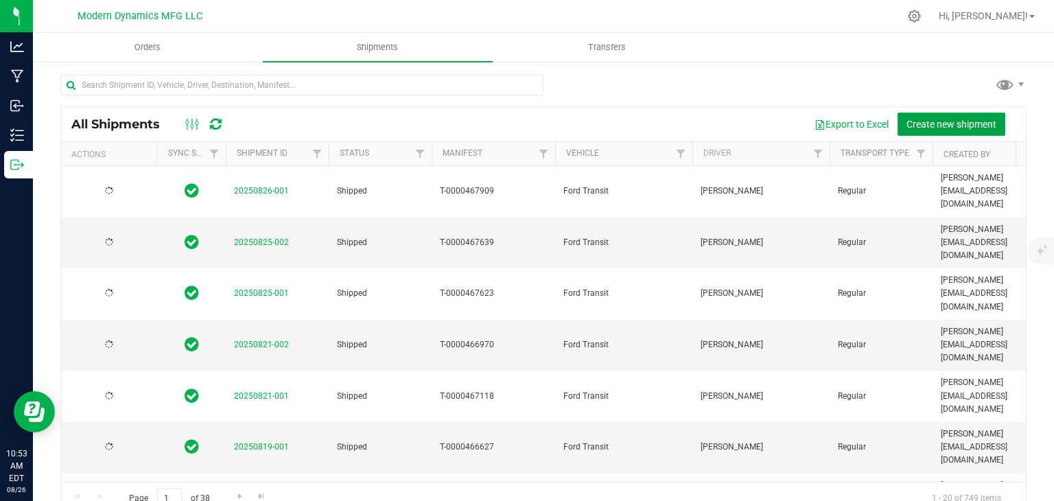
click at [927, 128] on span "Create new shipment" at bounding box center [952, 124] width 90 height 11
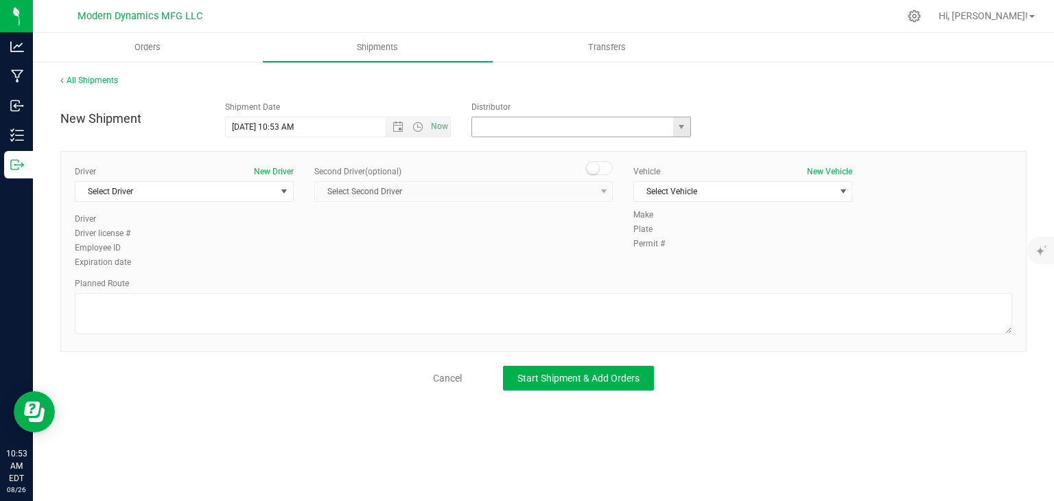
click at [522, 119] on input "text" at bounding box center [569, 126] width 195 height 19
click at [533, 130] on input "text" at bounding box center [569, 126] width 195 height 19
click at [681, 126] on span "select" at bounding box center [681, 127] width 11 height 11
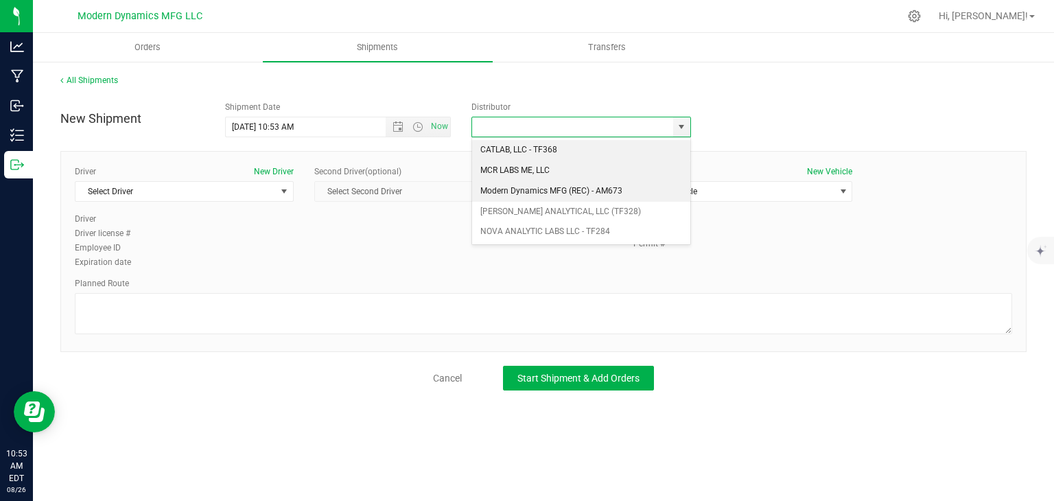
click at [565, 181] on li "Modern Dynamics MFG (REC) - AM673" at bounding box center [581, 191] width 218 height 21
type input "Modern Dynamics MFG (REC) - AM673"
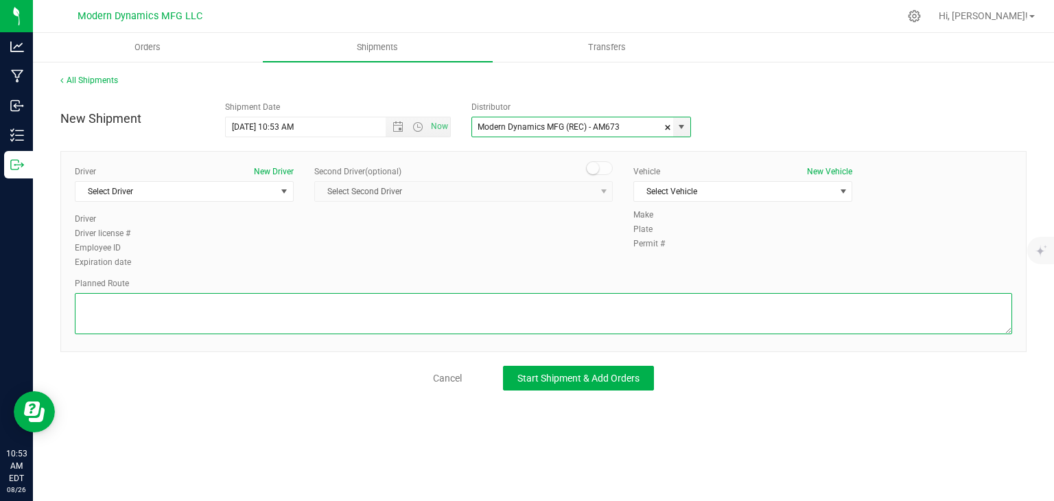
click at [179, 332] on textarea at bounding box center [544, 313] width 938 height 41
paste textarea "[STREET_ADDRESS][PERSON_NAME]  Get on I-95 N from [GEOGRAPHIC_DATA] Connector …"
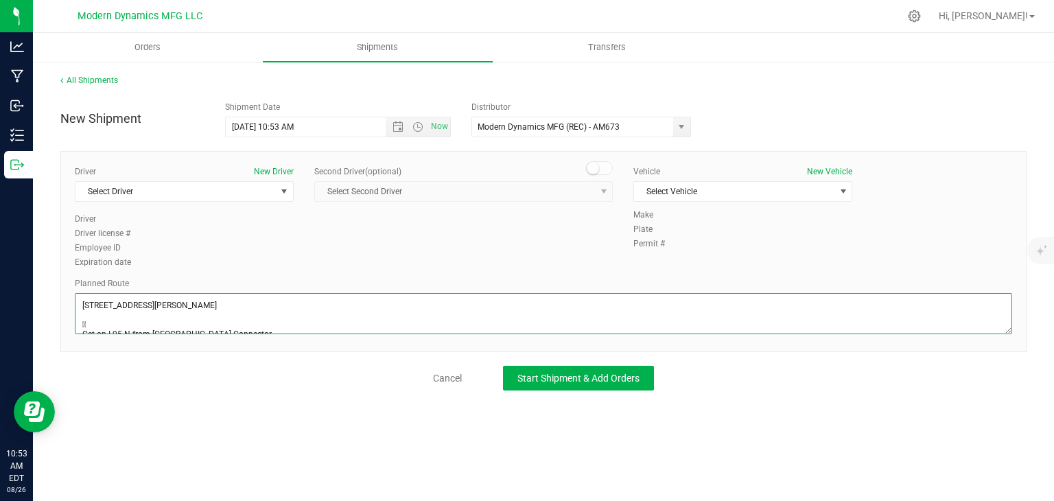
scroll to position [125, 0]
type textarea "[STREET_ADDRESS][PERSON_NAME]  Get on I-95 N from [GEOGRAPHIC_DATA] Connector …"
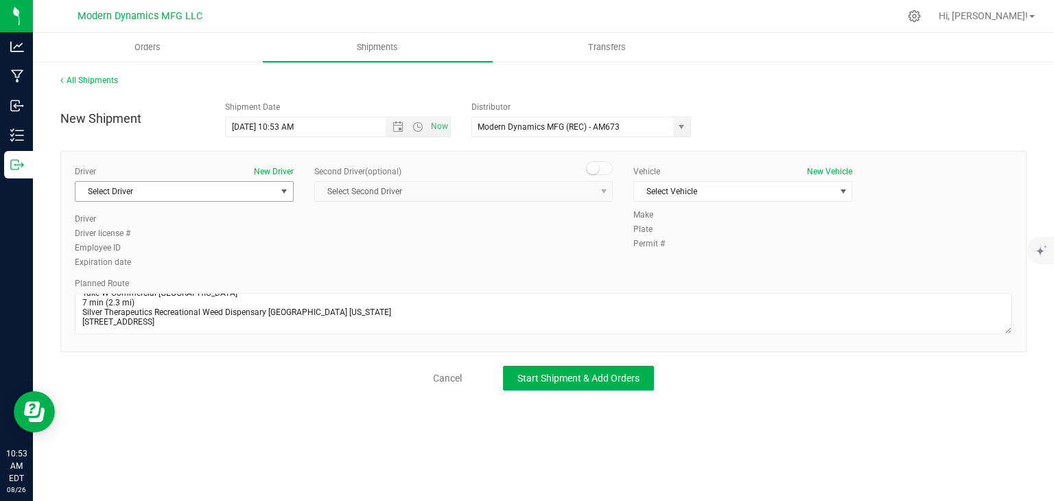
click at [229, 186] on span "Select Driver" at bounding box center [176, 191] width 200 height 19
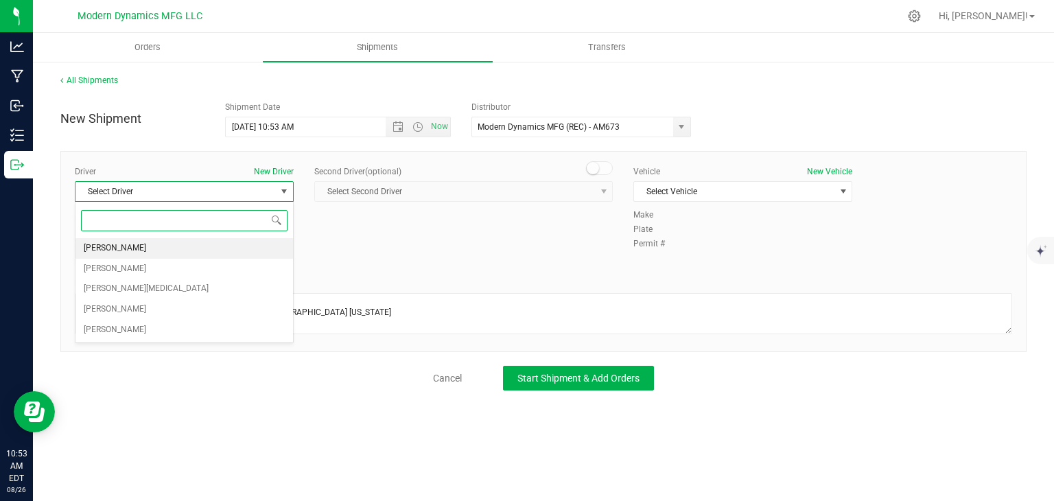
click at [176, 243] on li "[PERSON_NAME]" at bounding box center [185, 248] width 218 height 21
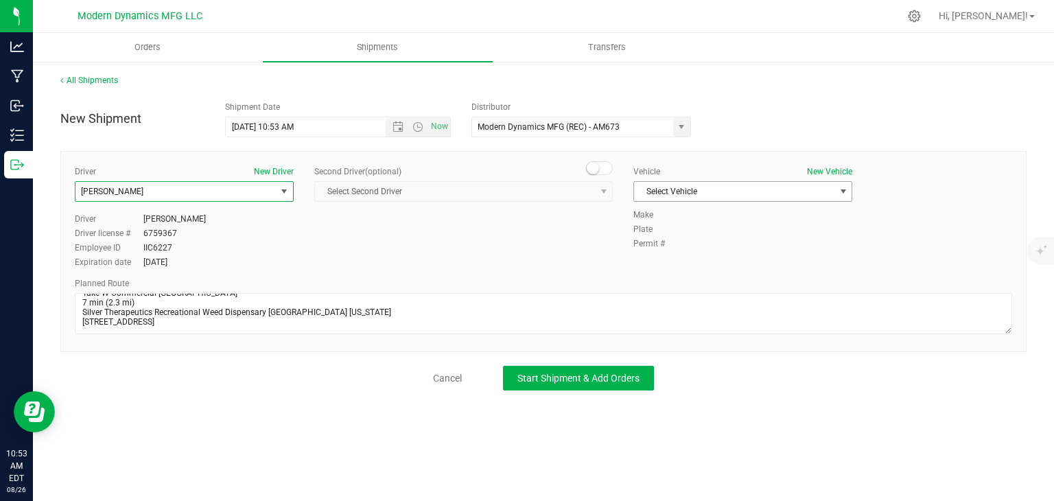
click at [704, 189] on span "Select Vehicle" at bounding box center [734, 191] width 200 height 19
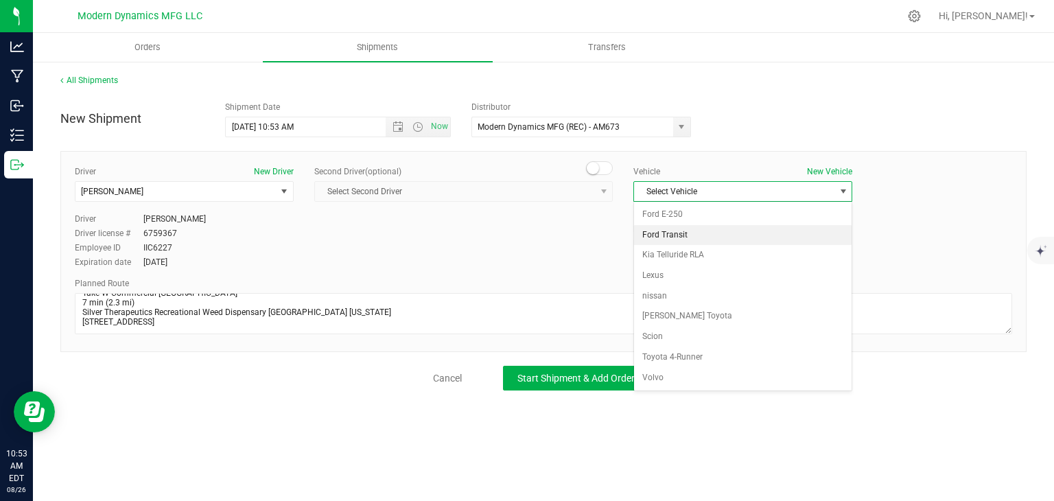
click at [691, 238] on li "Ford Transit" at bounding box center [743, 235] width 218 height 21
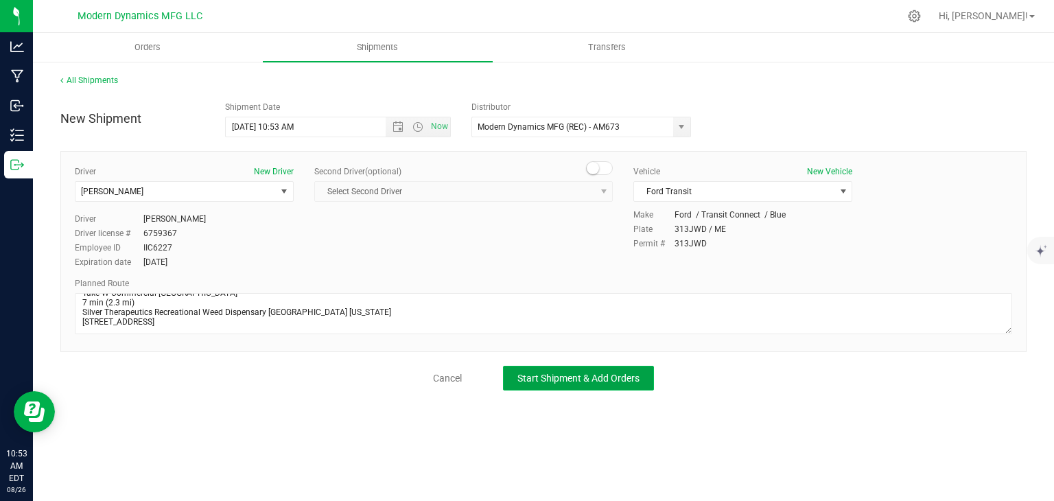
click at [623, 378] on span "Start Shipment & Add Orders" at bounding box center [579, 378] width 122 height 11
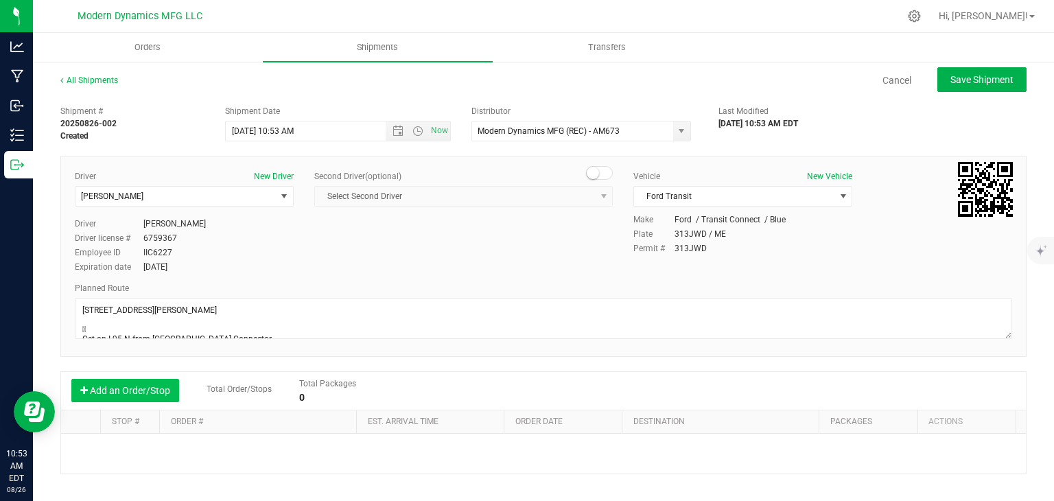
click at [159, 393] on button "Add an Order/Stop" at bounding box center [125, 390] width 108 height 23
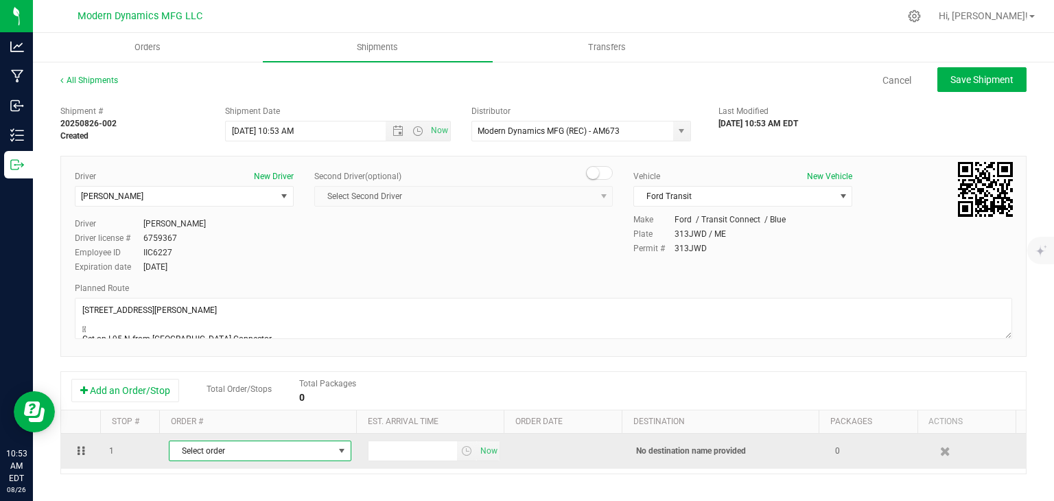
click at [238, 457] on span "Select order" at bounding box center [252, 450] width 164 height 19
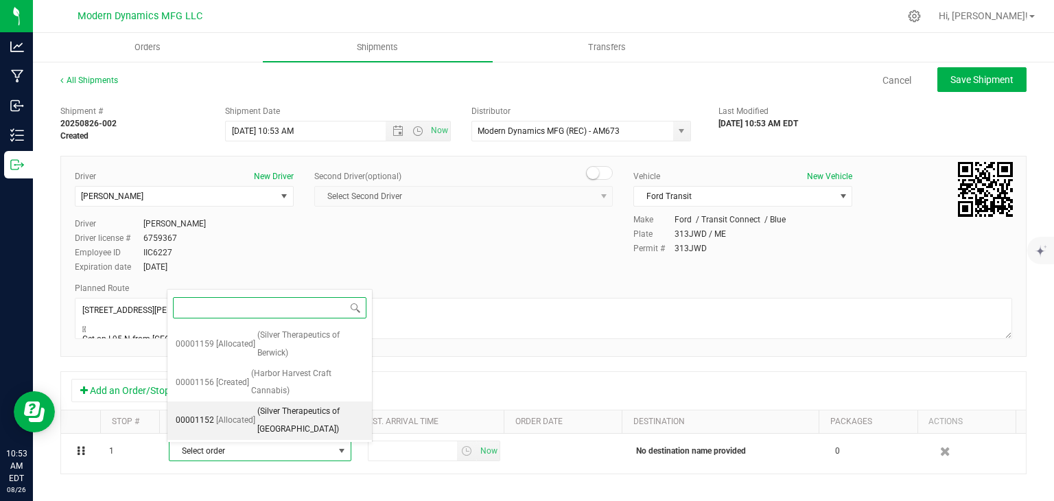
click at [277, 409] on span "(Silver Therapeutics of [GEOGRAPHIC_DATA])" at bounding box center [310, 420] width 106 height 35
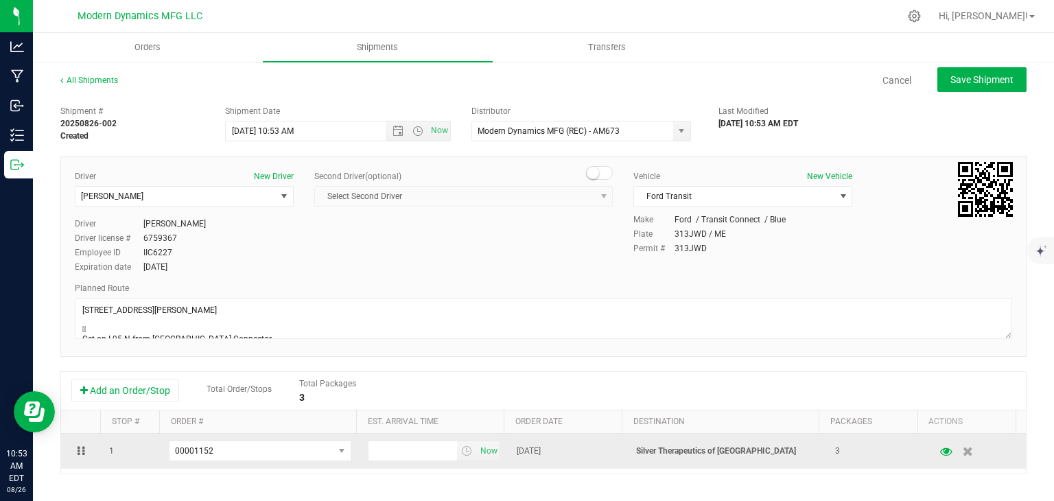
click at [387, 464] on td "Now" at bounding box center [434, 451] width 149 height 35
click at [387, 463] on td "Now" at bounding box center [434, 451] width 149 height 35
click at [391, 457] on input "text" at bounding box center [413, 450] width 89 height 19
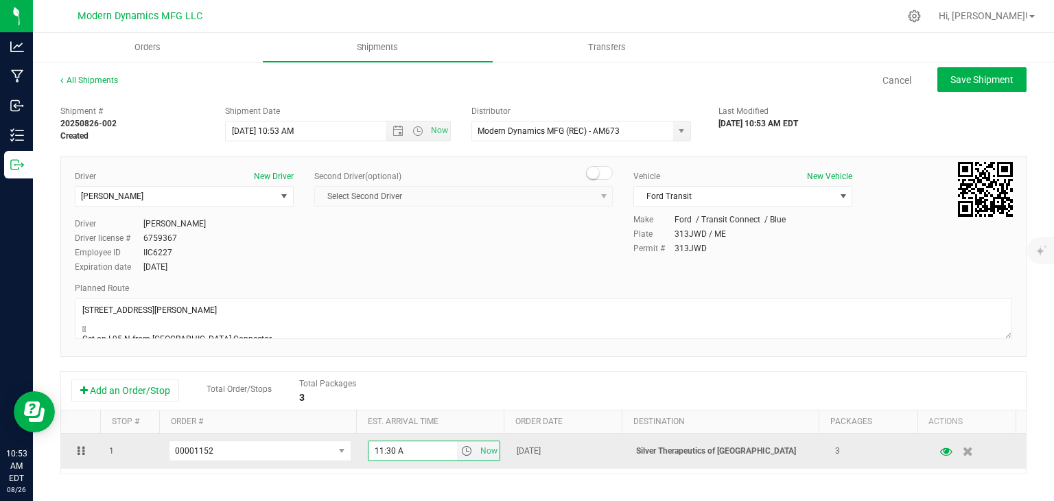
type input "11:30 AM"
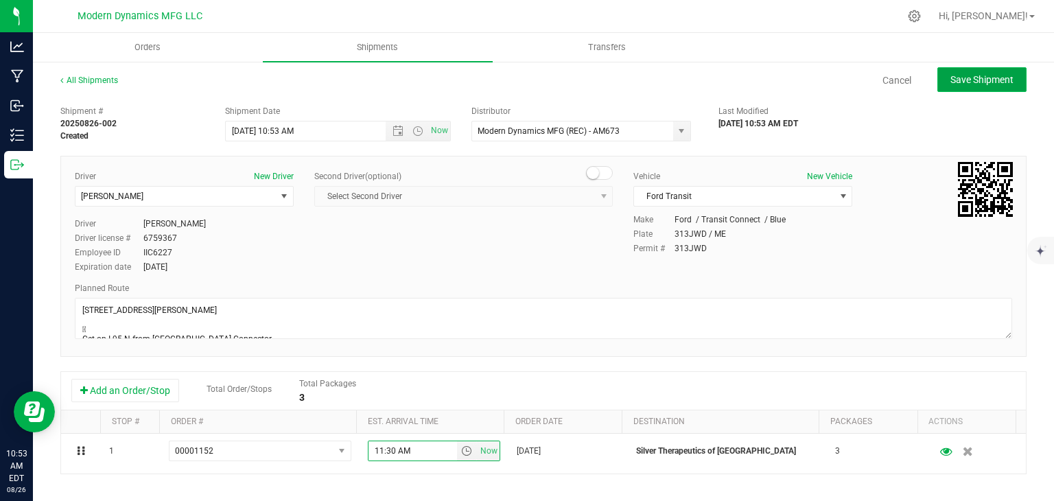
click at [1011, 89] on button "Save Shipment" at bounding box center [982, 79] width 89 height 25
type input "[DATE] 2:53 PM"
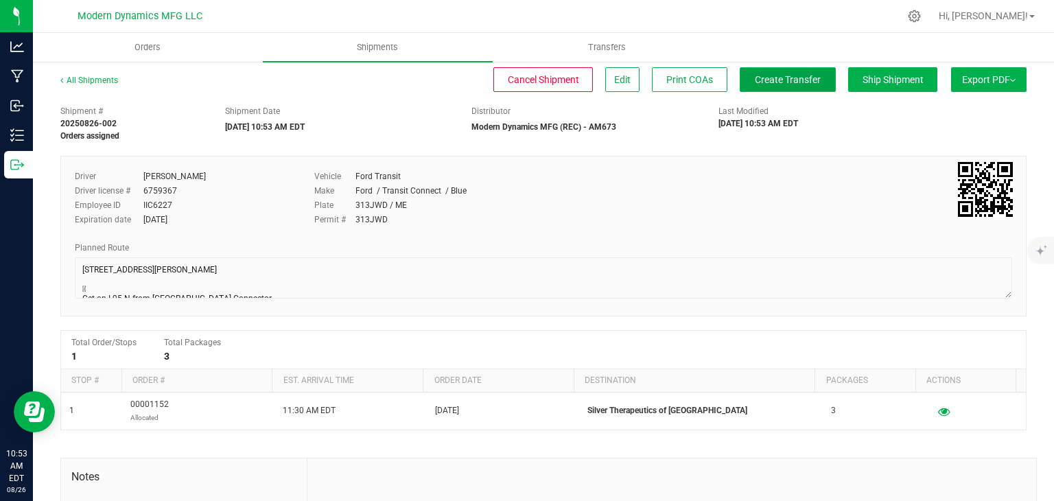
click at [805, 86] on button "Create Transfer" at bounding box center [788, 79] width 96 height 25
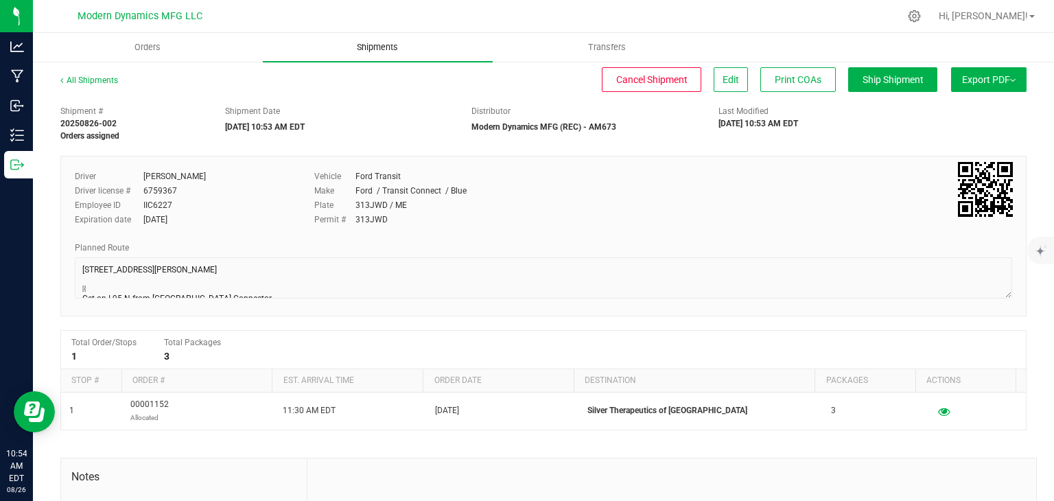
click at [403, 43] on span "Shipments" at bounding box center [377, 47] width 78 height 12
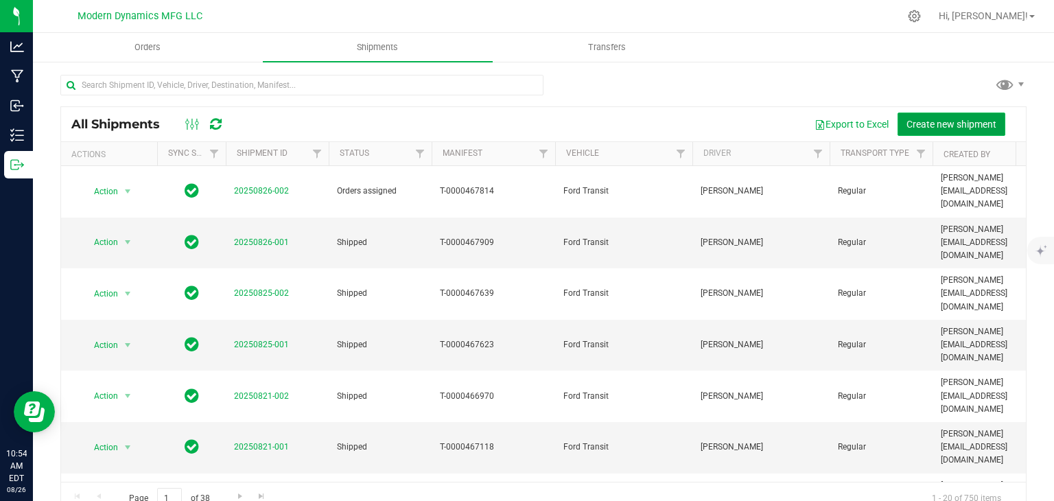
click at [919, 131] on button "Create new shipment" at bounding box center [952, 124] width 108 height 23
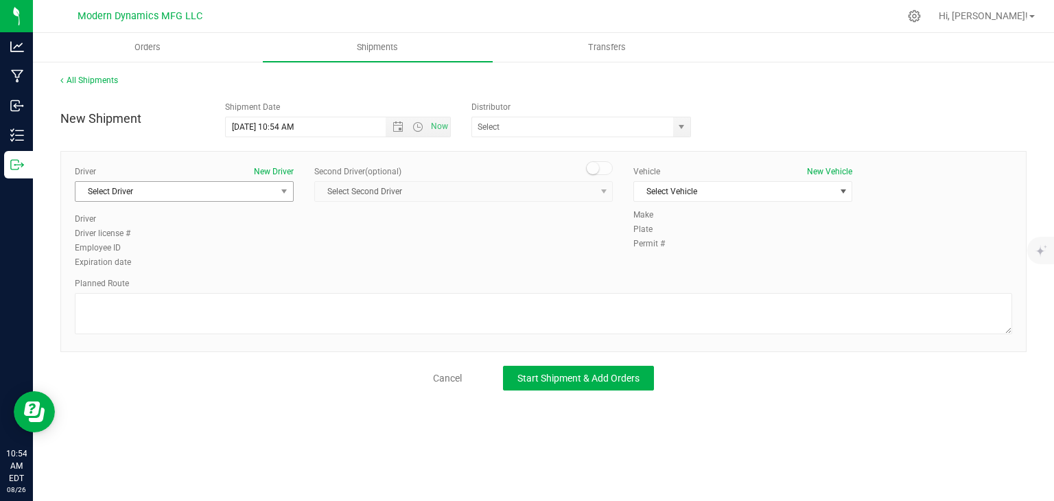
click at [164, 199] on span "Select Driver" at bounding box center [176, 191] width 200 height 19
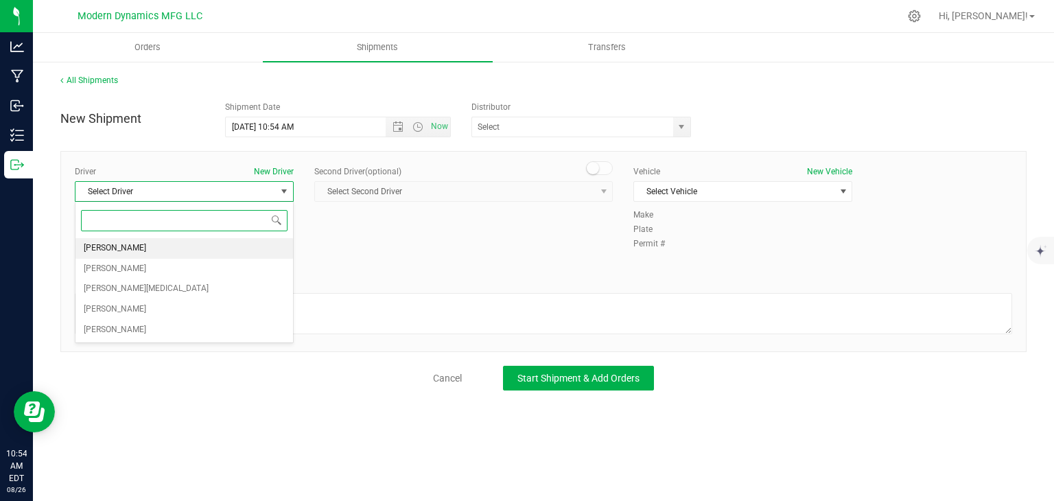
click at [161, 249] on li "[PERSON_NAME]" at bounding box center [185, 248] width 218 height 21
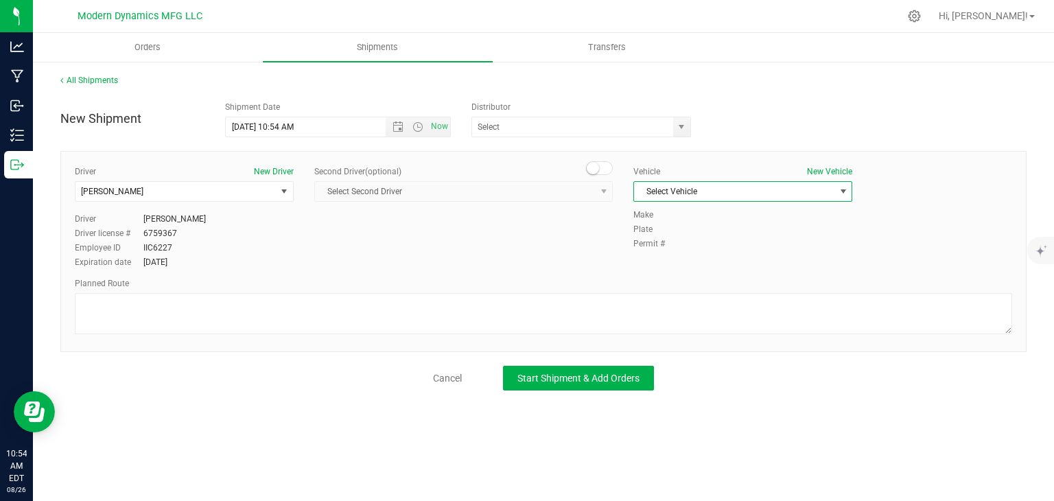
click at [677, 186] on span "Select Vehicle" at bounding box center [734, 191] width 200 height 19
click at [663, 228] on li "Ford Transit" at bounding box center [743, 235] width 218 height 21
click at [677, 124] on span "select" at bounding box center [681, 127] width 11 height 11
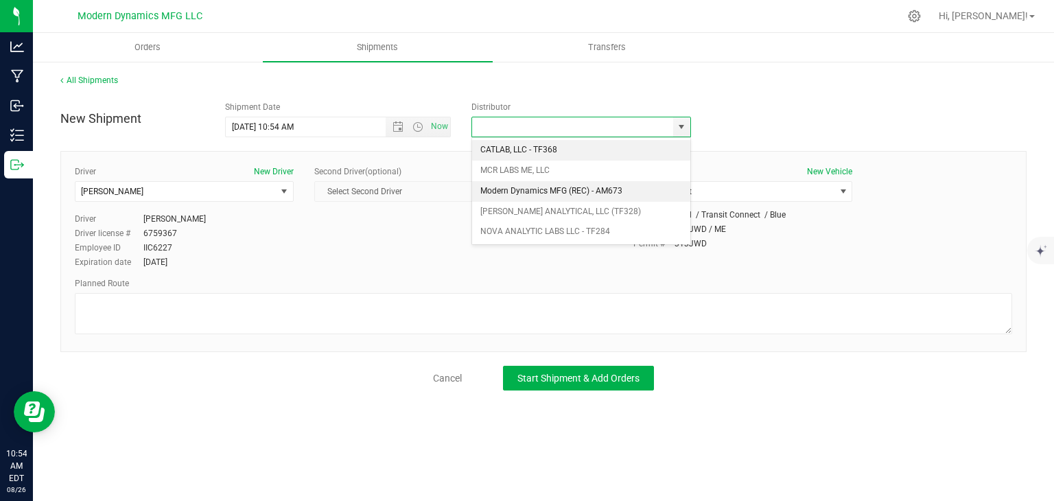
click at [562, 181] on li "Modern Dynamics MFG (REC) - AM673" at bounding box center [581, 191] width 218 height 21
type input "Modern Dynamics MFG (REC) - AM673"
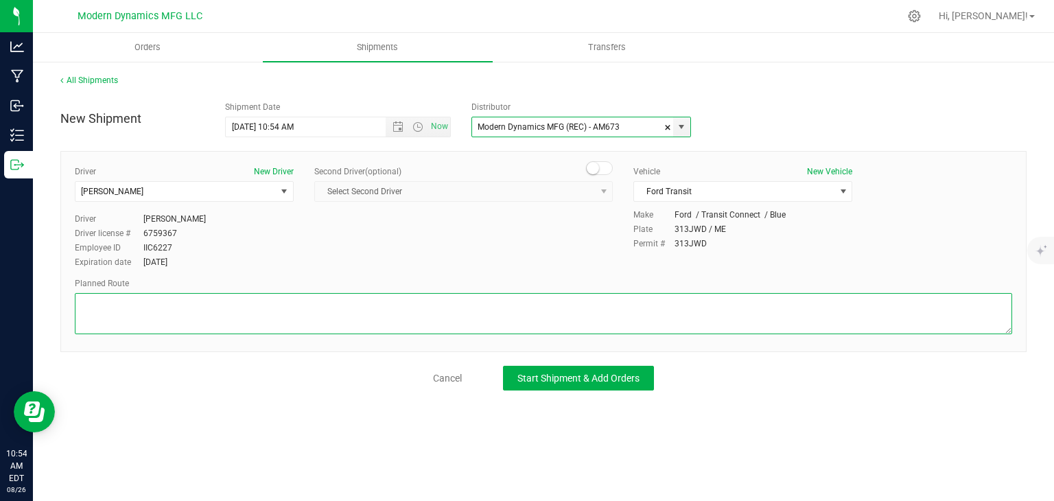
click at [348, 308] on textarea at bounding box center [544, 313] width 938 height 41
paste textarea "[STREET_ADDRESS][PERSON_NAME]  Take Biddeford Connector to I-95 S 4 min (1.6 m…"
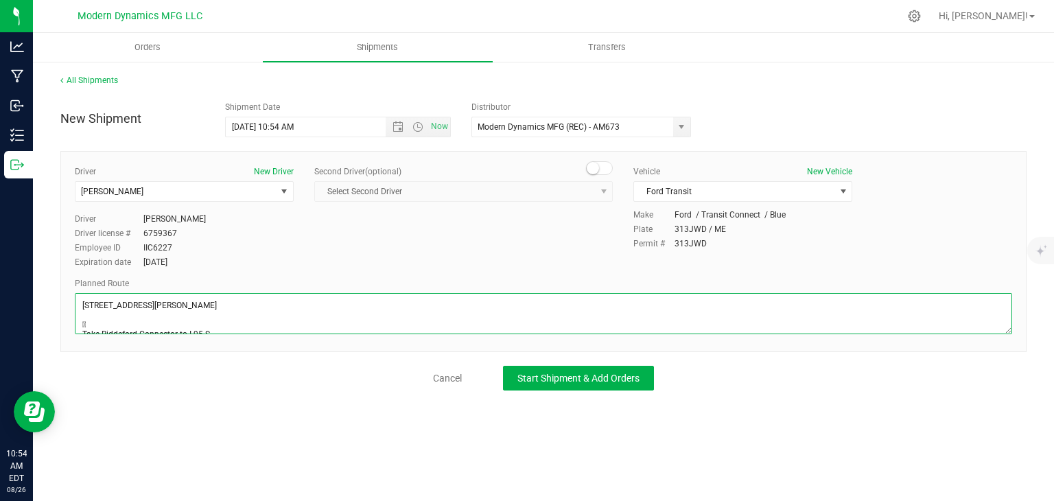
scroll to position [125, 0]
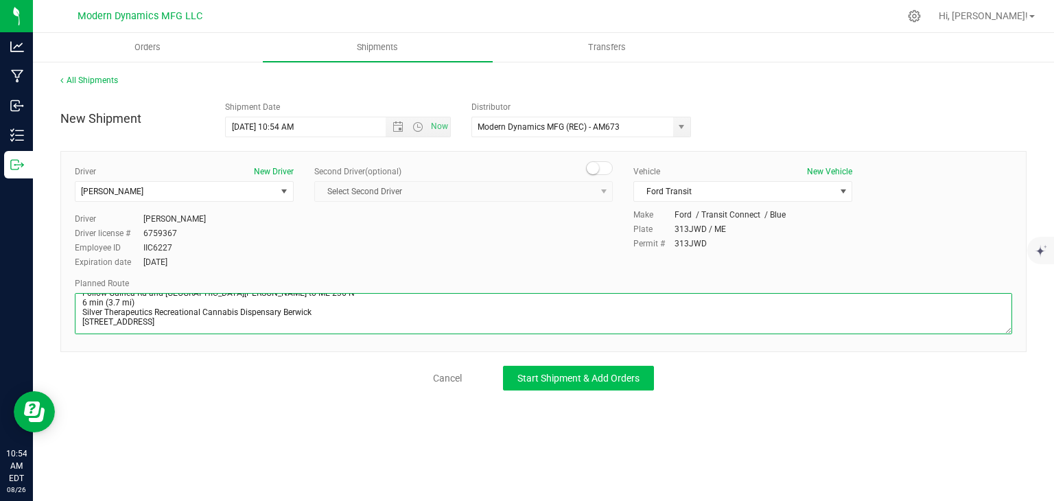
type textarea "[STREET_ADDRESS][PERSON_NAME]  Take Biddeford Connector to I-95 S 4 min (1.6 m…"
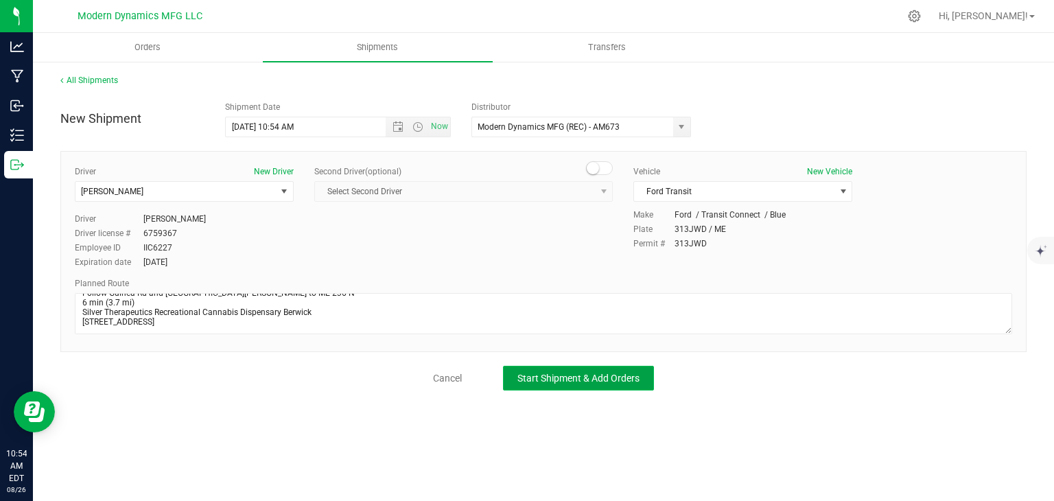
click at [520, 374] on span "Start Shipment & Add Orders" at bounding box center [579, 378] width 122 height 11
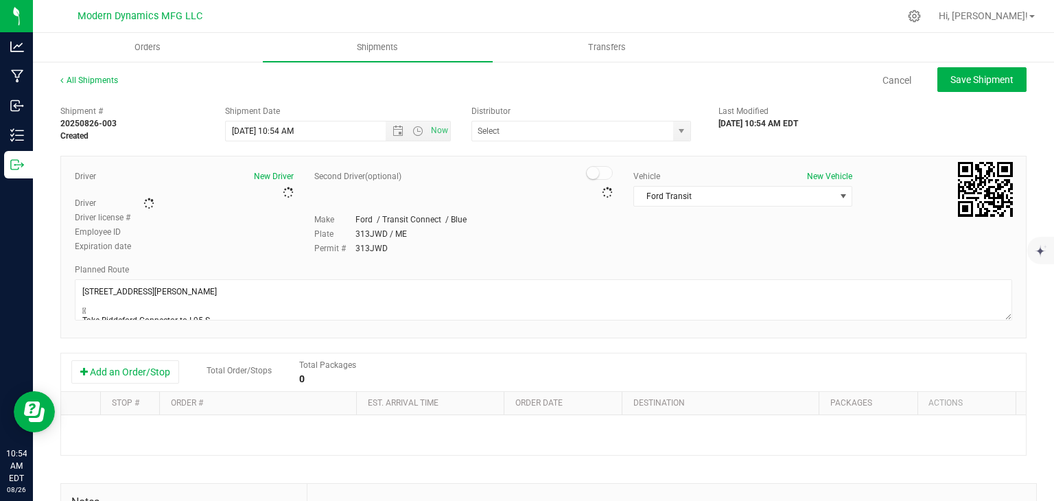
type input "Modern Dynamics MFG (REC) - AM673"
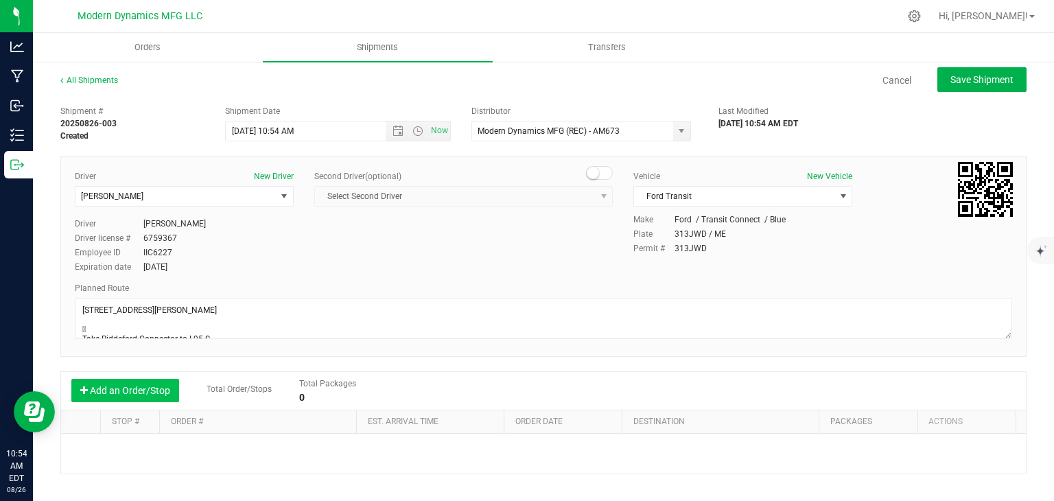
click at [151, 388] on button "Add an Order/Stop" at bounding box center [125, 390] width 108 height 23
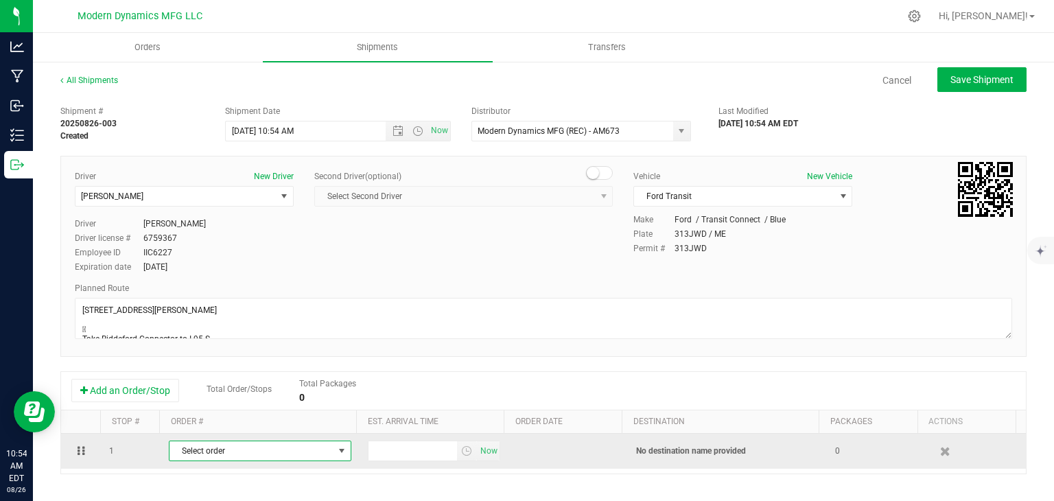
click at [213, 457] on span "Select order" at bounding box center [252, 450] width 164 height 19
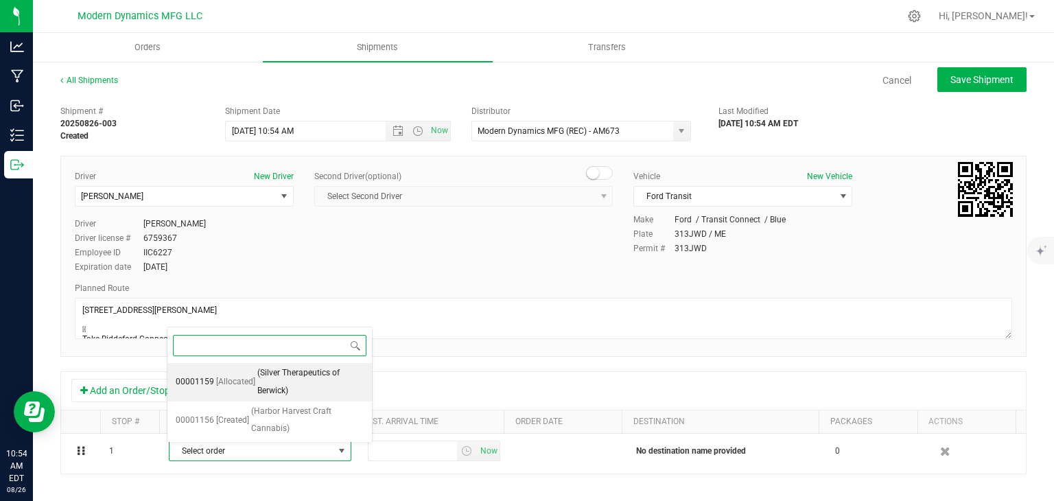
click at [257, 397] on span "(Silver Therapeutics of Berwick)" at bounding box center [310, 382] width 106 height 35
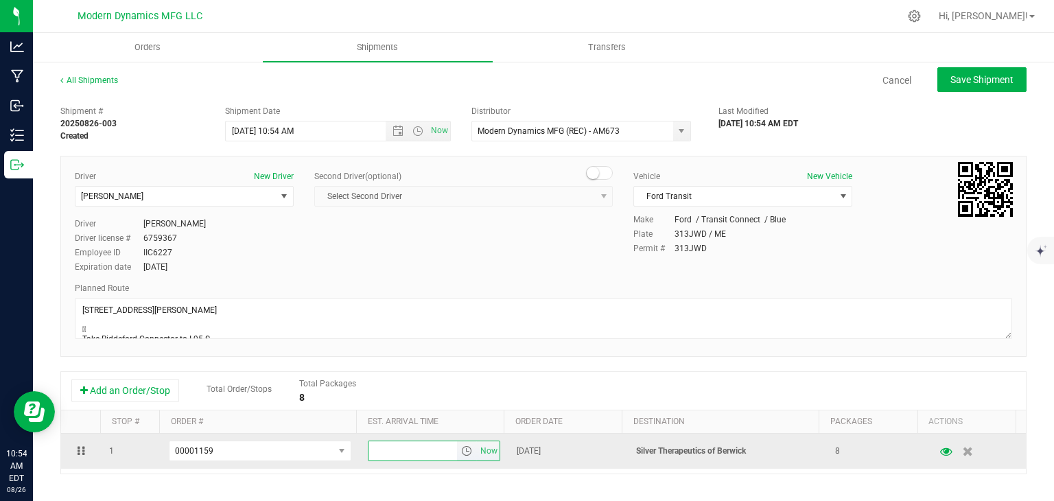
click at [369, 448] on input "text" at bounding box center [413, 450] width 89 height 19
type input "!"
type input "1:00 PM"
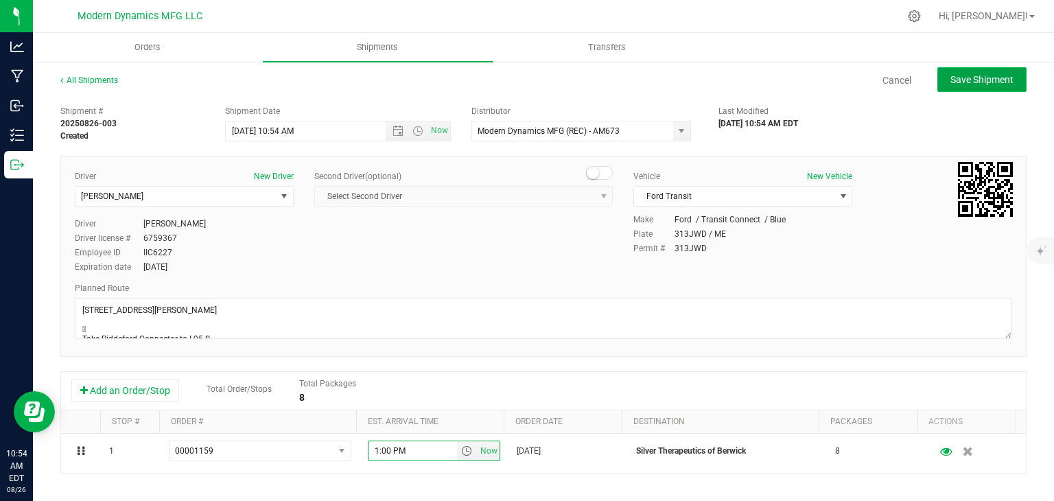
click at [991, 69] on button "Save Shipment" at bounding box center [982, 79] width 89 height 25
type input "[DATE] 2:54 PM"
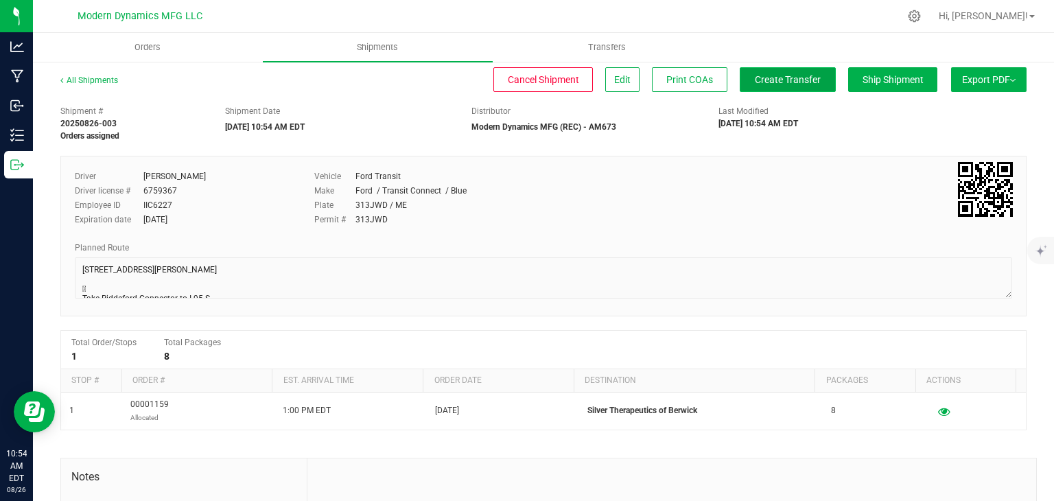
click at [789, 86] on button "Create Transfer" at bounding box center [788, 79] width 96 height 25
